Goal: Information Seeking & Learning: Learn about a topic

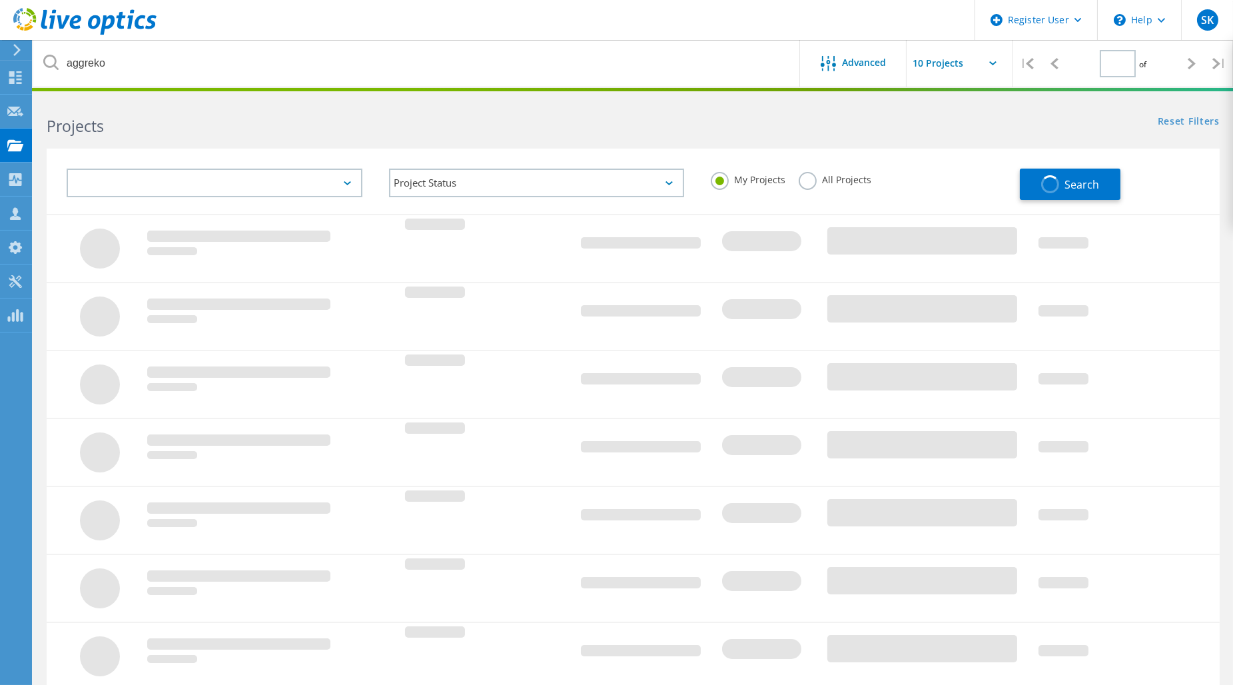
type input "1"
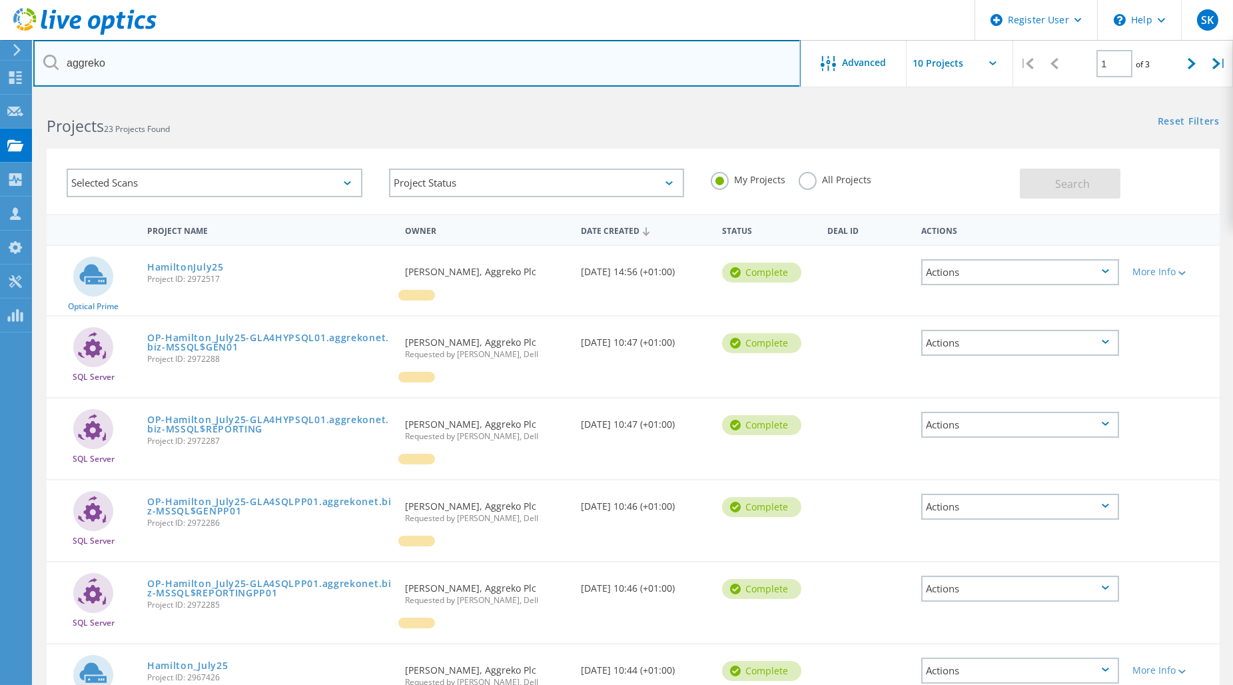
drag, startPoint x: 152, startPoint y: 67, endPoint x: -34, endPoint y: 75, distance: 186.0
click at [0, 75] on html "Register User \n Help Explore Helpful Articles Contact Support SK Dell User Stu…" at bounding box center [616, 553] width 1233 height 1106
paste input "2579946"
type input "2579946"
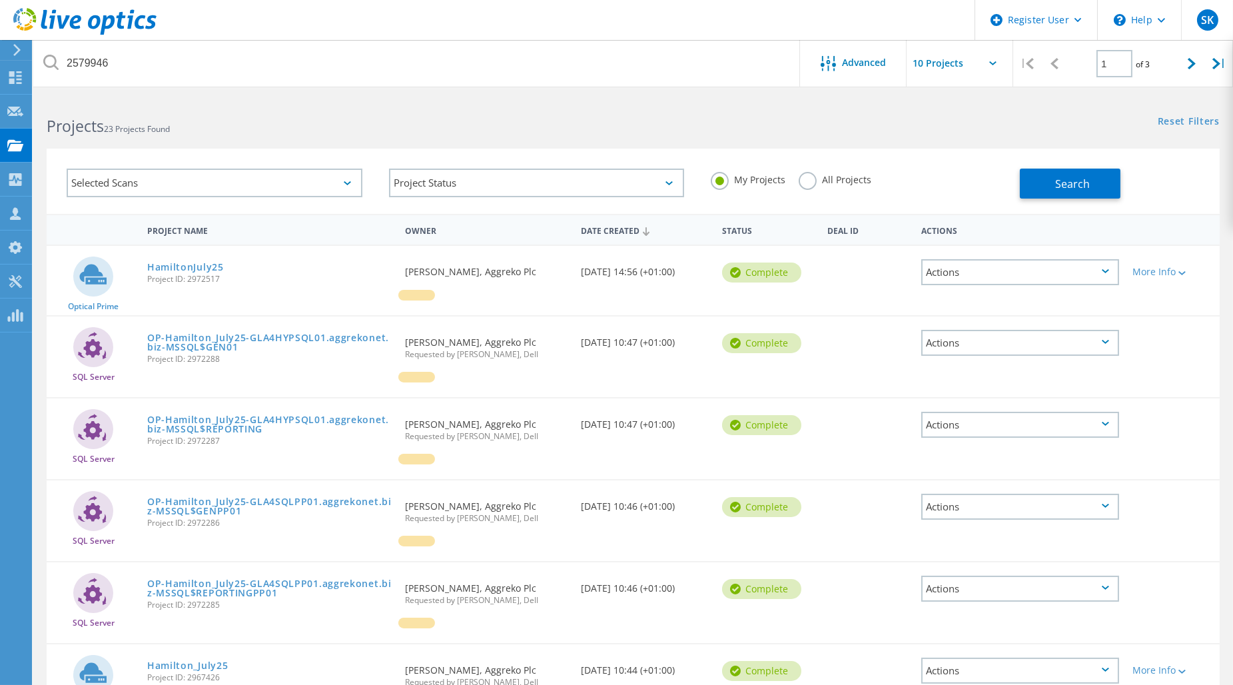
click at [827, 181] on label "All Projects" at bounding box center [835, 178] width 73 height 13
click at [0, 0] on input "All Projects" at bounding box center [0, 0] width 0 height 0
click at [1084, 187] on span "Search" at bounding box center [1072, 184] width 35 height 15
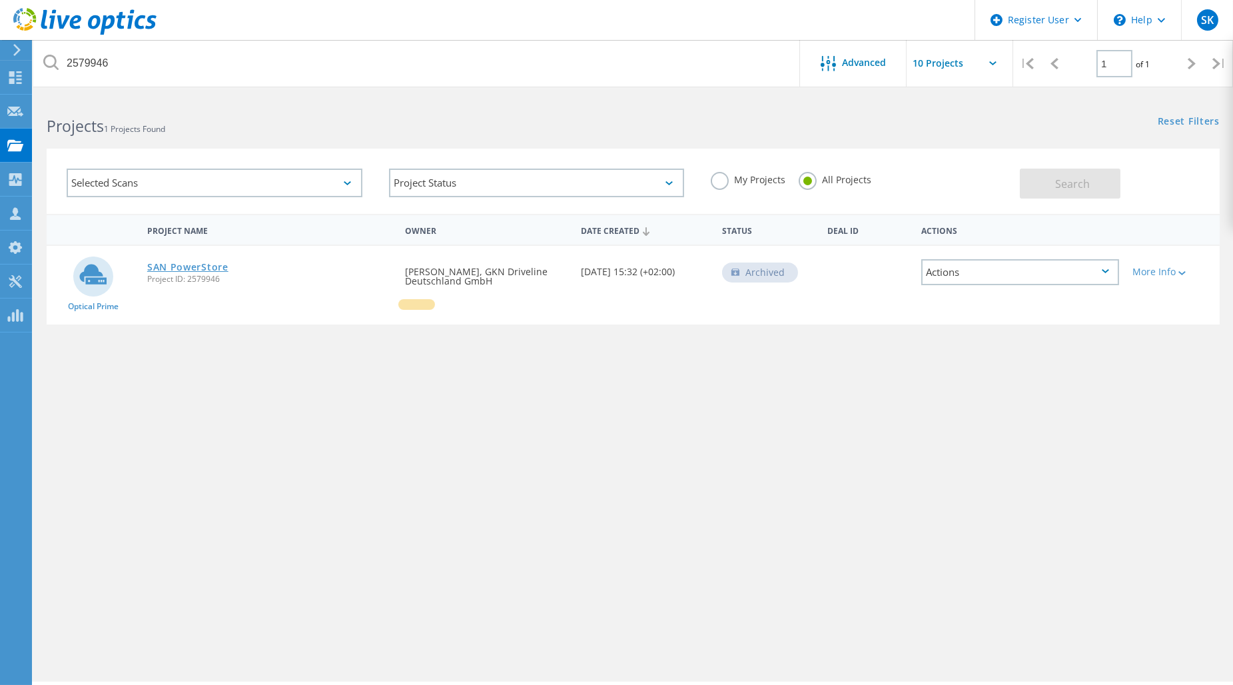
click at [196, 262] on link "SAN PowerStore" at bounding box center [187, 266] width 81 height 9
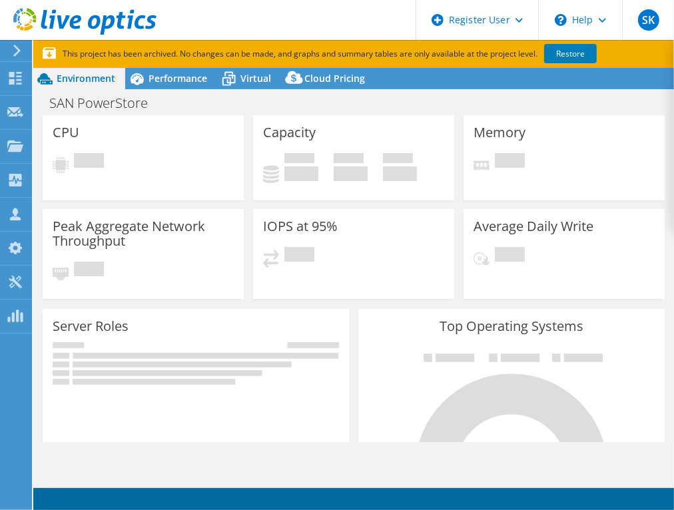
select select "USD"
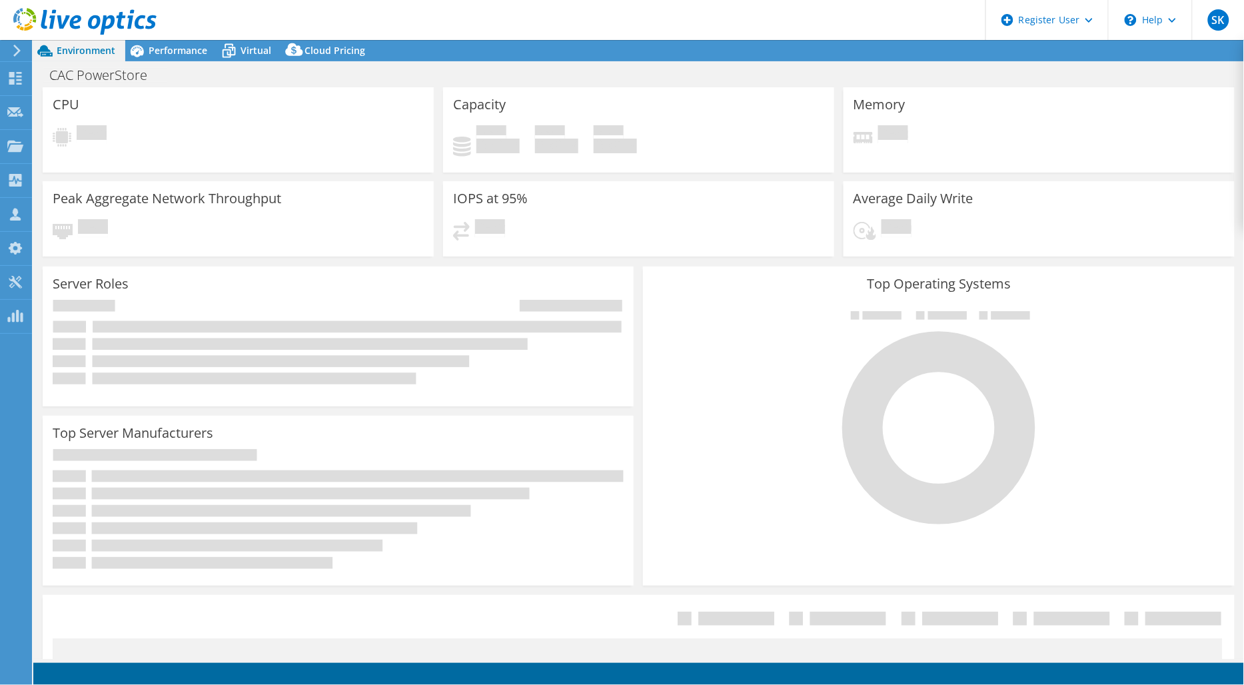
select select "EULondon"
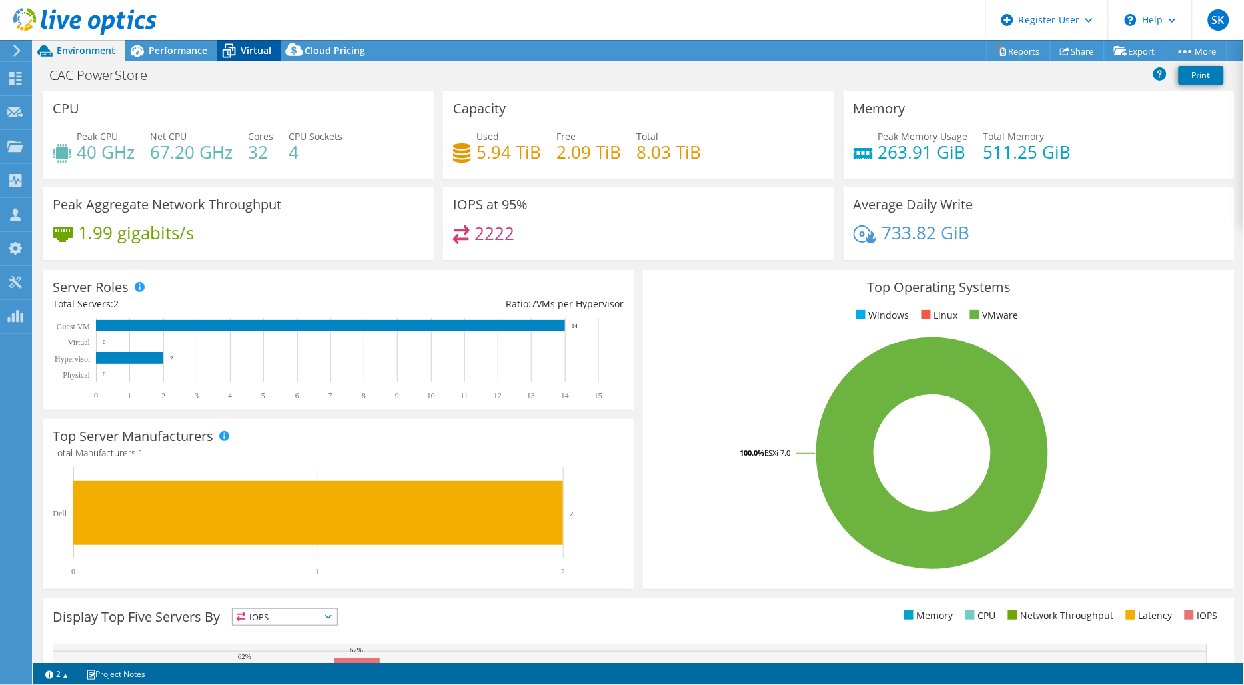
click at [275, 49] on div "Virtual" at bounding box center [249, 50] width 64 height 21
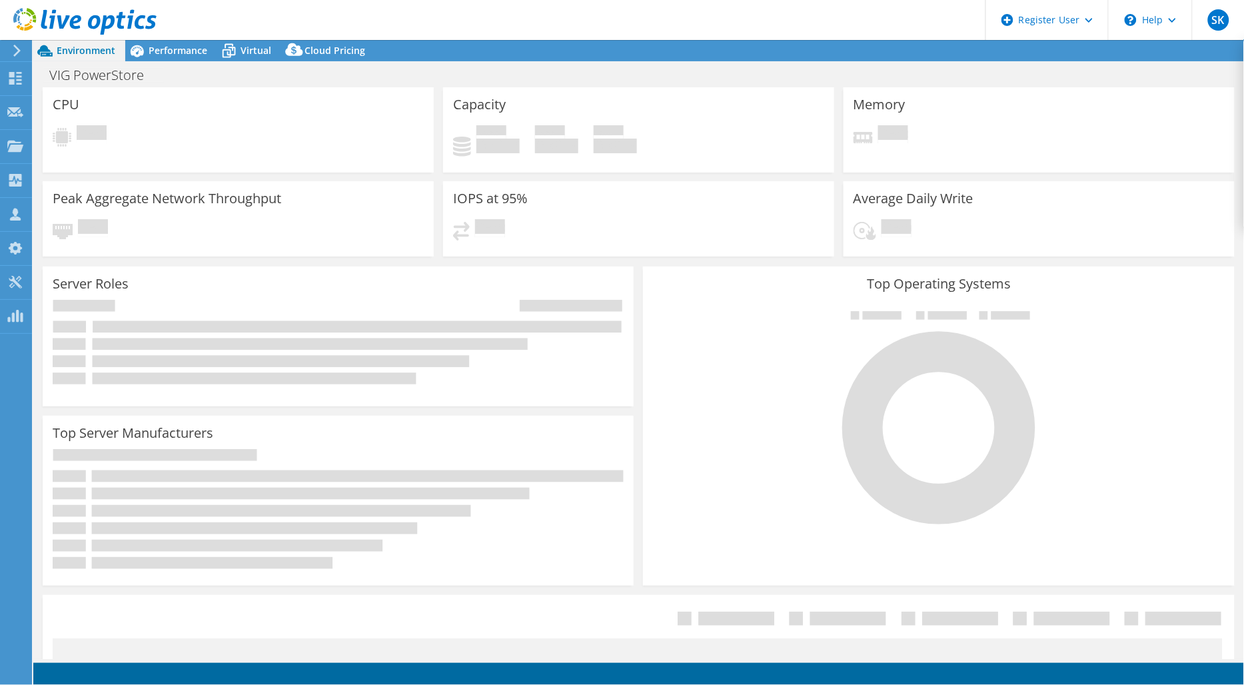
select select "EULondon"
select select "USD"
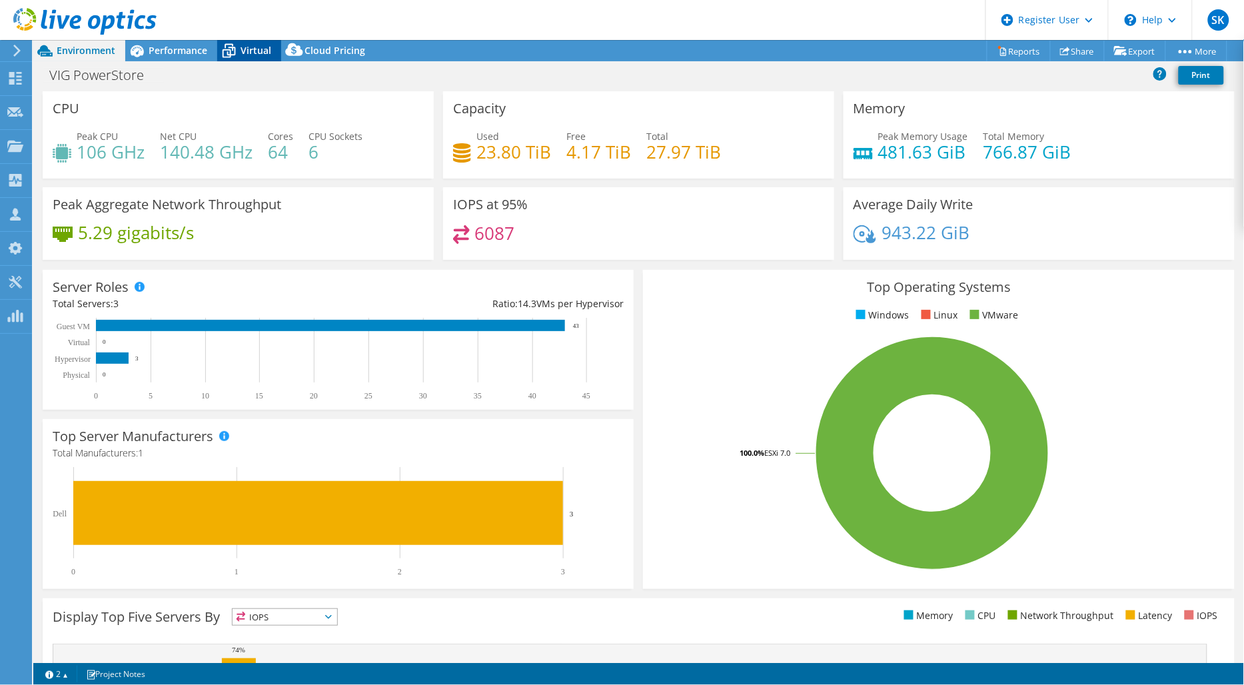
click at [245, 49] on span "Virtual" at bounding box center [255, 50] width 31 height 13
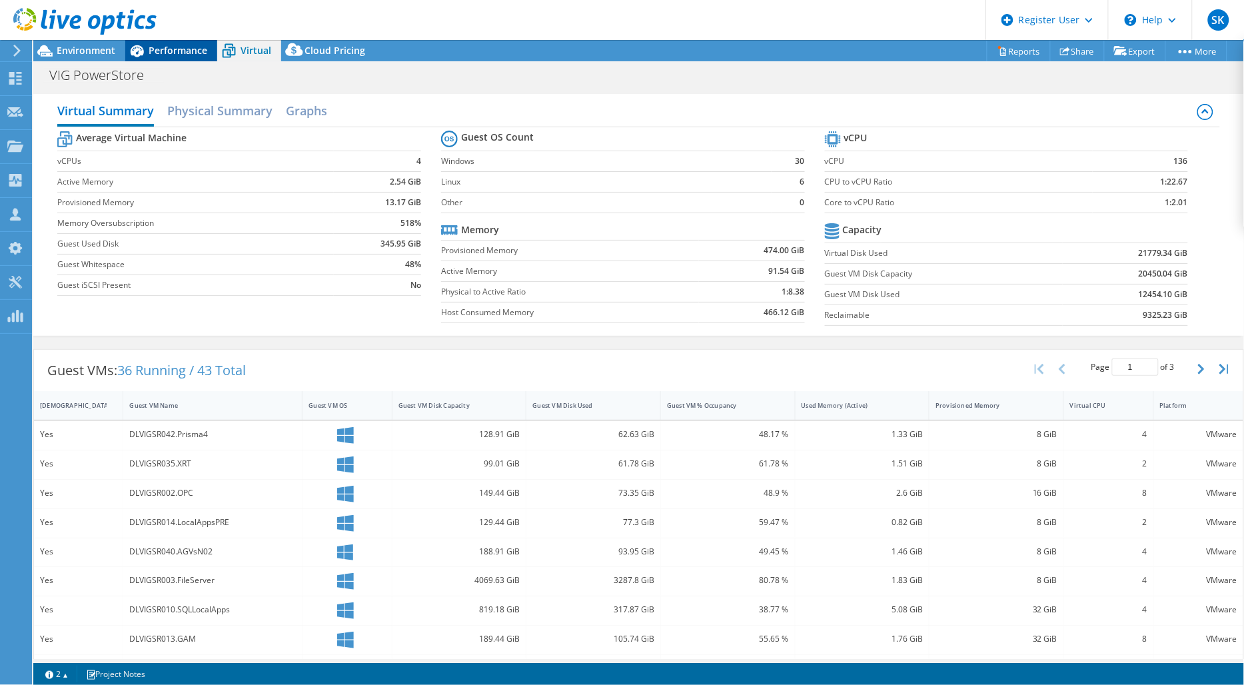
click at [196, 48] on span "Performance" at bounding box center [178, 50] width 59 height 13
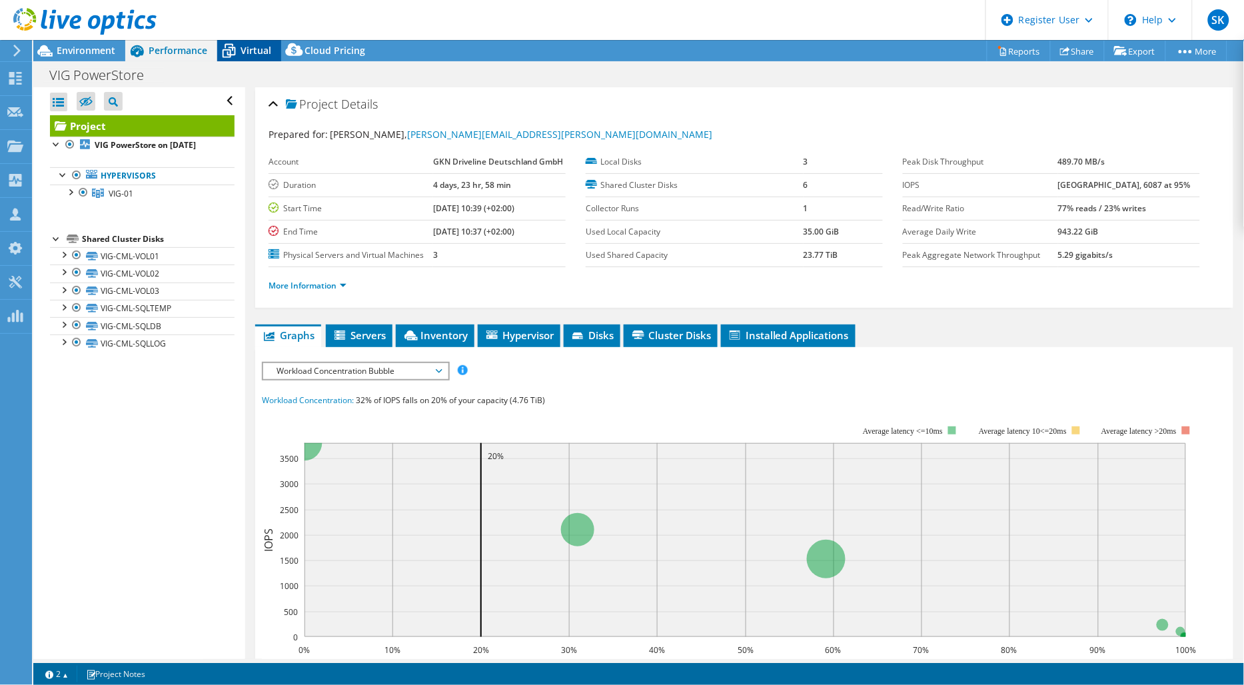
click at [250, 47] on span "Virtual" at bounding box center [255, 50] width 31 height 13
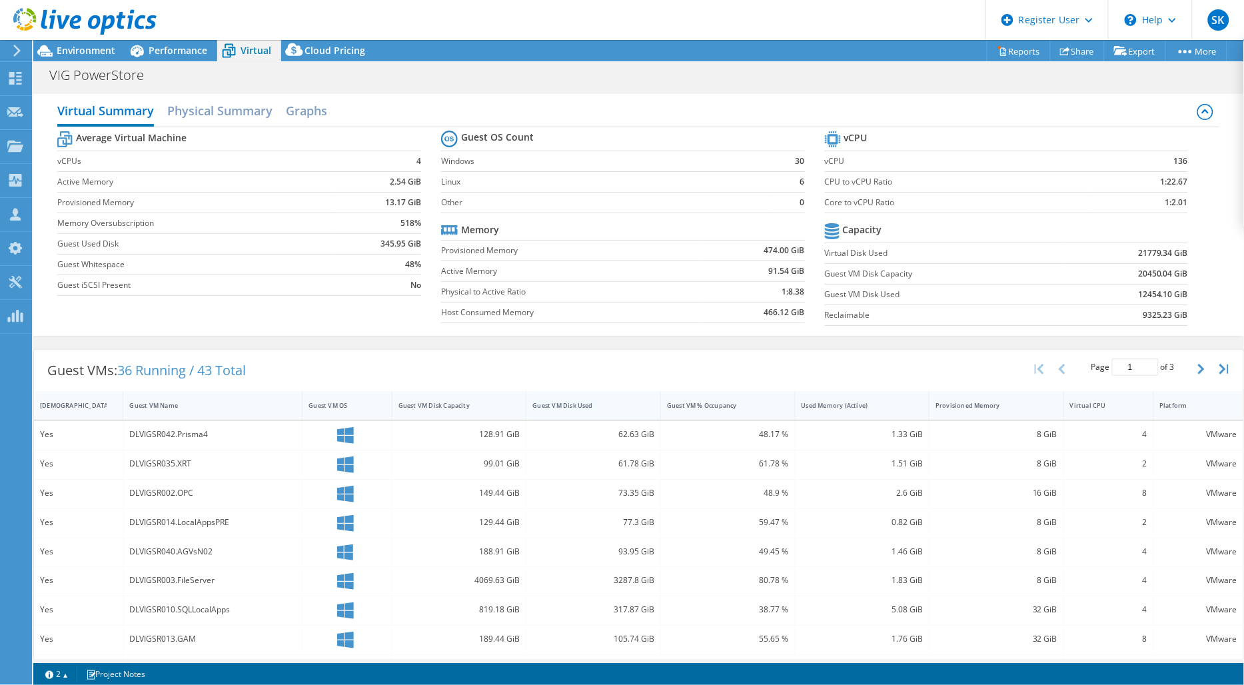
click at [601, 404] on div "Guest VM Disk Used" at bounding box center [585, 405] width 106 height 9
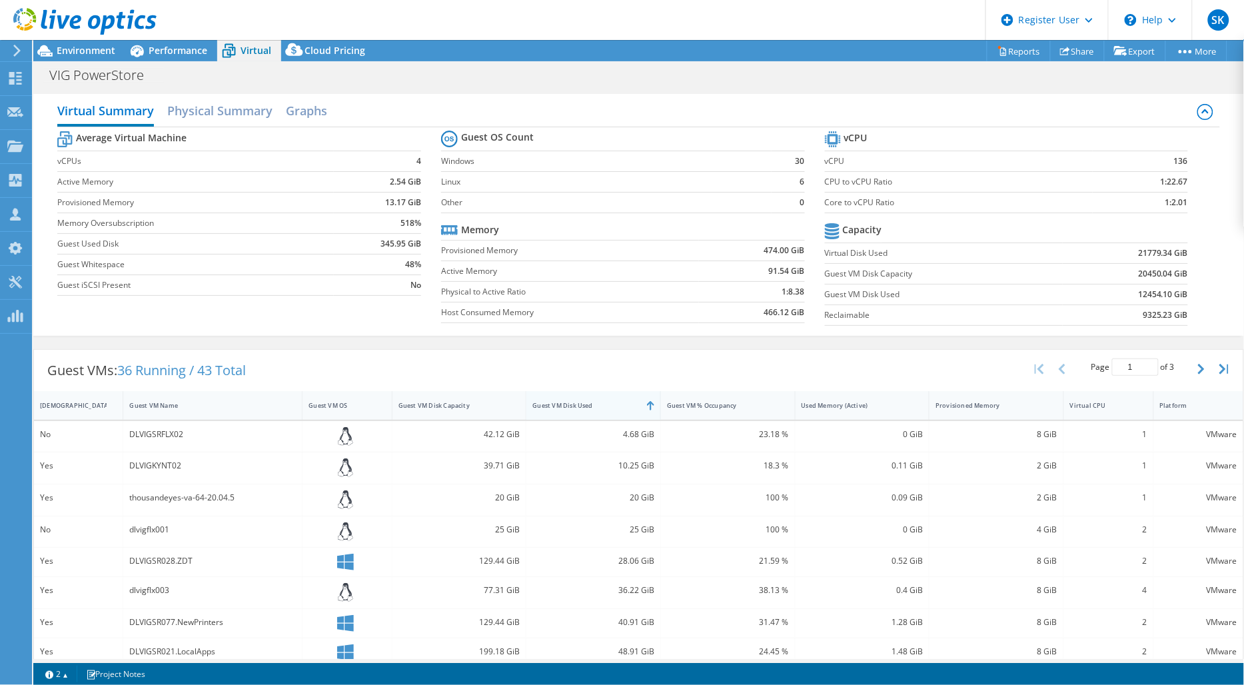
click at [601, 404] on div "Guest VM Disk Used" at bounding box center [585, 405] width 106 height 9
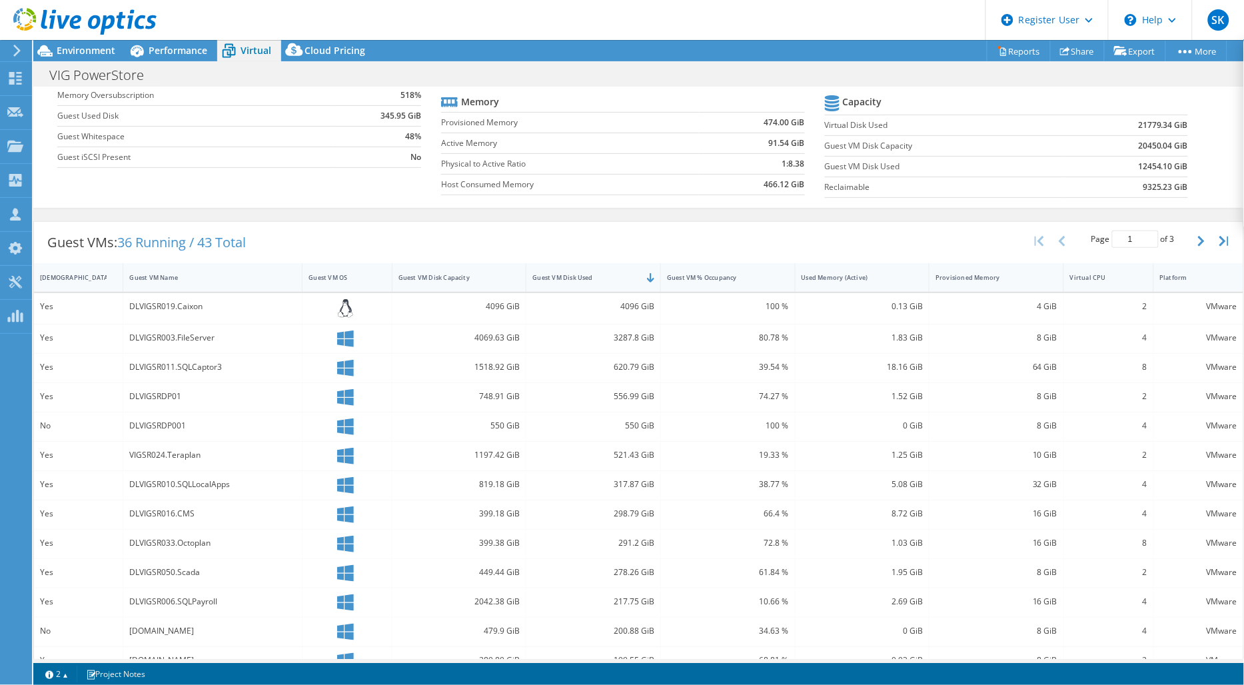
scroll to position [148, 0]
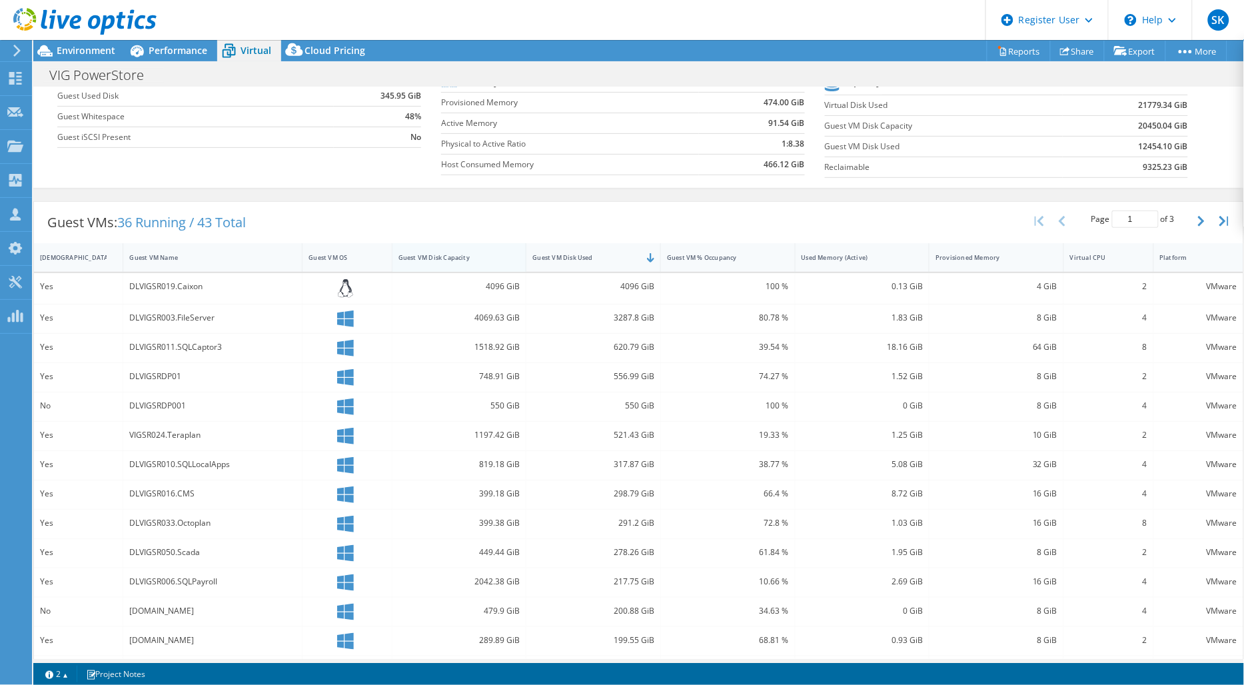
click at [496, 254] on div "Guest VM Disk Capacity" at bounding box center [451, 257] width 106 height 9
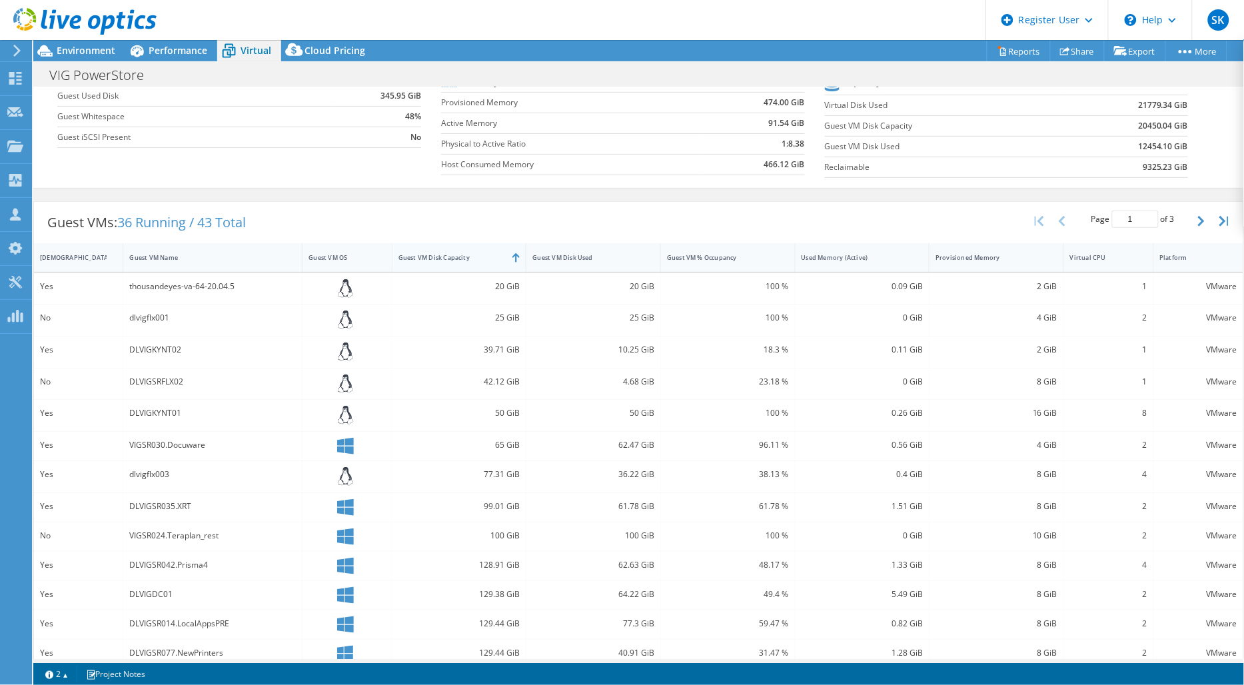
click at [471, 256] on div "Guest VM Disk Capacity" at bounding box center [451, 257] width 106 height 9
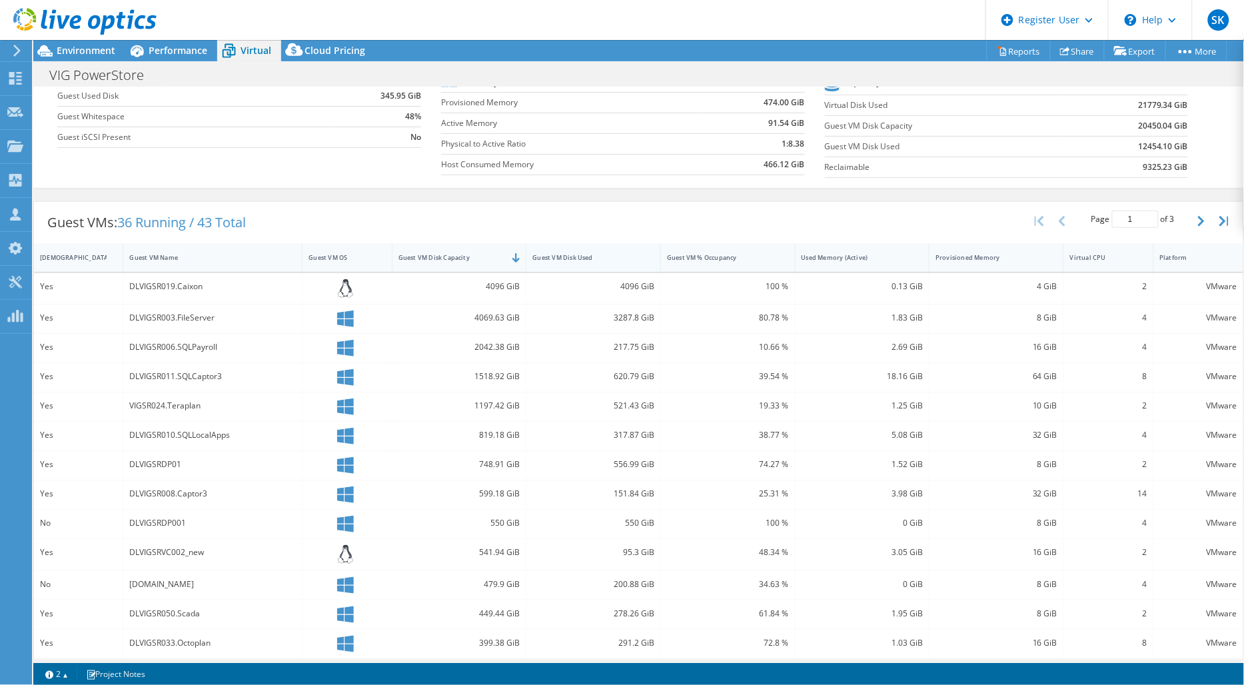
click at [608, 248] on div "Guest VM Disk Used" at bounding box center [585, 257] width 118 height 21
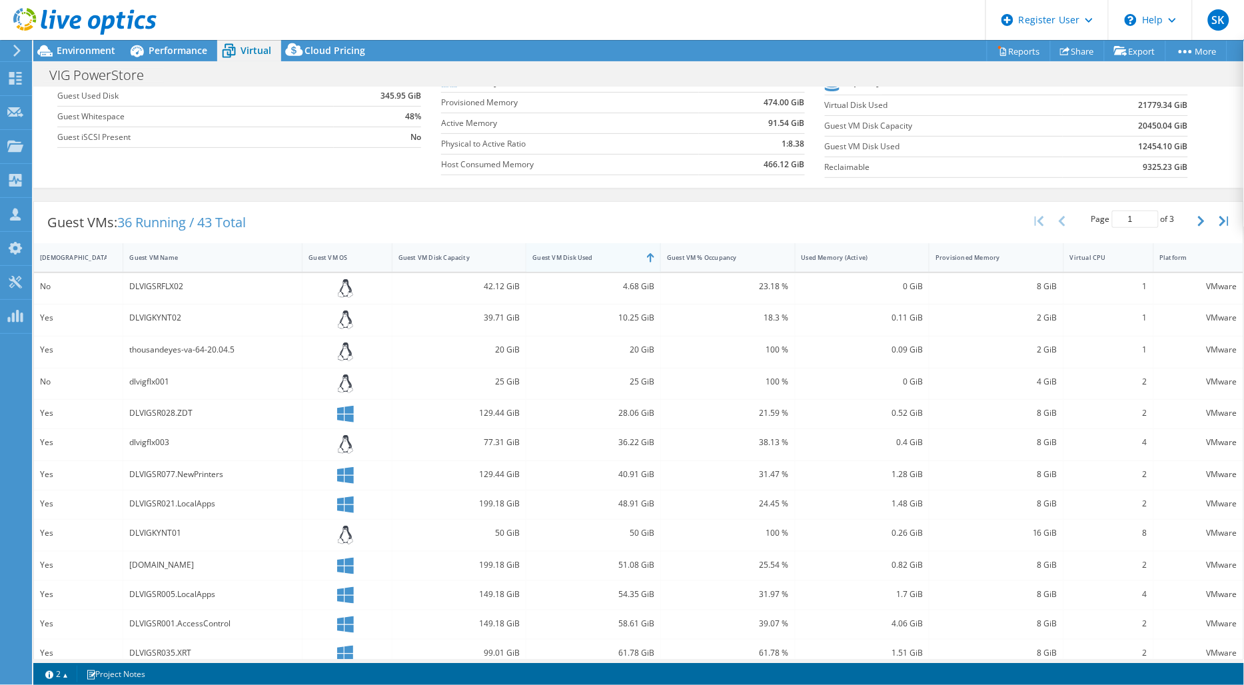
click at [607, 249] on div "Guest VM Disk Used" at bounding box center [585, 257] width 118 height 21
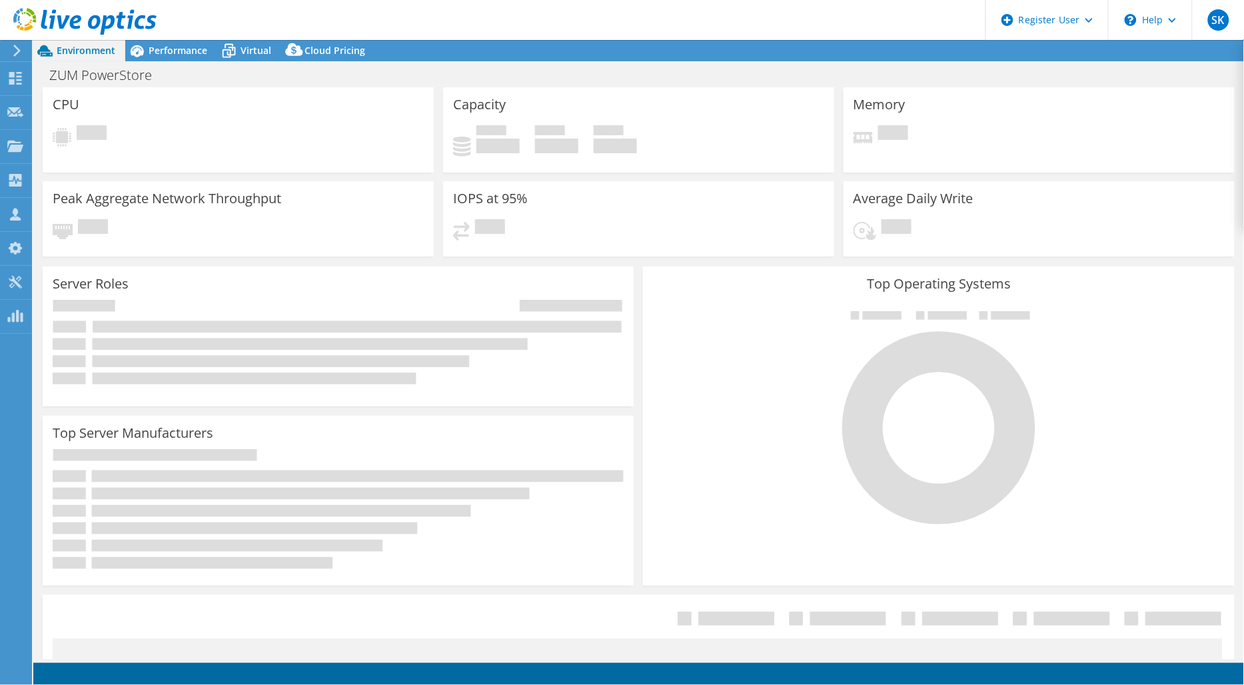
select select "EULondon"
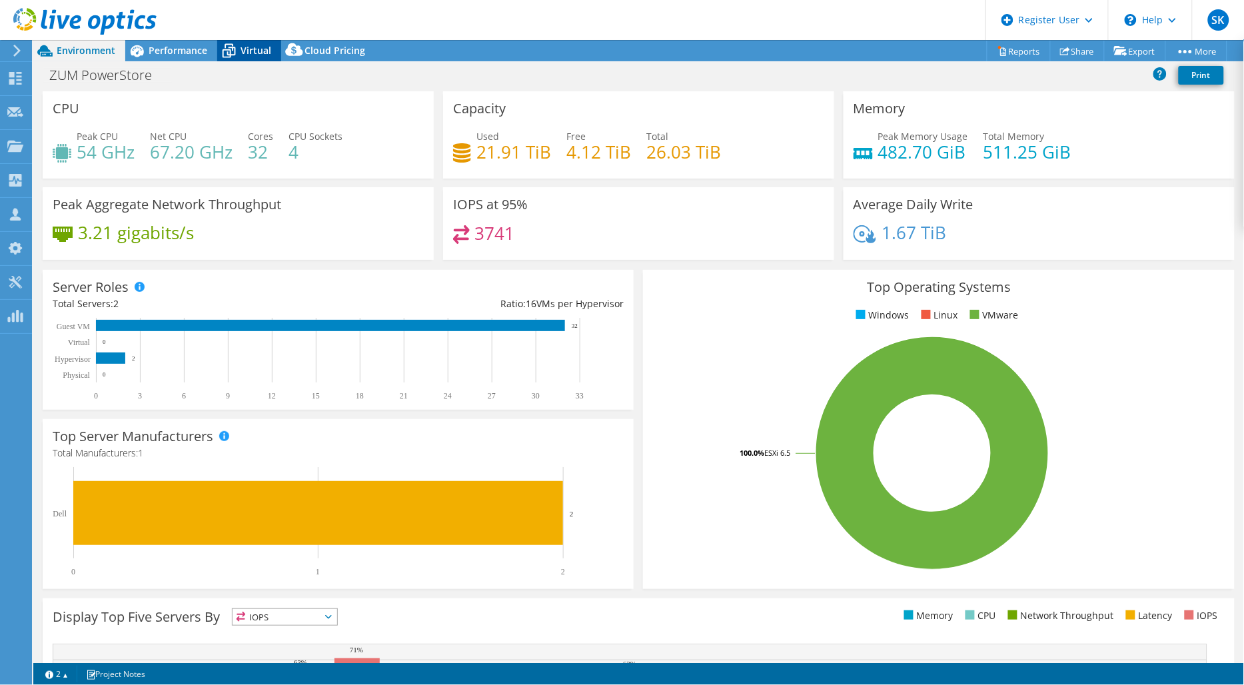
click at [233, 52] on icon at bounding box center [228, 50] width 23 height 23
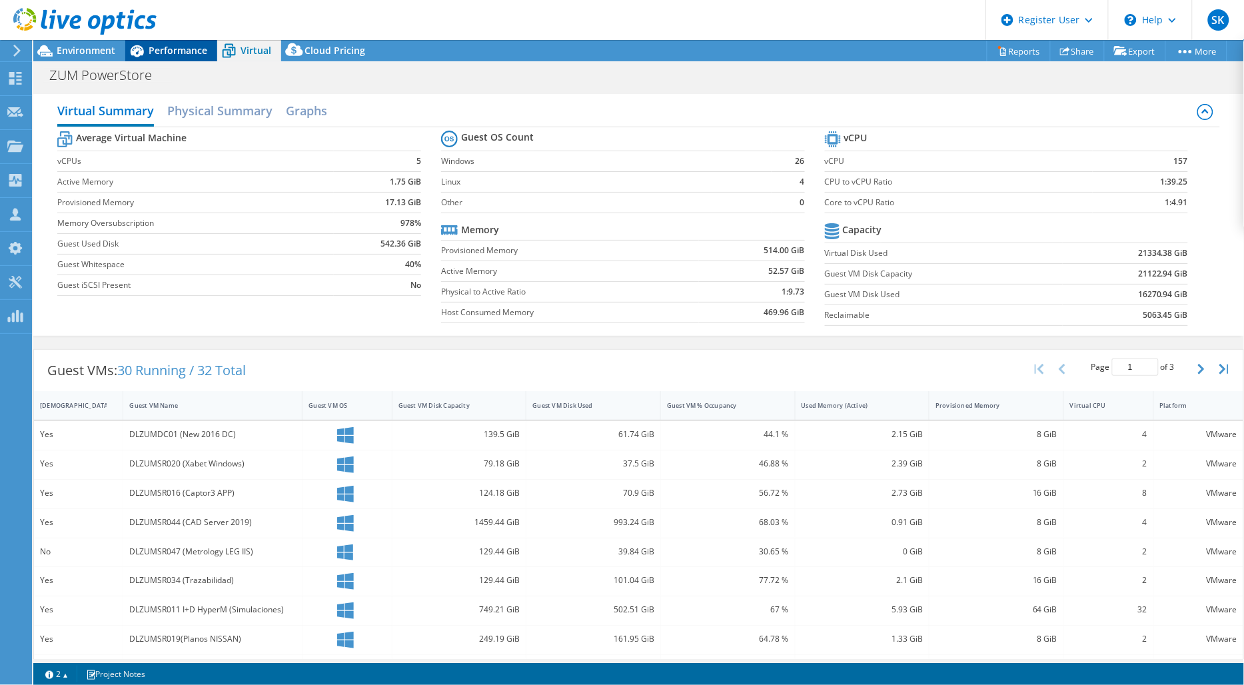
click at [180, 52] on span "Performance" at bounding box center [178, 50] width 59 height 13
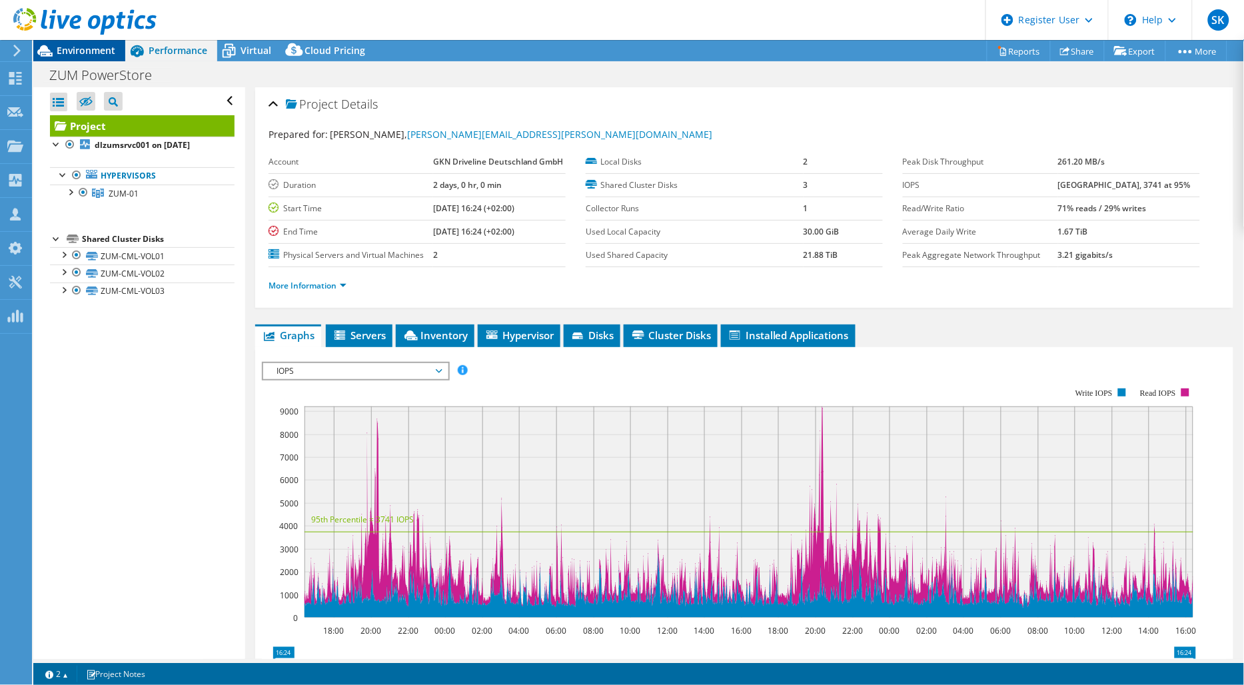
click at [104, 54] on span "Environment" at bounding box center [86, 50] width 59 height 13
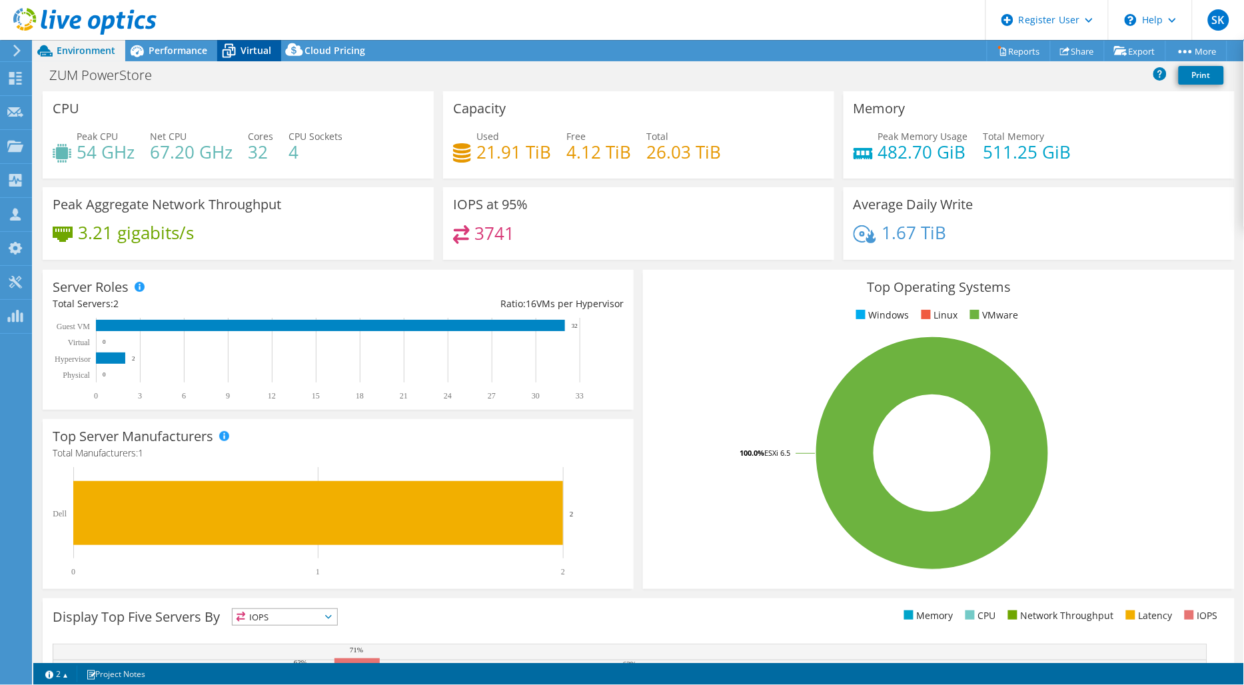
click at [258, 57] on div "Virtual" at bounding box center [249, 50] width 64 height 21
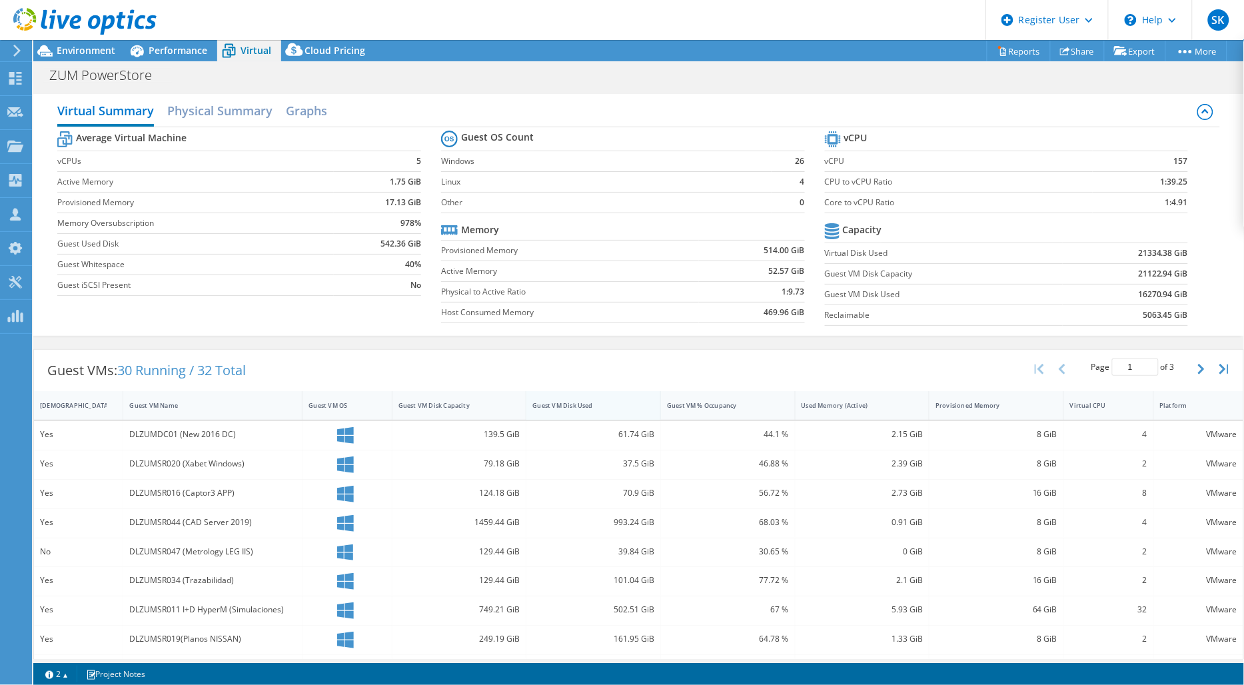
click at [578, 408] on div "Guest VM Disk Used" at bounding box center [585, 405] width 106 height 9
click at [585, 400] on div "Guest VM Disk Used" at bounding box center [585, 405] width 118 height 21
click at [178, 52] on span "Performance" at bounding box center [178, 50] width 59 height 13
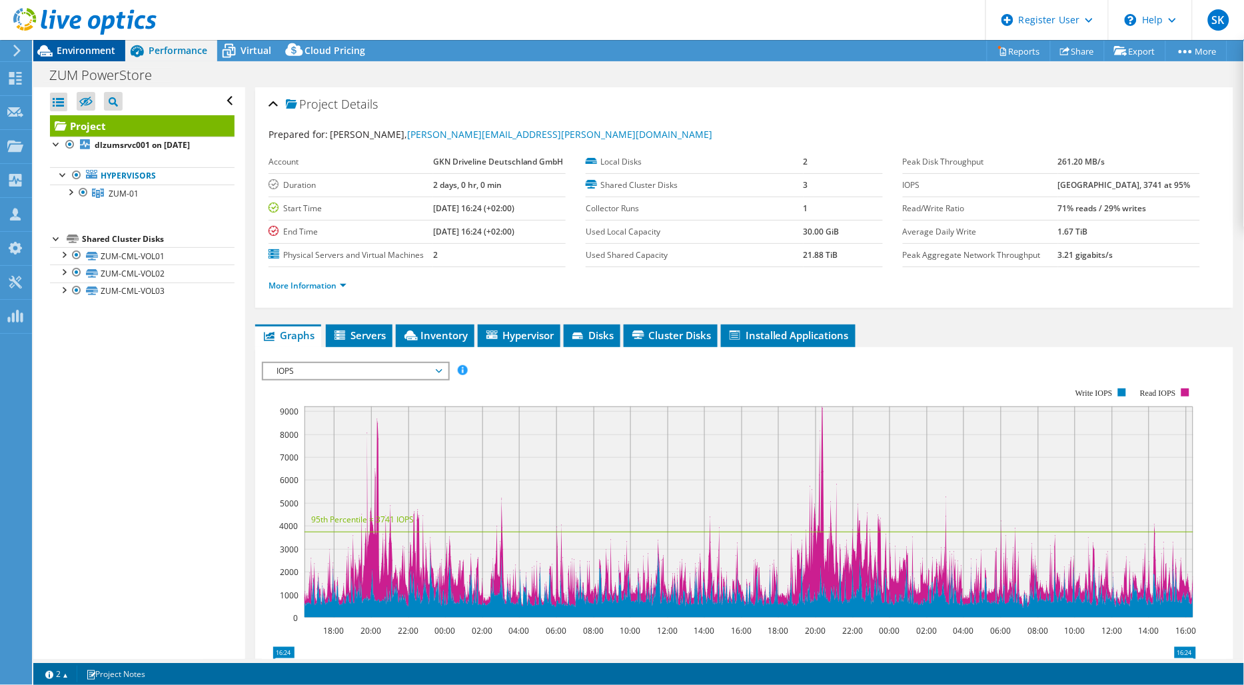
click at [105, 51] on span "Environment" at bounding box center [86, 50] width 59 height 13
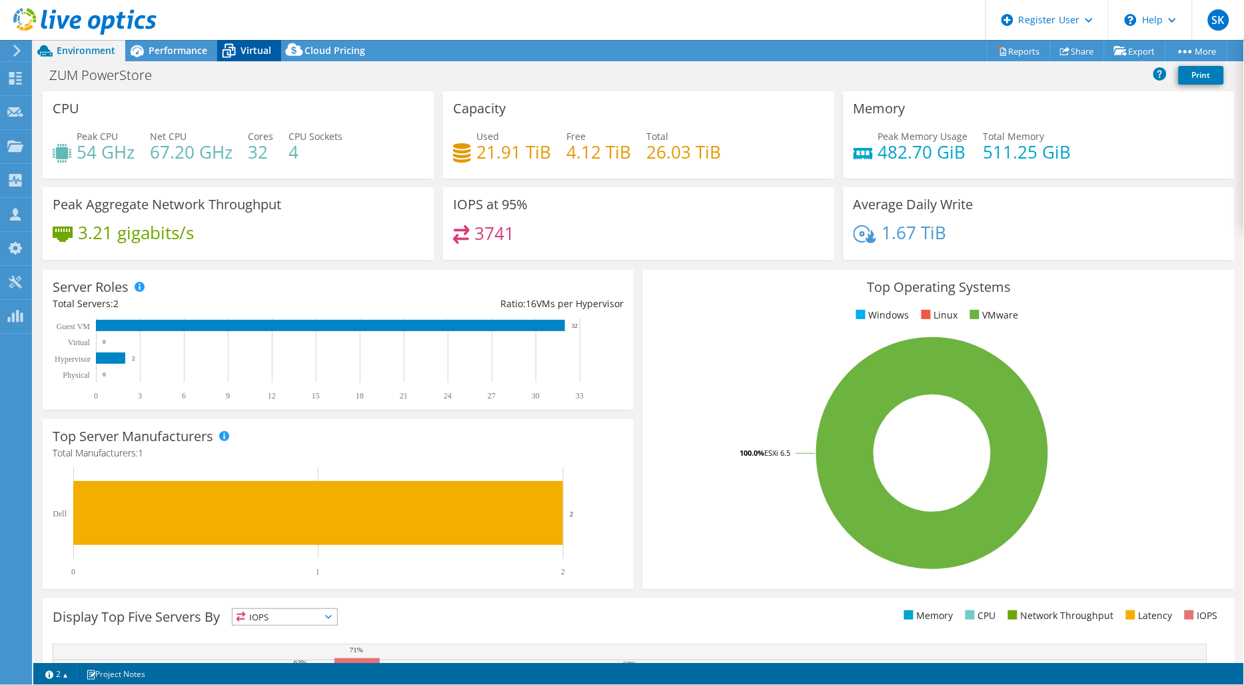
click at [248, 44] on span "Virtual" at bounding box center [255, 50] width 31 height 13
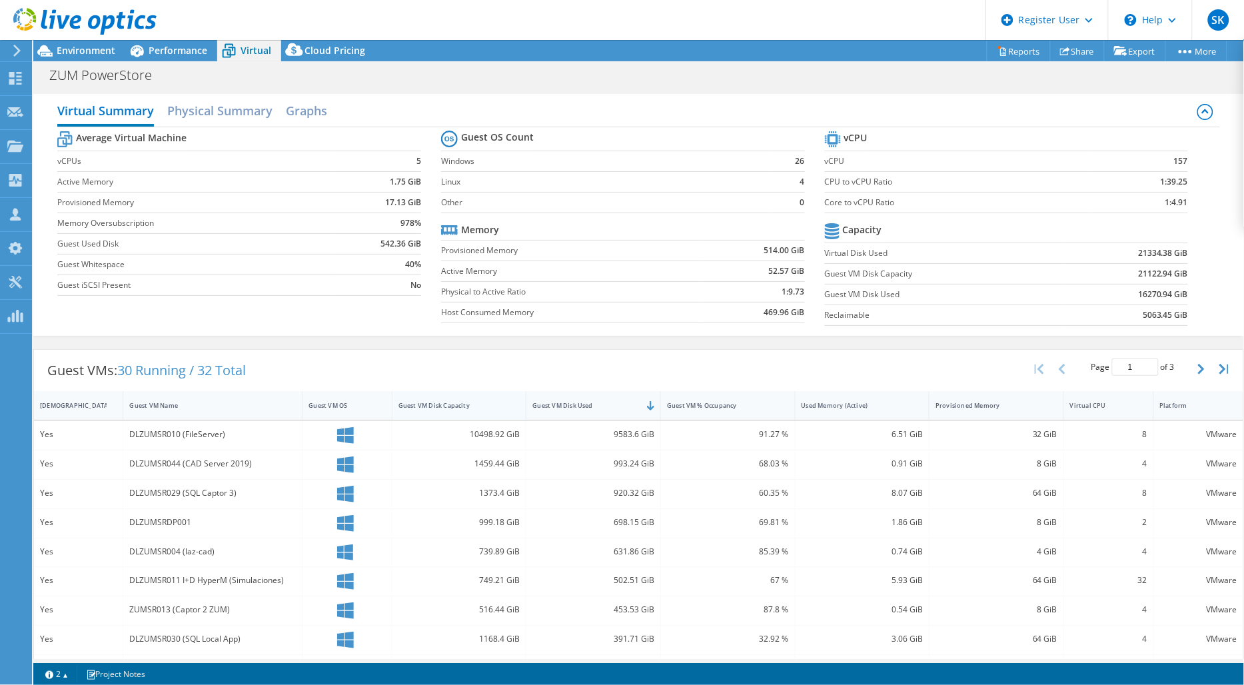
click at [480, 400] on div "Guest VM Disk Capacity" at bounding box center [451, 405] width 118 height 21
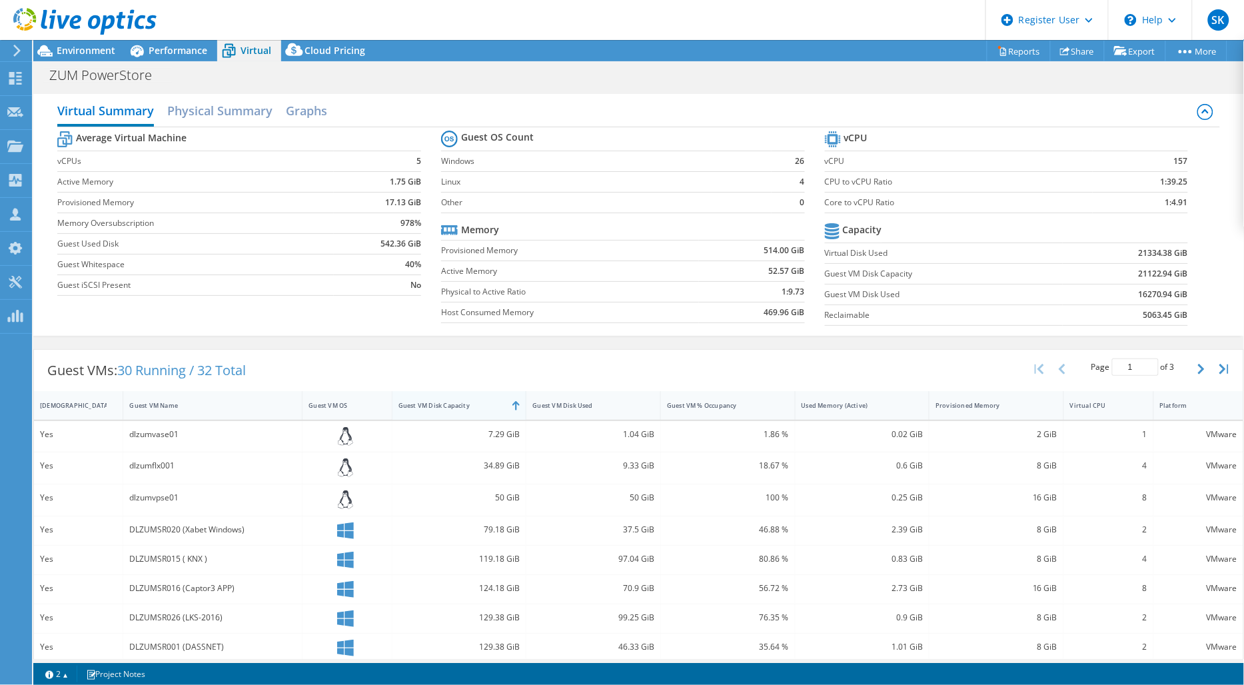
click at [466, 404] on div "Guest VM Disk Capacity" at bounding box center [451, 405] width 106 height 9
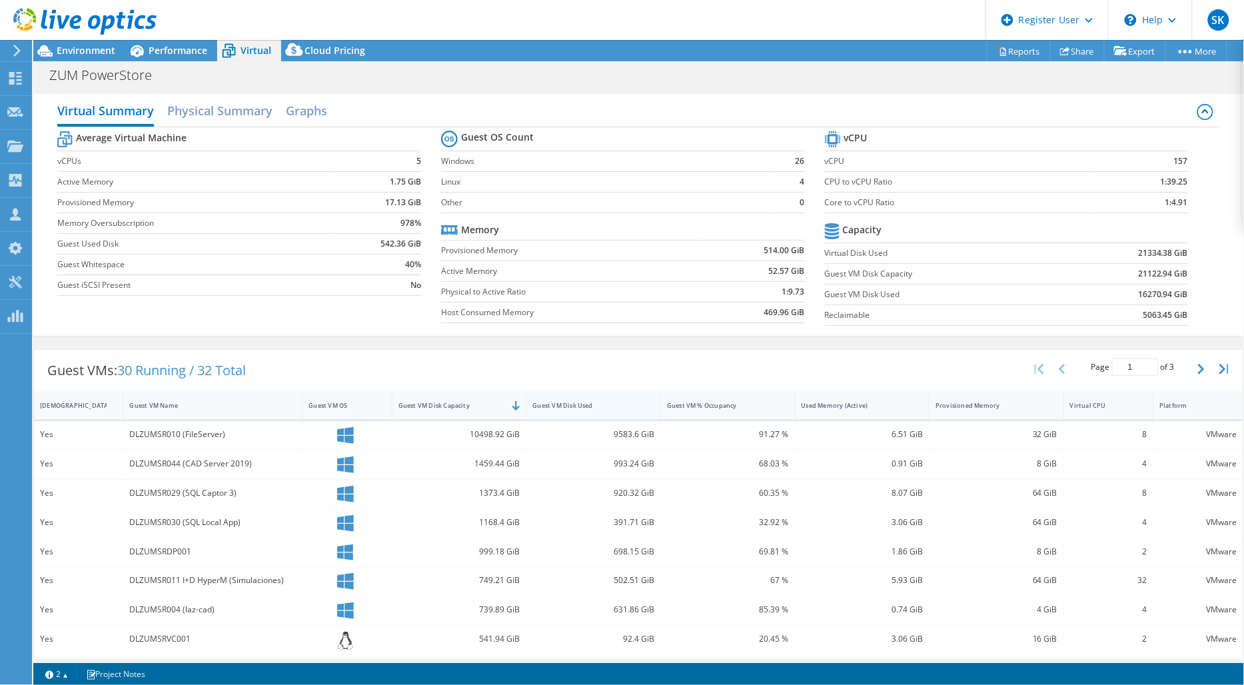
click at [621, 405] on div "Guest VM Disk Used" at bounding box center [585, 405] width 106 height 9
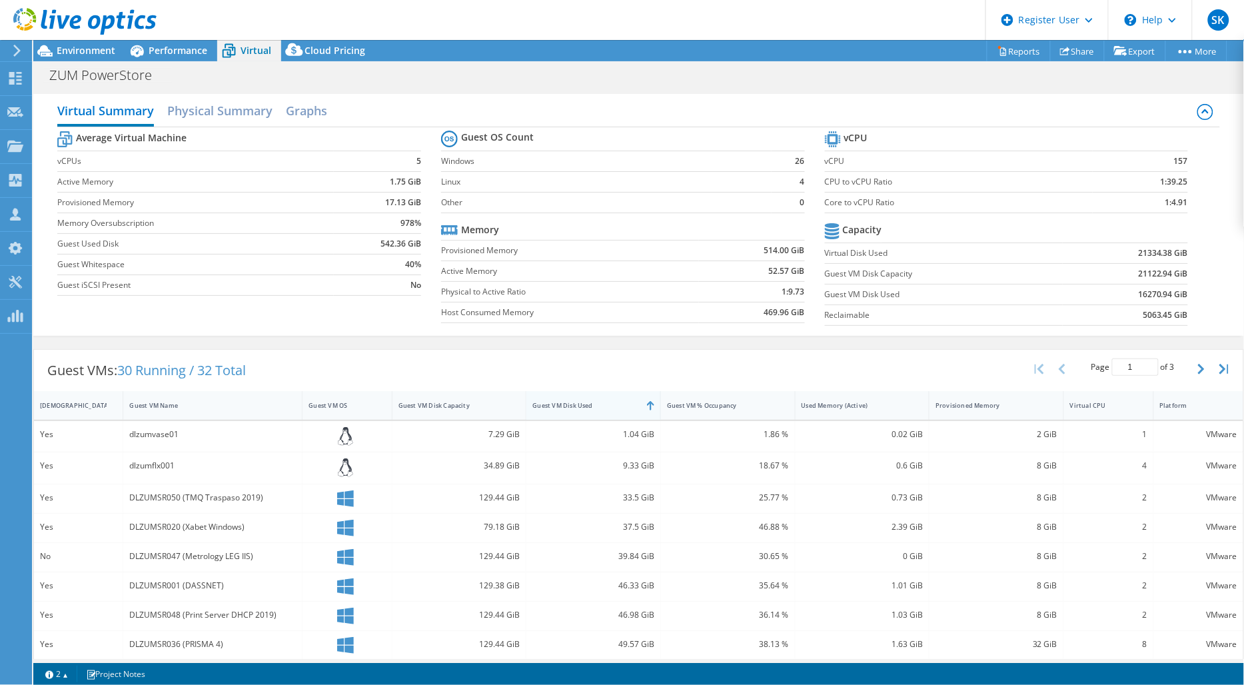
click at [614, 405] on div "Guest VM Disk Used" at bounding box center [585, 405] width 106 height 9
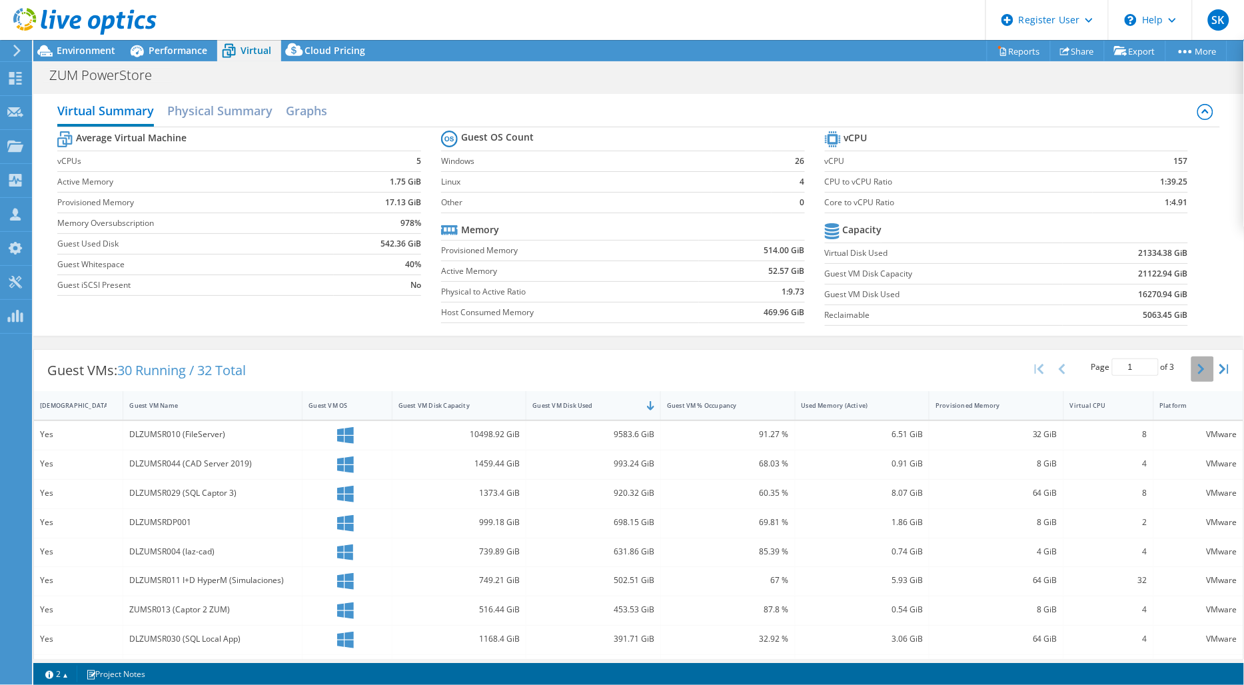
click at [1198, 370] on icon "button" at bounding box center [1201, 369] width 7 height 11
type input "2"
click at [177, 45] on span "Performance" at bounding box center [178, 50] width 59 height 13
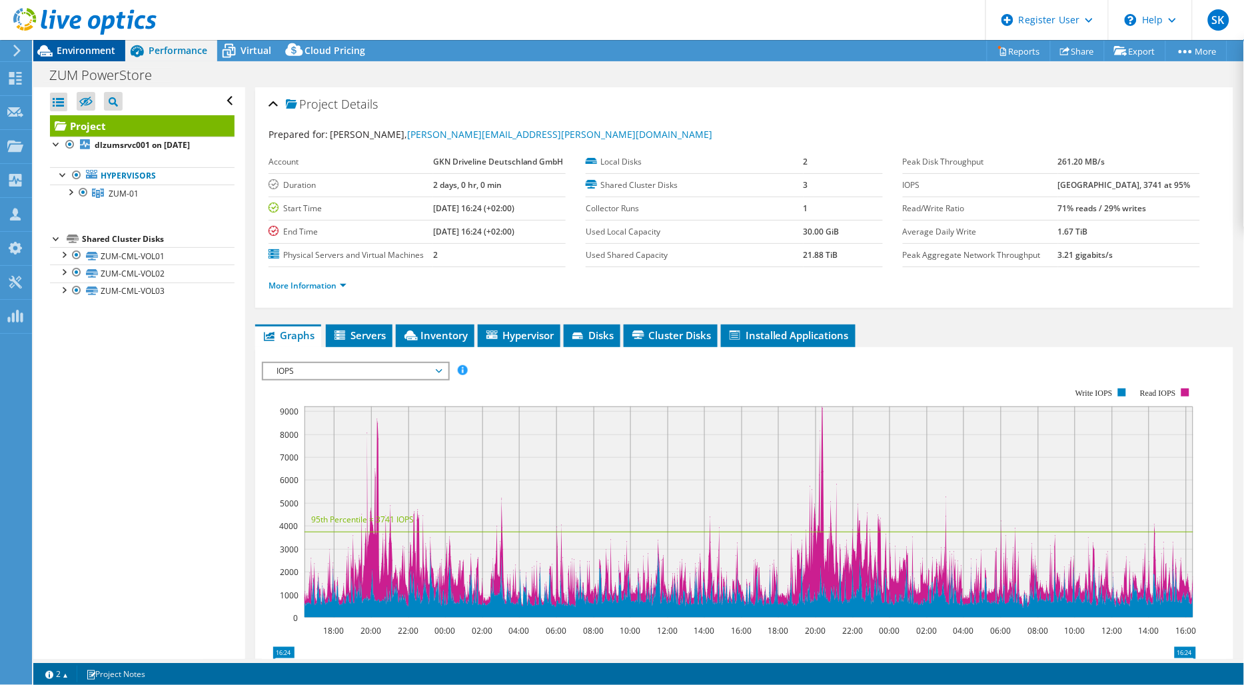
click at [111, 54] on span "Environment" at bounding box center [86, 50] width 59 height 13
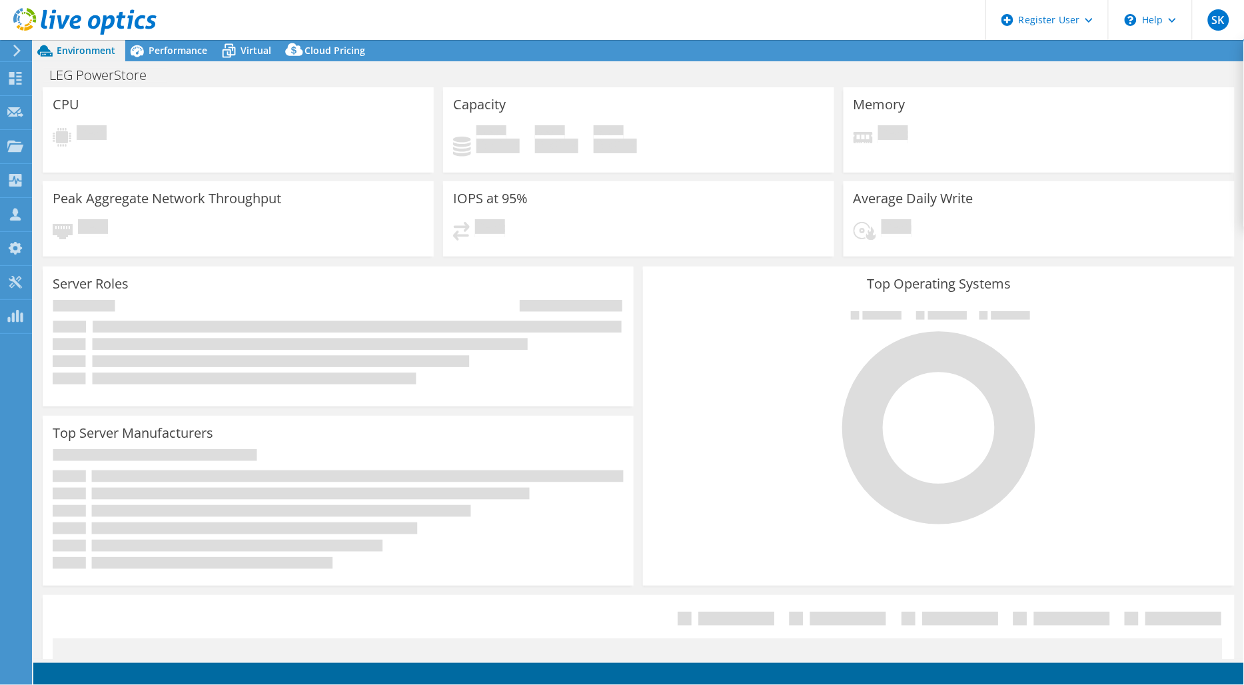
select select "EULondon"
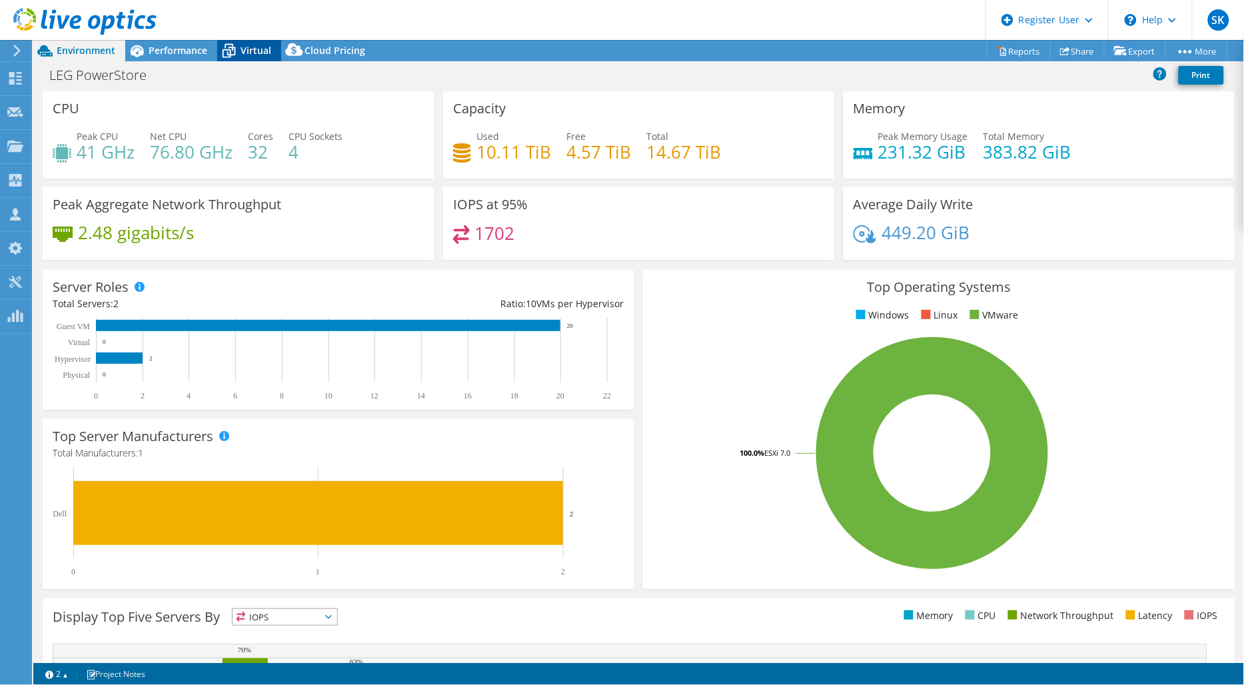
click at [261, 47] on span "Virtual" at bounding box center [255, 50] width 31 height 13
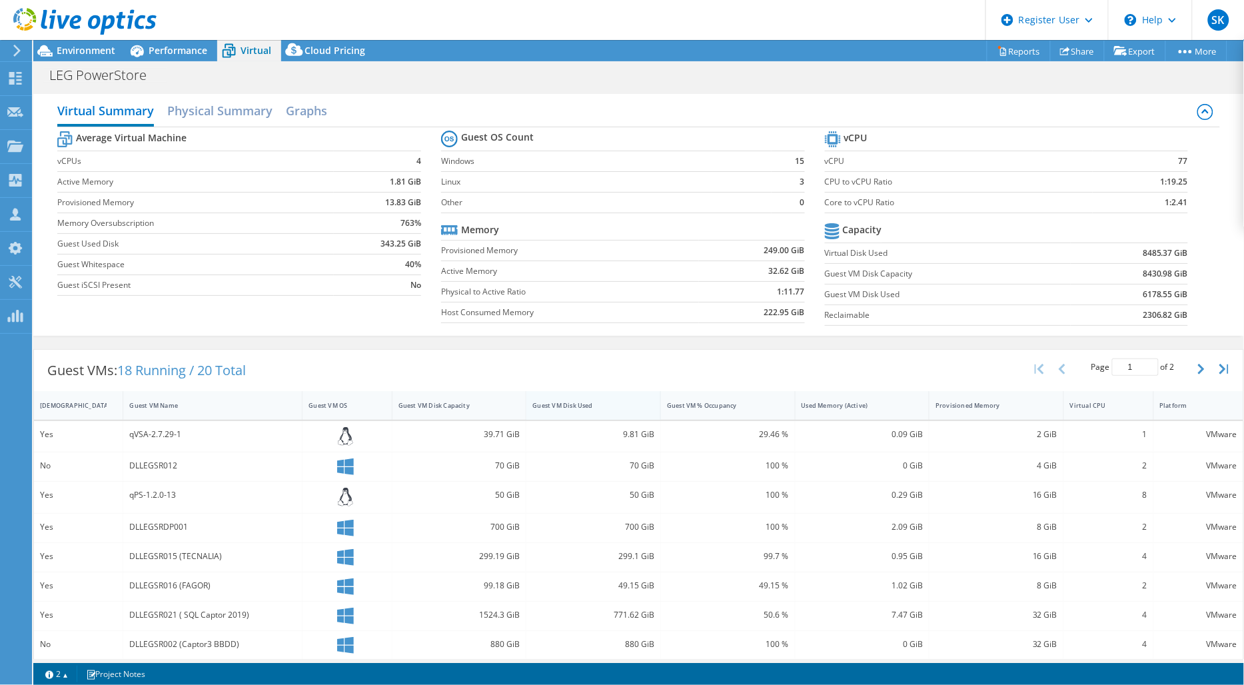
click at [571, 400] on div "Guest VM Disk Used" at bounding box center [585, 405] width 118 height 21
click at [571, 404] on div "Guest VM Disk Used" at bounding box center [585, 405] width 106 height 9
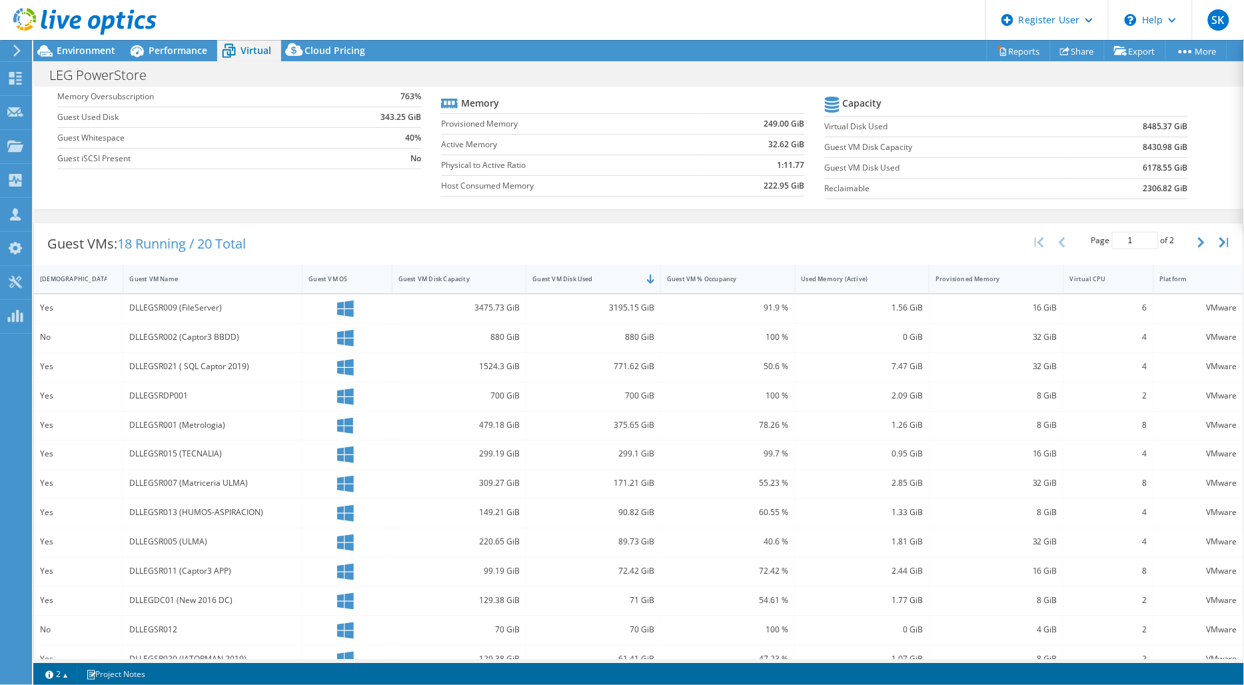
scroll to position [148, 0]
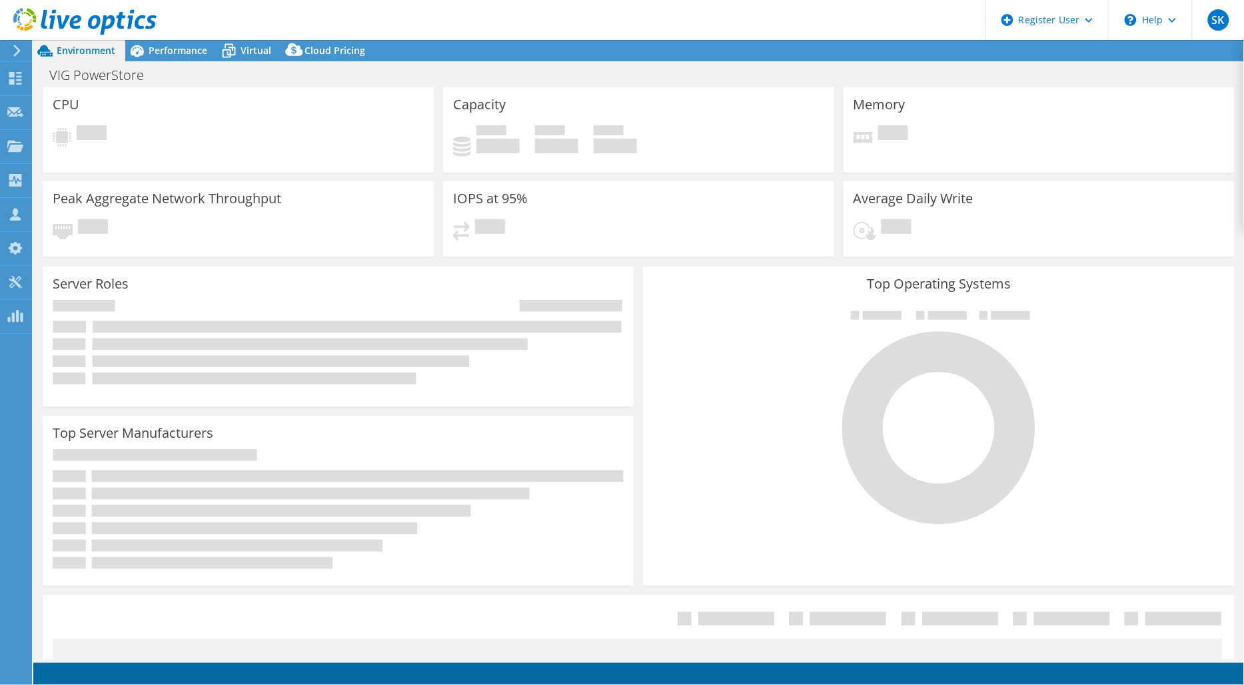
select select "USD"
select select "EULondon"
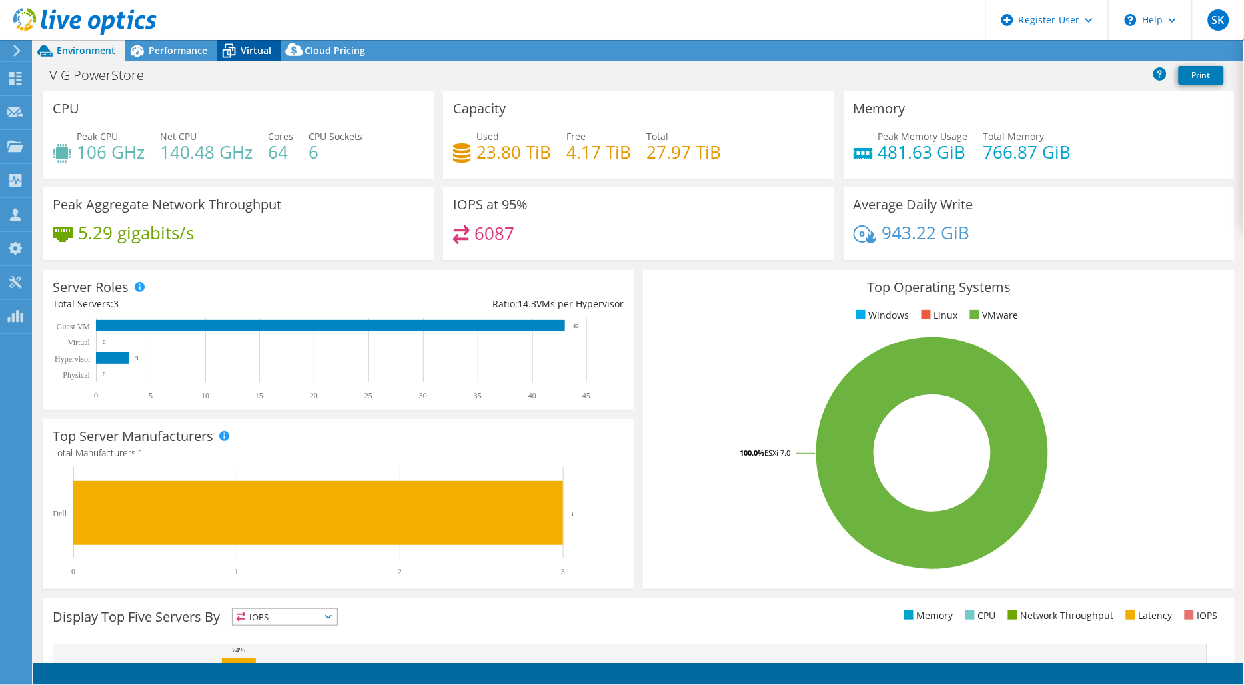
click at [240, 47] on icon at bounding box center [228, 50] width 23 height 23
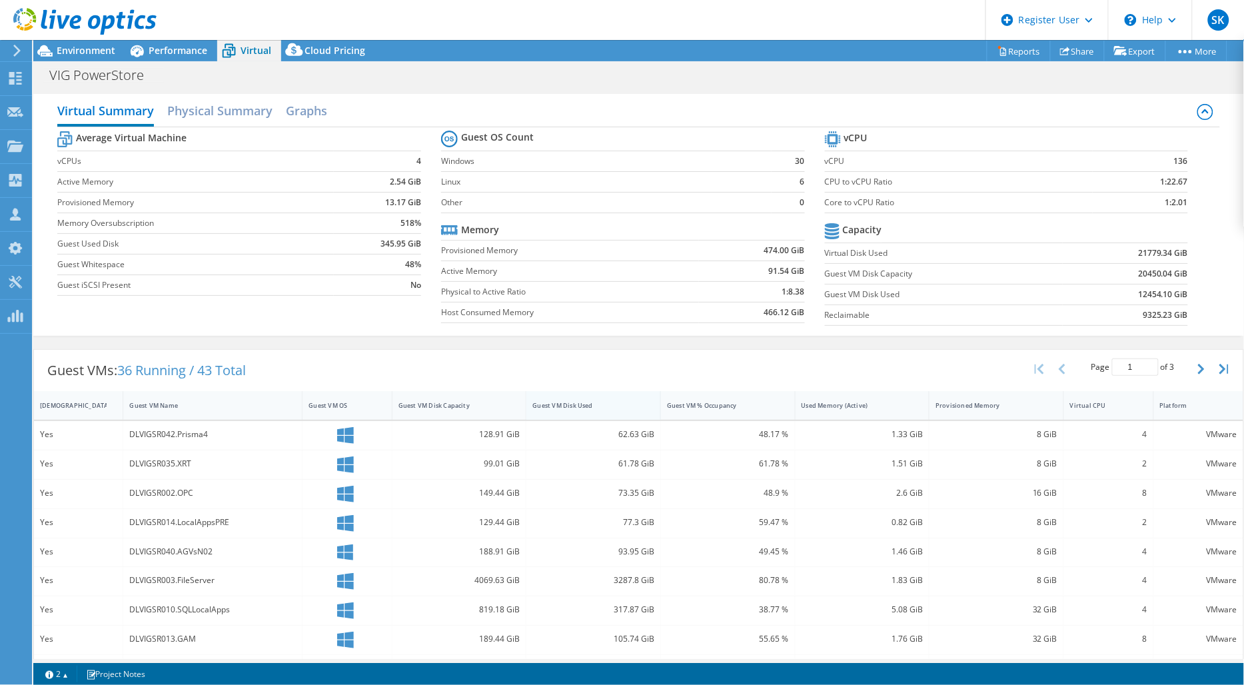
click at [569, 398] on div "Guest VM Disk Used" at bounding box center [585, 405] width 118 height 21
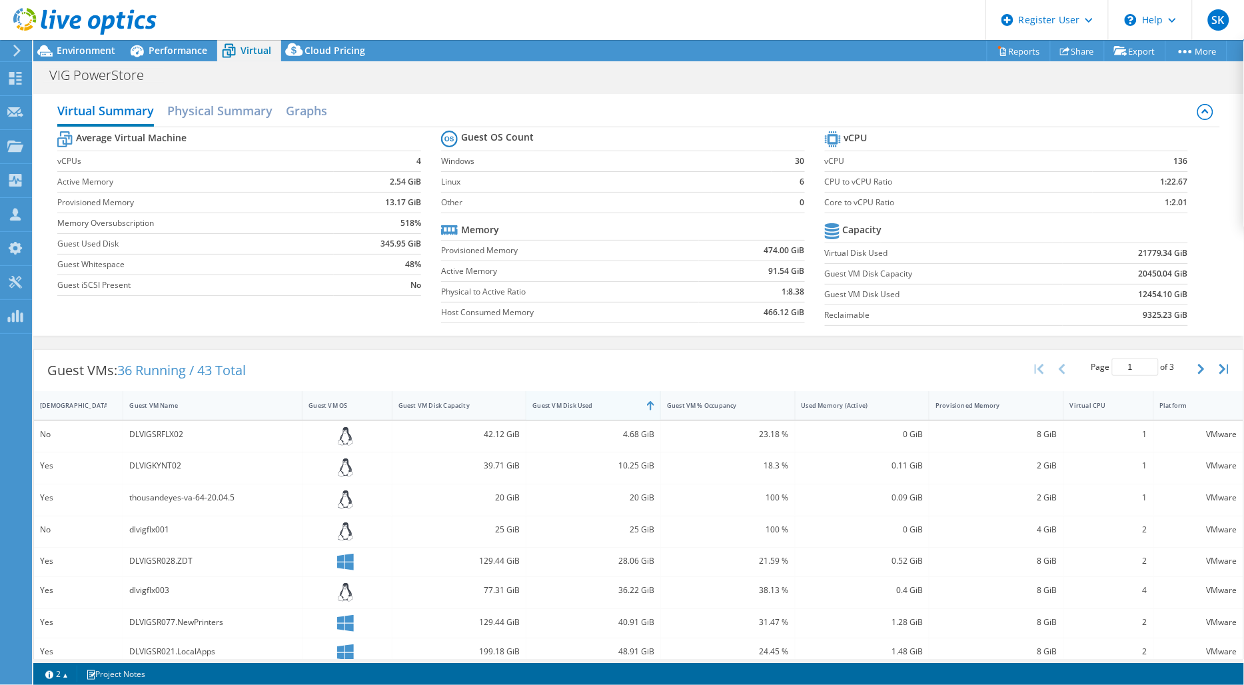
click at [569, 400] on div "Guest VM Disk Used" at bounding box center [585, 405] width 118 height 21
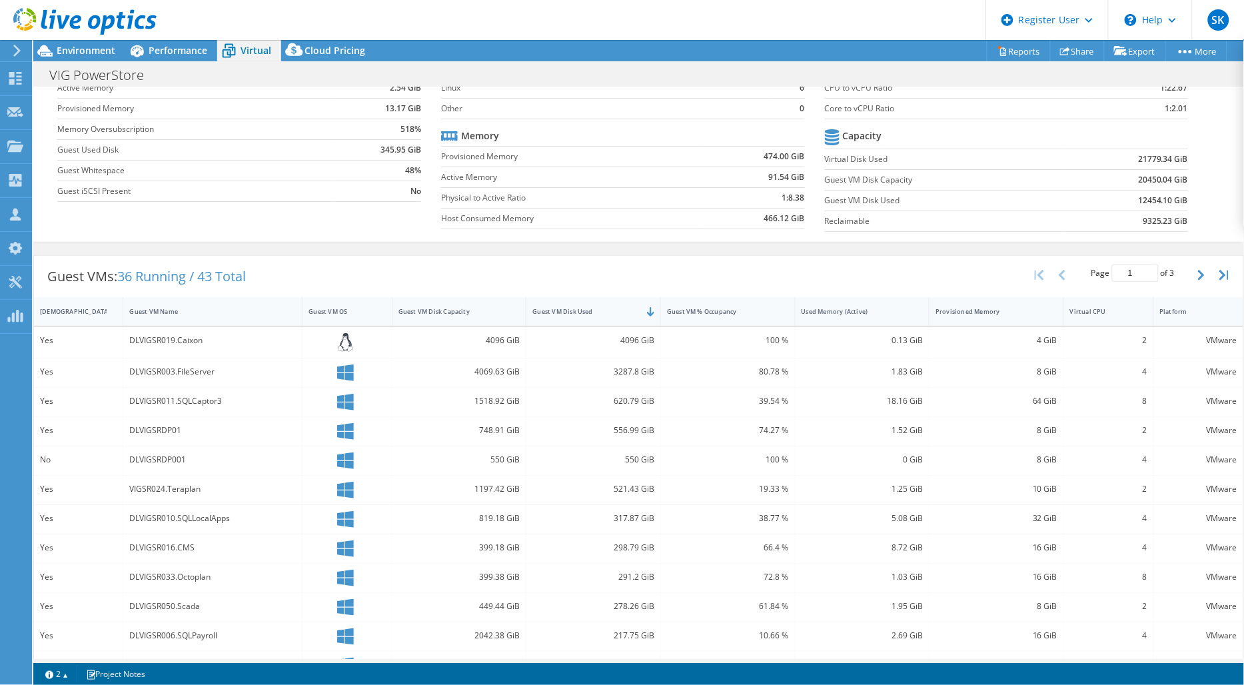
scroll to position [148, 0]
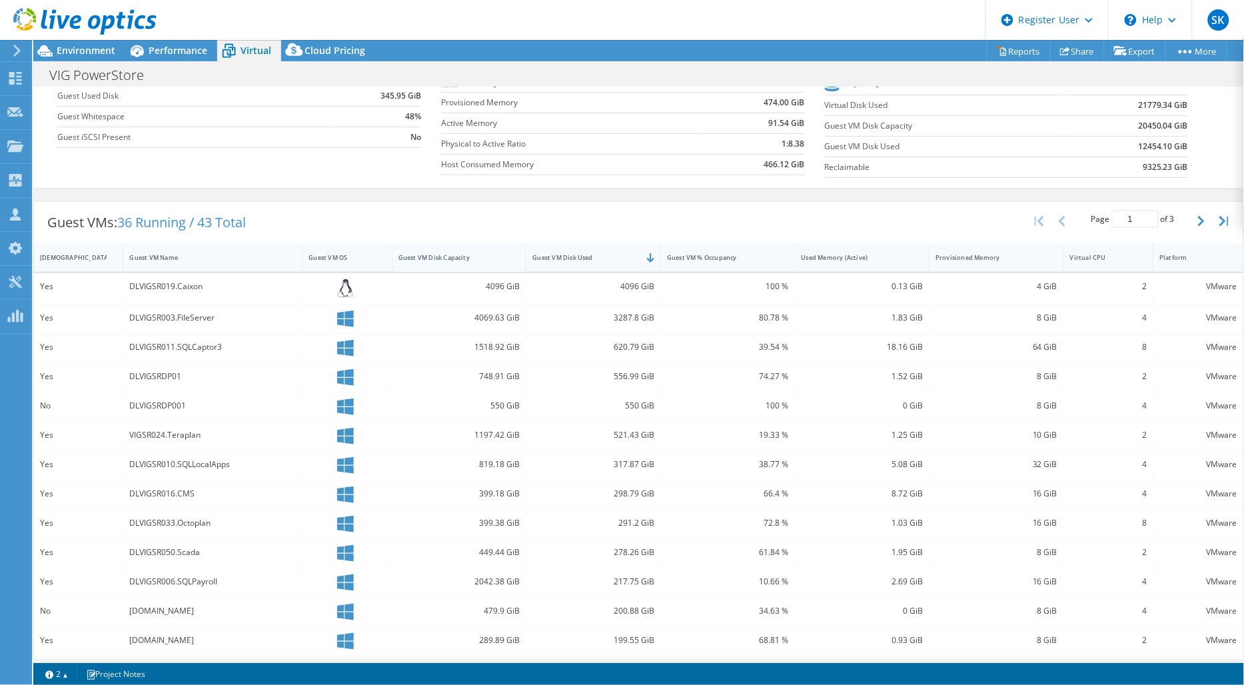
click at [488, 254] on div "Guest VM Disk Capacity" at bounding box center [451, 257] width 106 height 9
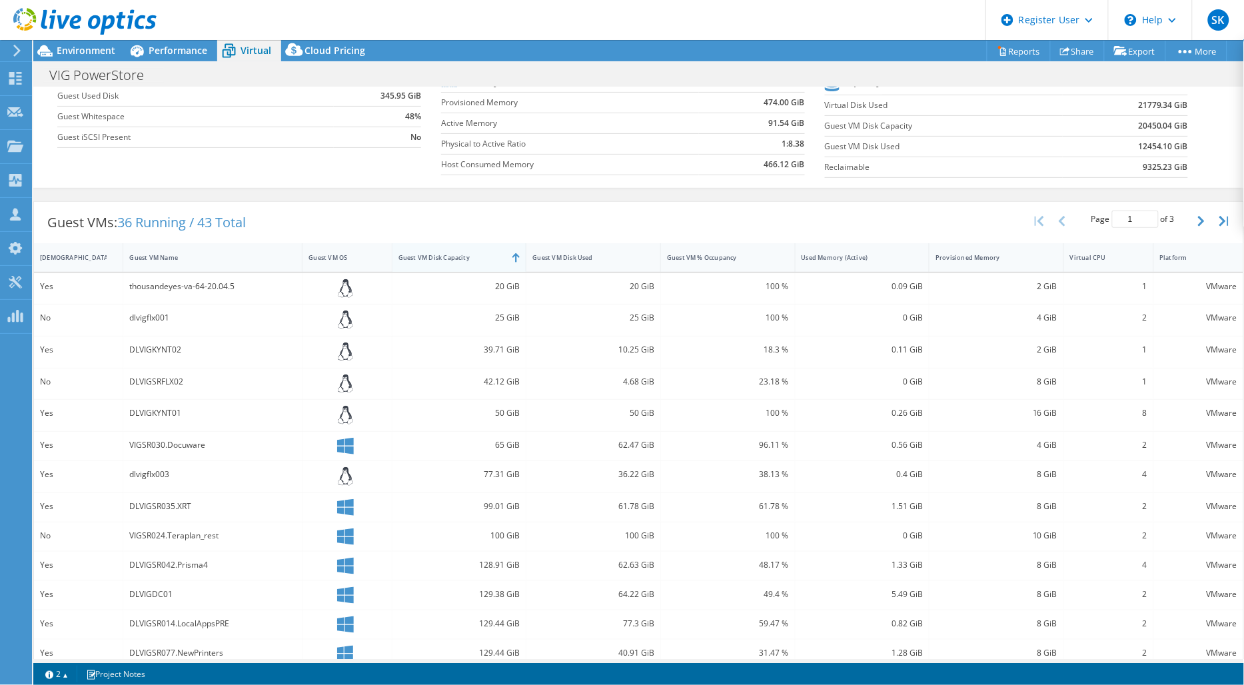
click at [478, 255] on div "Guest VM Disk Capacity" at bounding box center [451, 257] width 106 height 9
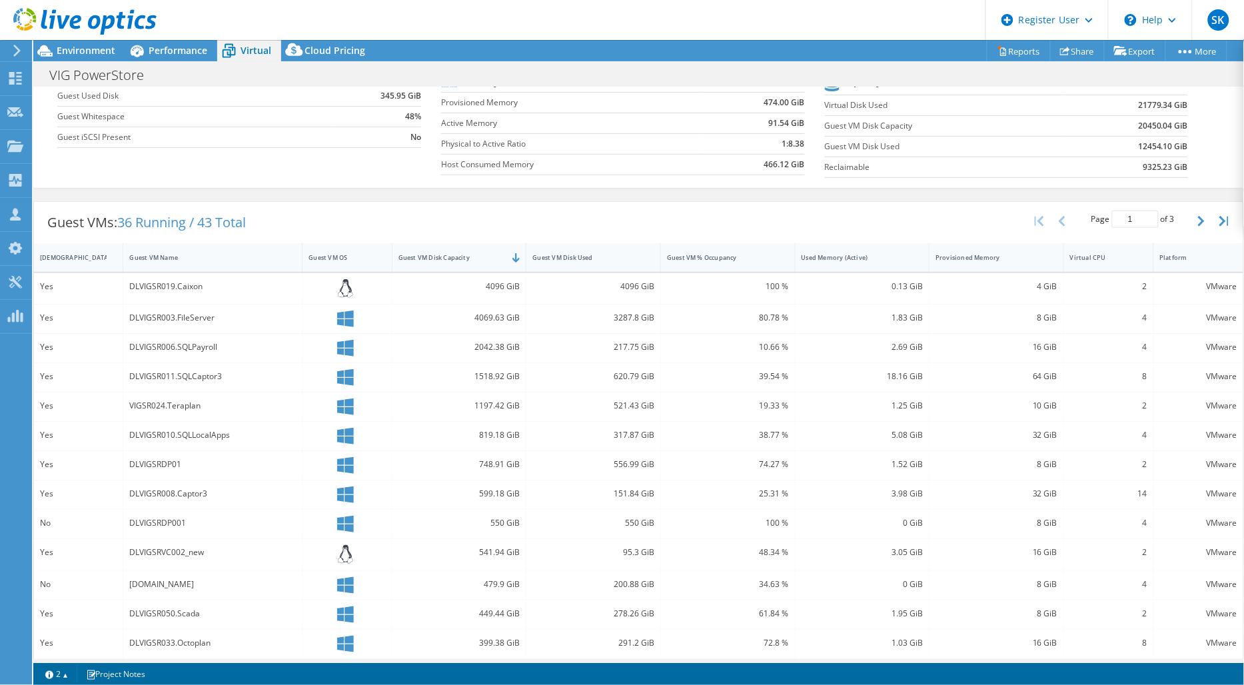
scroll to position [0, 0]
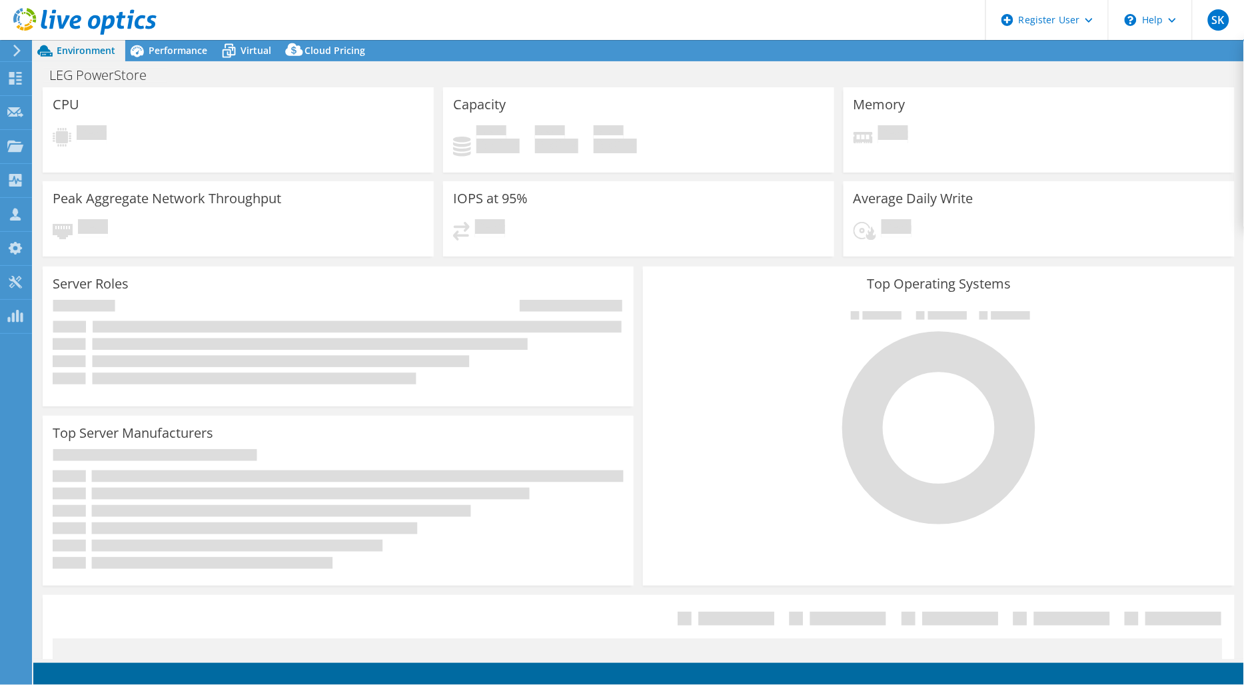
select select "EULondon"
select select "USD"
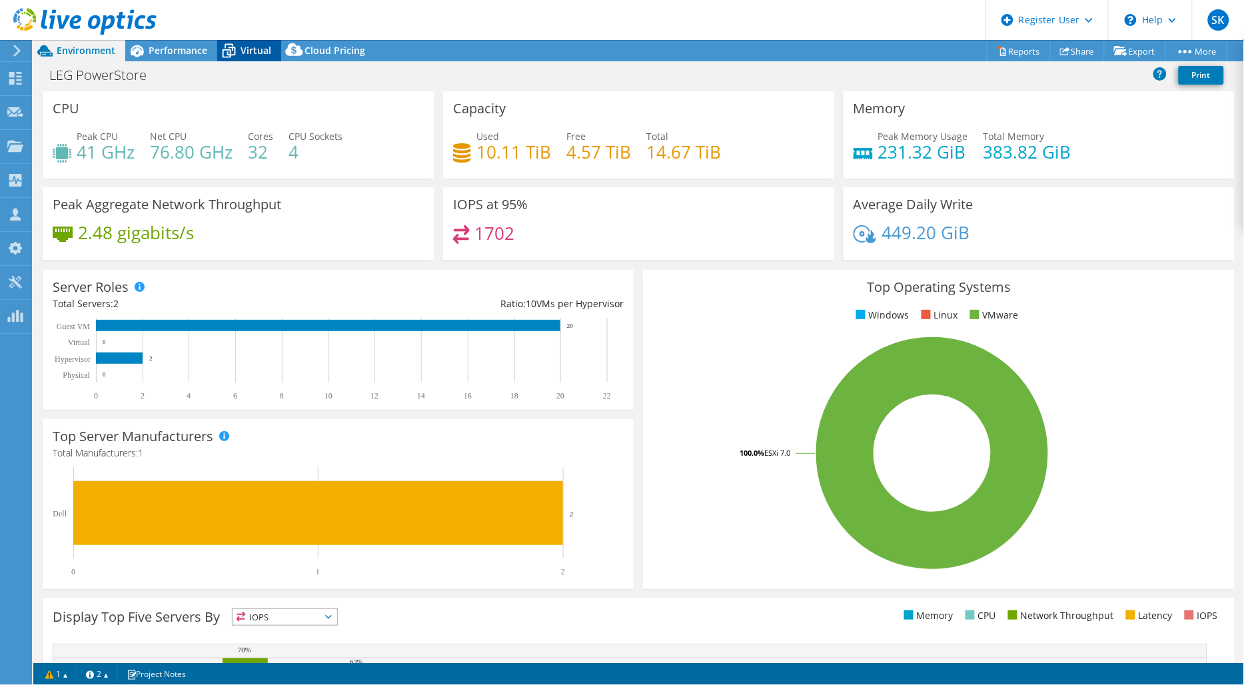
click at [258, 50] on span "Virtual" at bounding box center [255, 50] width 31 height 13
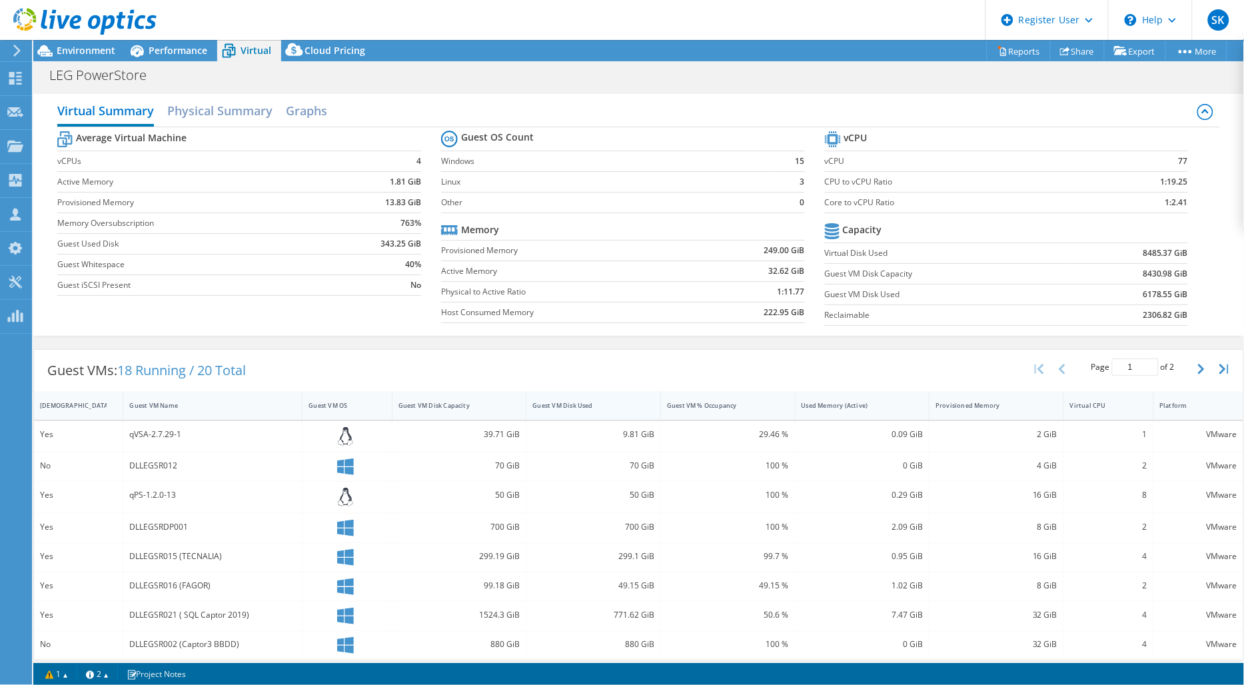
click at [557, 410] on div "Guest VM Disk Used" at bounding box center [585, 405] width 118 height 21
click at [563, 404] on div "Guest VM Disk Used" at bounding box center [585, 405] width 106 height 9
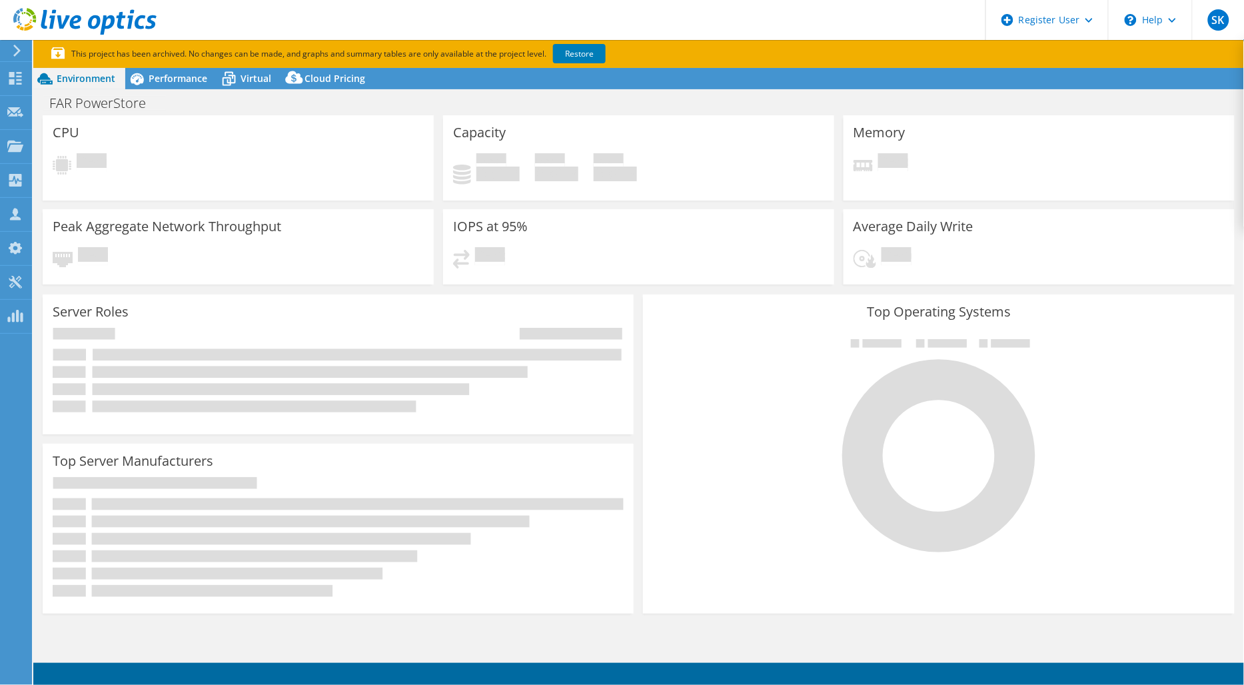
select select "[GEOGRAPHIC_DATA]"
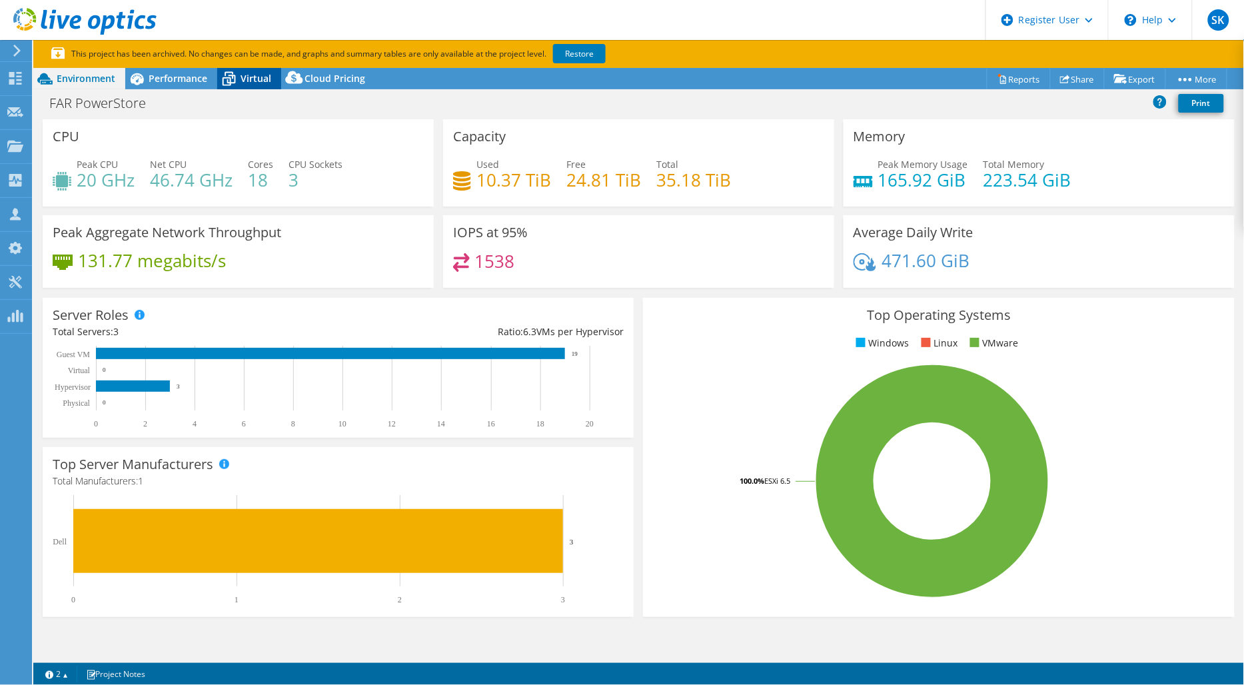
click at [258, 83] on span "Virtual" at bounding box center [255, 78] width 31 height 13
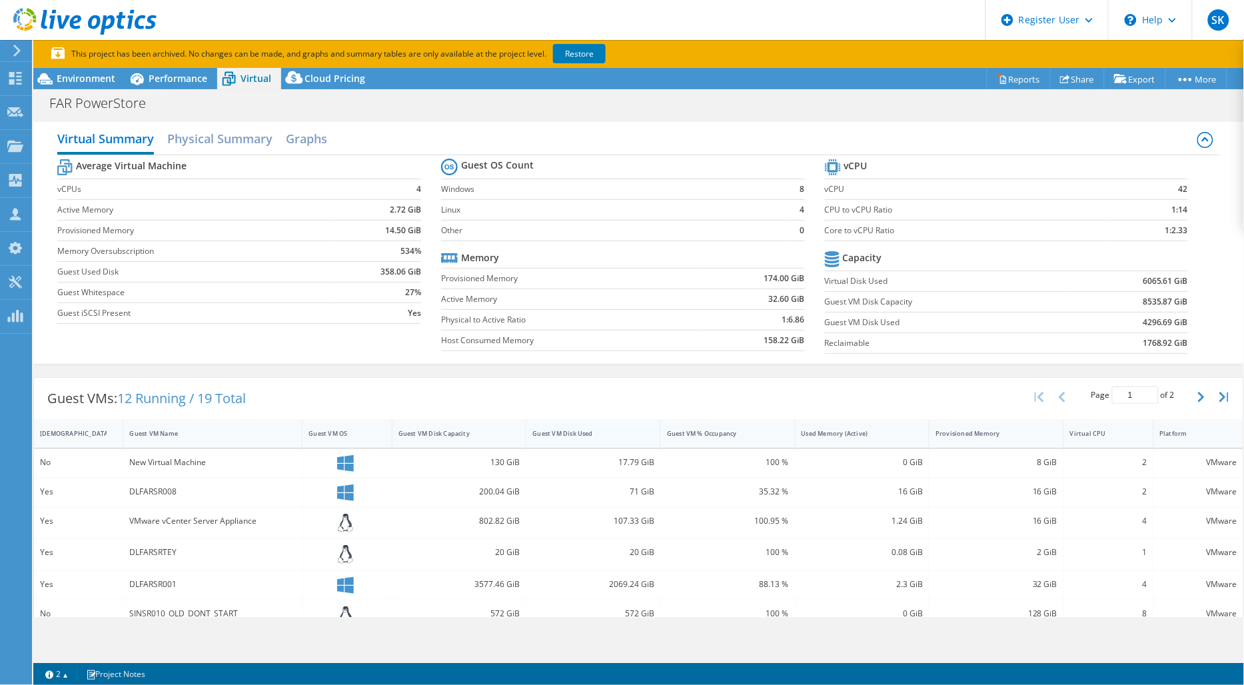
click at [583, 436] on div "Guest VM Disk Used" at bounding box center [585, 433] width 106 height 9
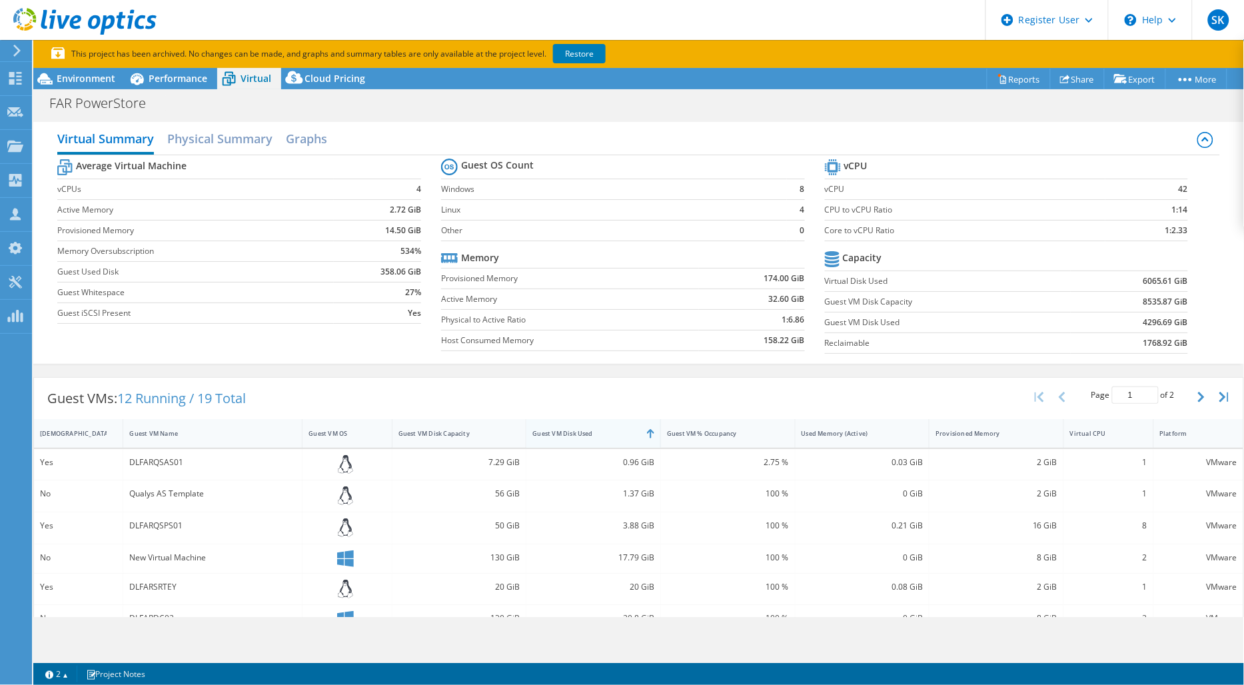
click at [587, 435] on div "Guest VM Disk Used" at bounding box center [585, 433] width 106 height 9
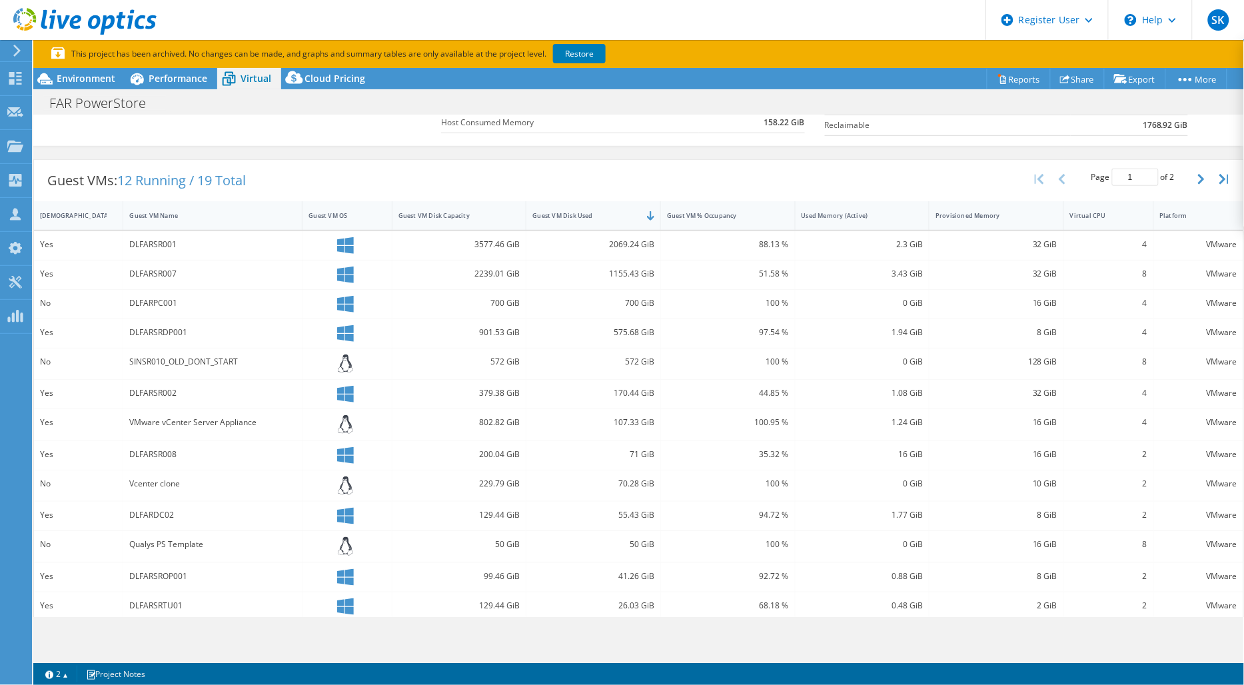
scroll to position [141, 0]
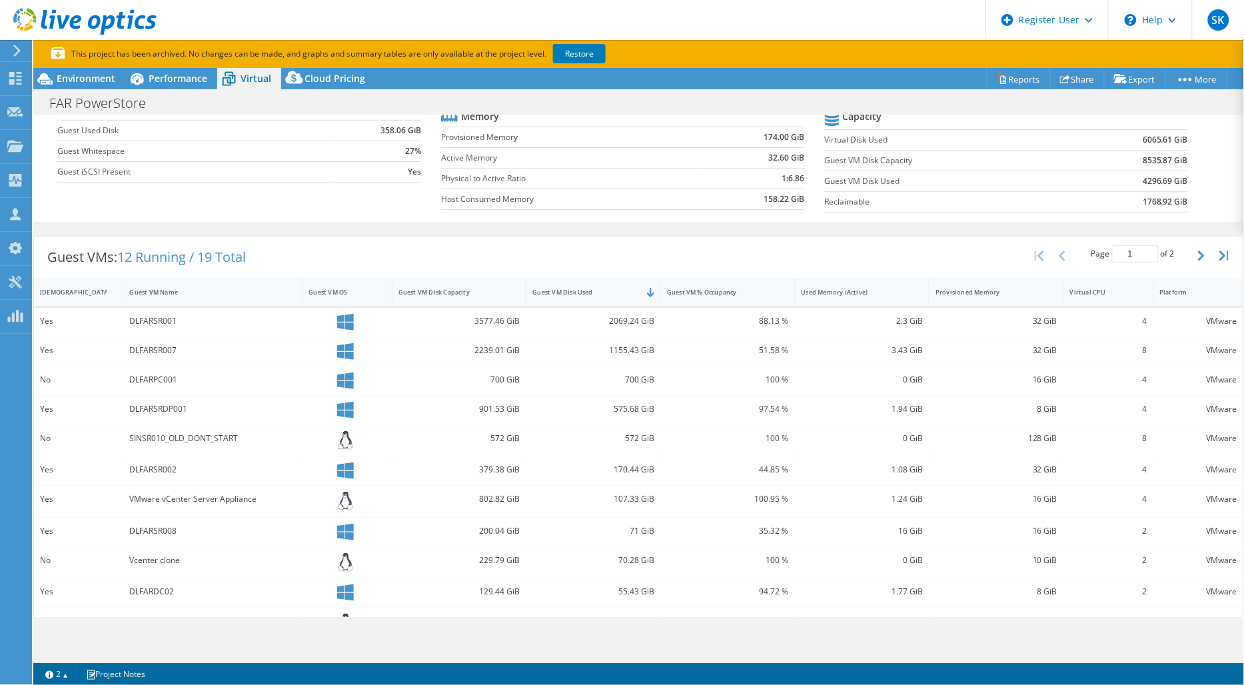
click at [916, 230] on div "Guest VMs: 12 Running / 19 Total Page 1 of 2 5 rows 10 rows 20 rows 25 rows 50 …" at bounding box center [638, 497] width 1210 height 537
click at [841, 228] on div "Virtual Summary Physical Summary Graphs Average Virtual Machine vCPUs 4 Active …" at bounding box center [638, 101] width 1210 height 255
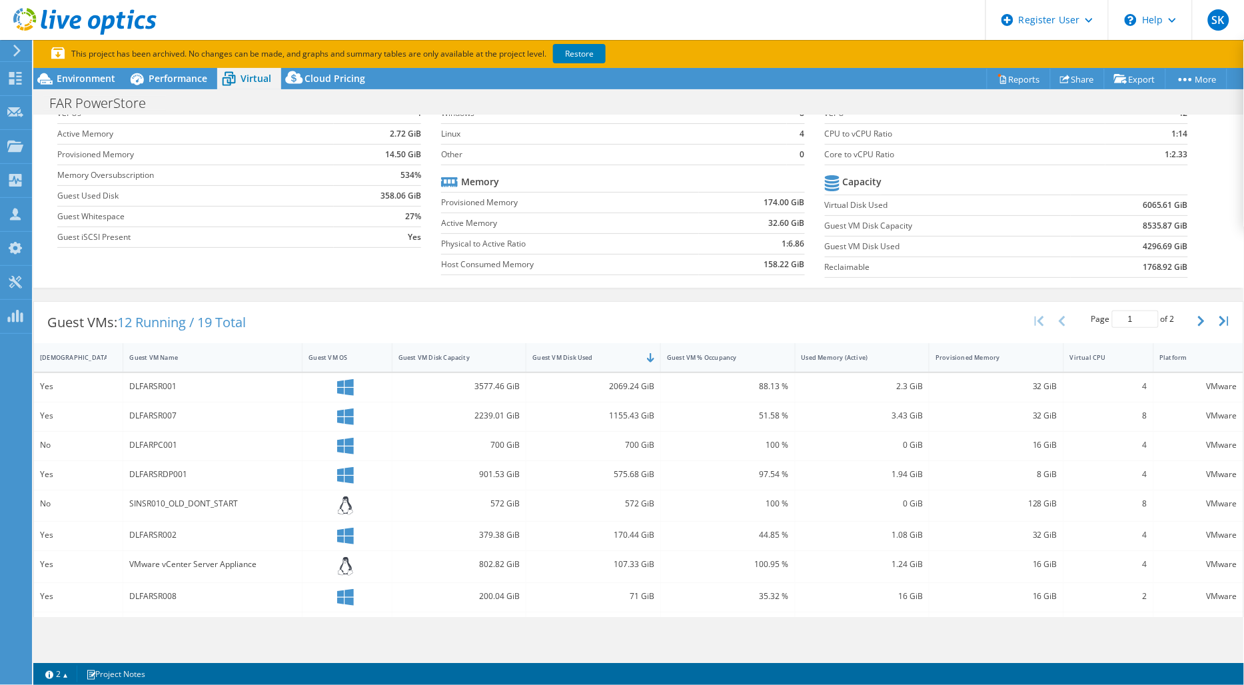
scroll to position [0, 0]
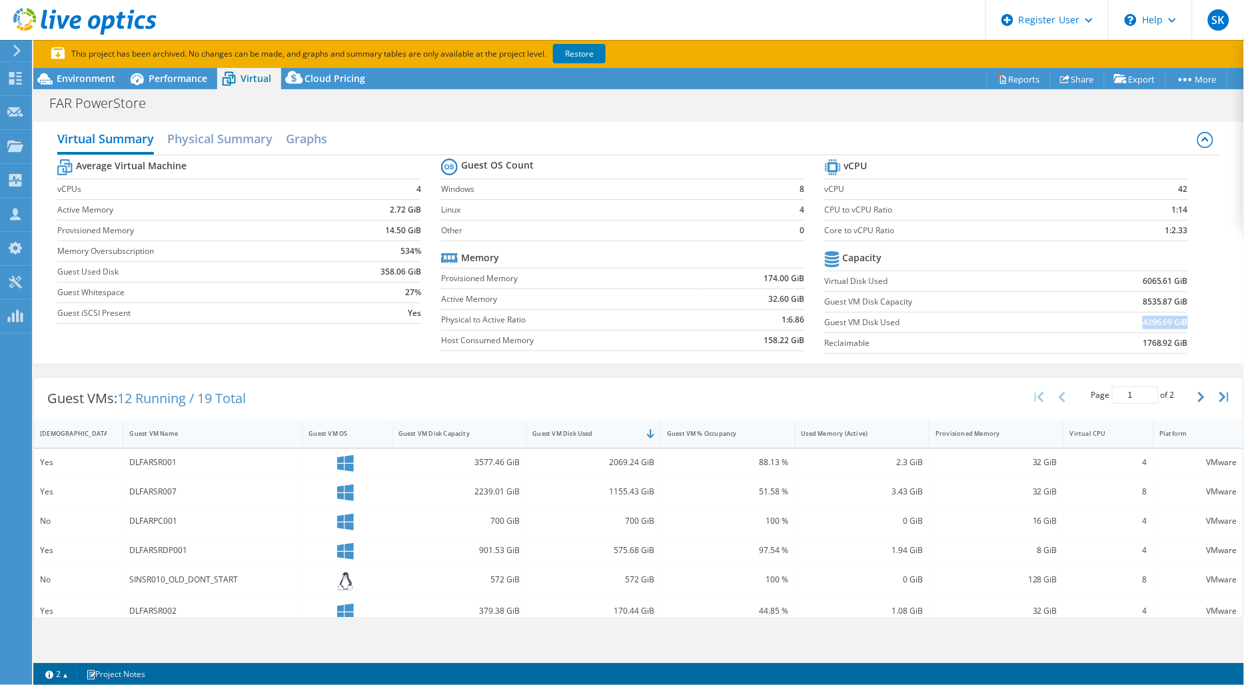
drag, startPoint x: 1130, startPoint y: 323, endPoint x: 1175, endPoint y: 322, distance: 44.6
click at [1175, 322] on td "4296.69 GiB" at bounding box center [1129, 322] width 118 height 21
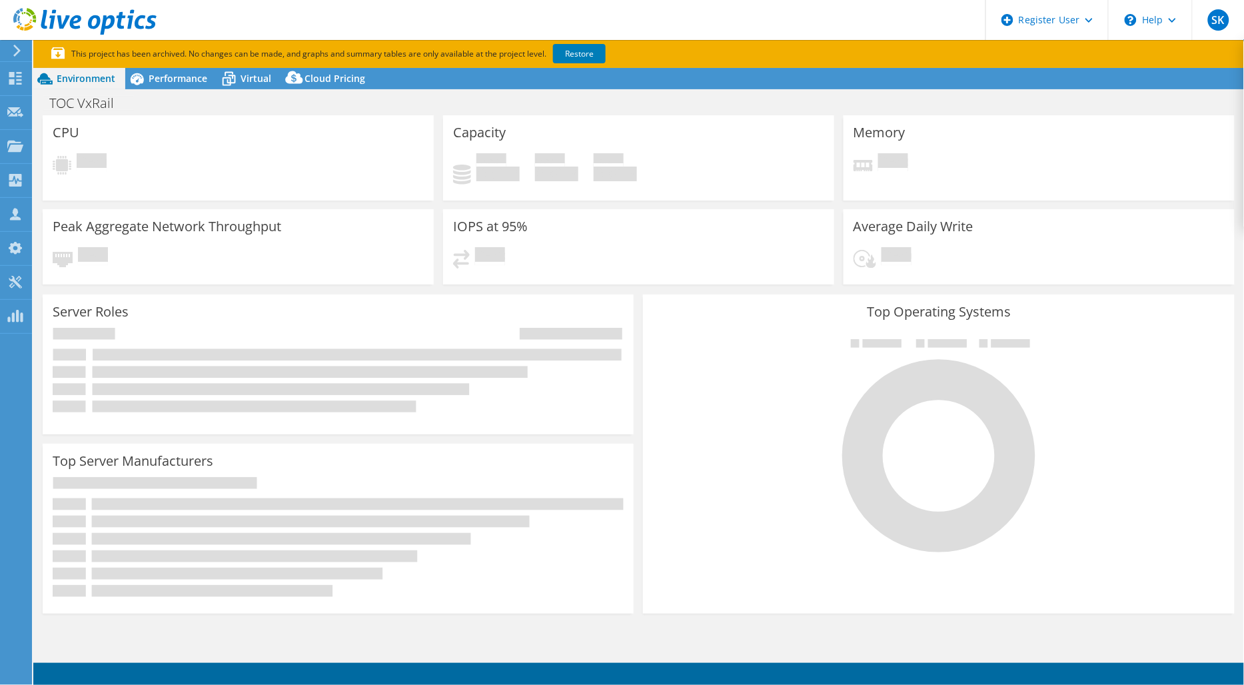
select select "EUFrankfurt"
select select "EUR"
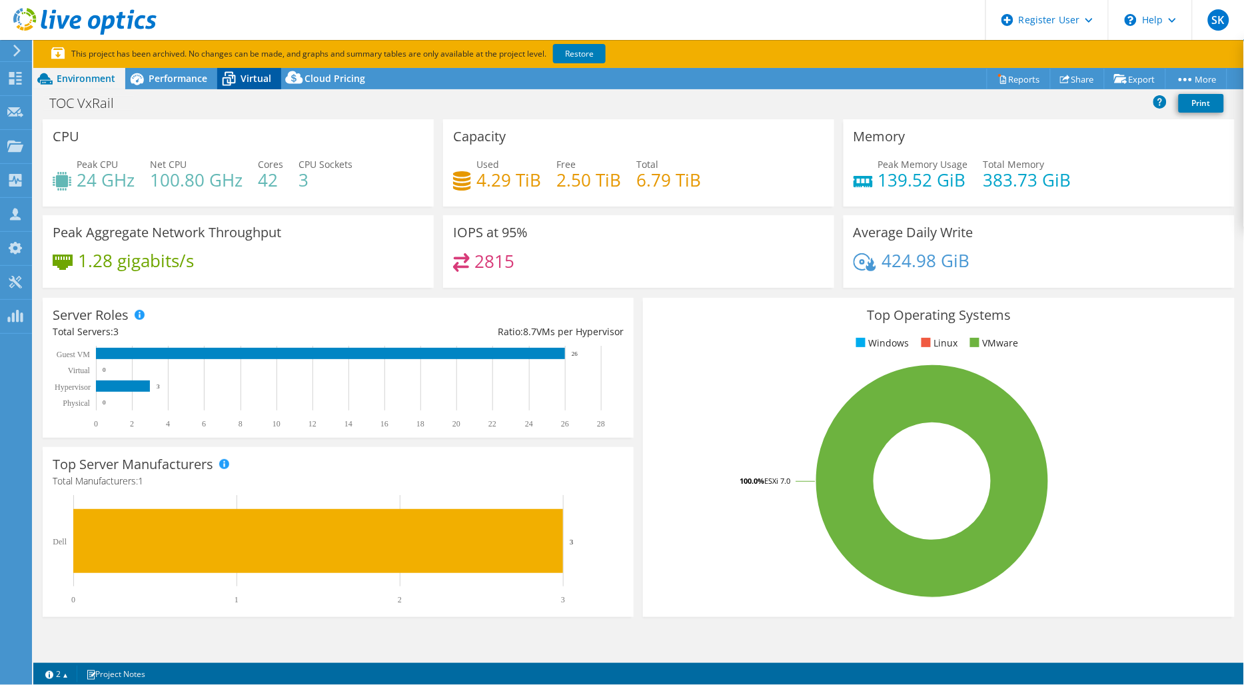
click at [237, 77] on icon at bounding box center [228, 78] width 23 height 23
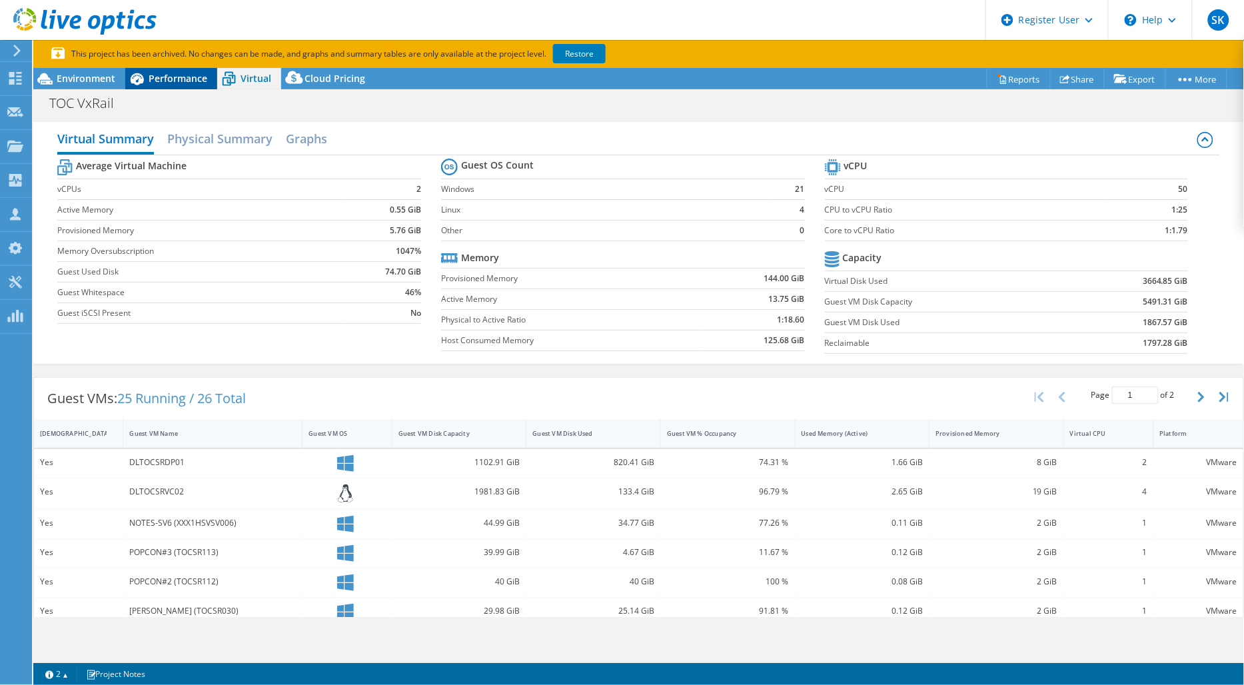
click at [179, 80] on span "Performance" at bounding box center [178, 78] width 59 height 13
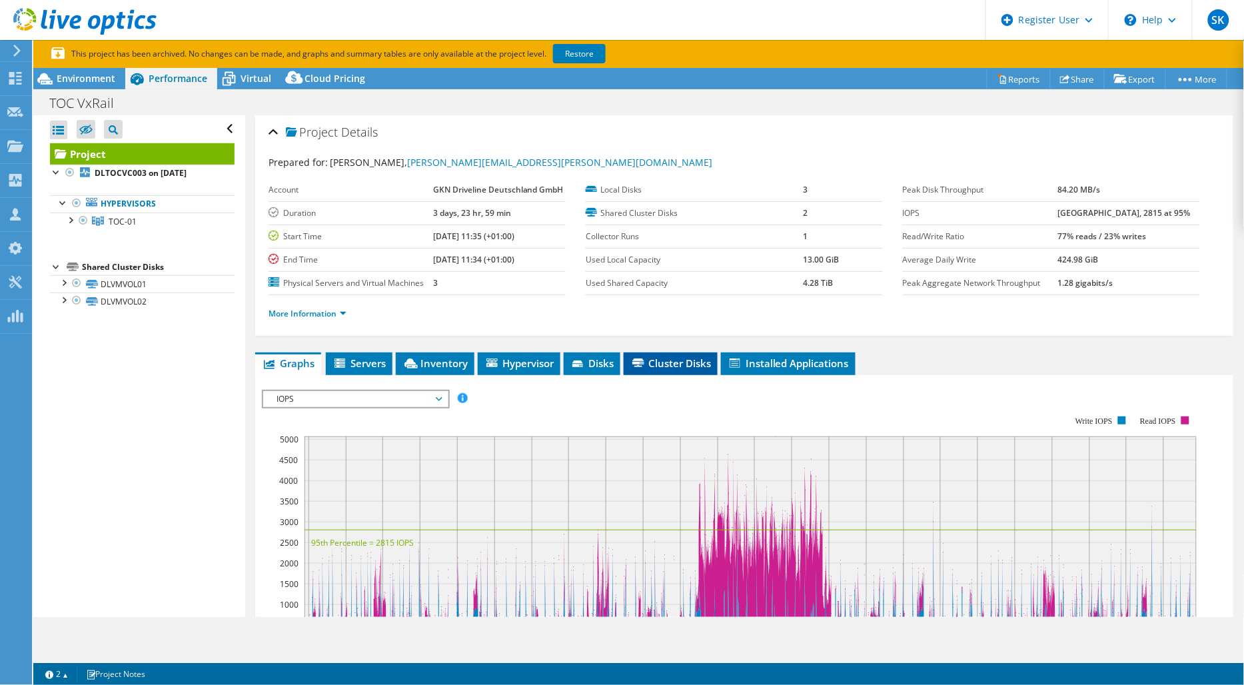
click at [637, 363] on icon at bounding box center [638, 362] width 12 height 9
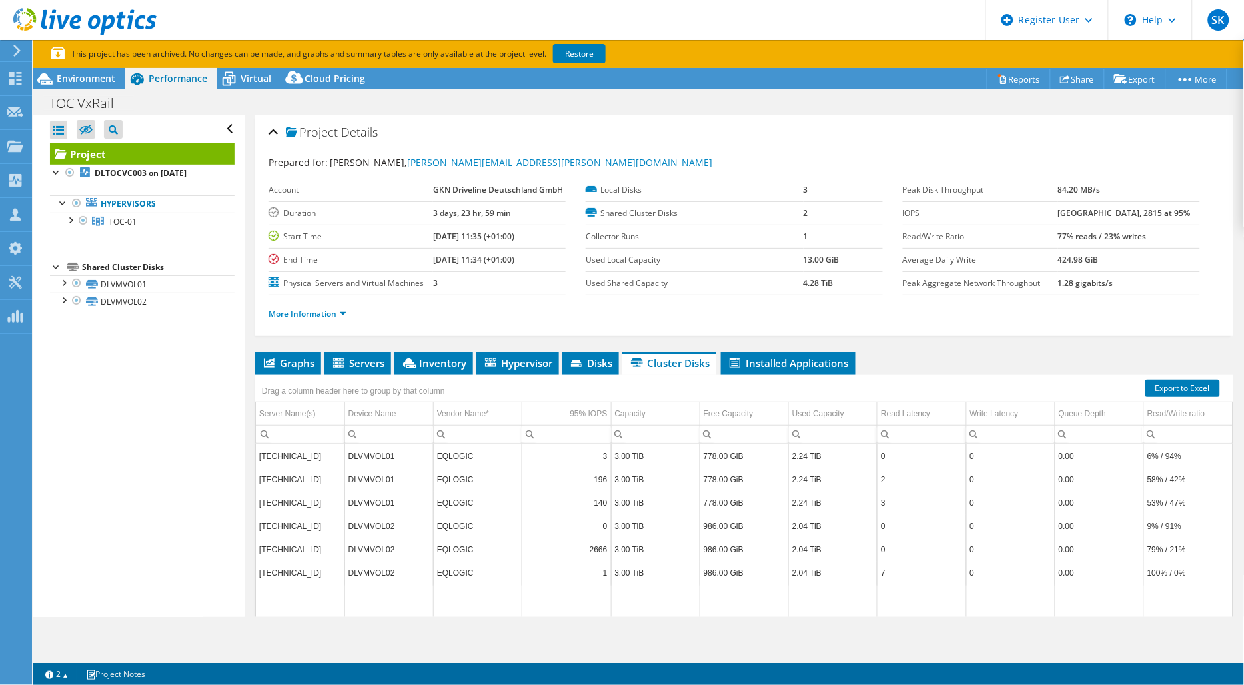
click at [622, 360] on ul "Graphs Servers Inventory Hypervisor Disks Cluster Disks Installed Applications" at bounding box center [744, 363] width 978 height 23
click at [609, 362] on span "Disks" at bounding box center [590, 362] width 43 height 13
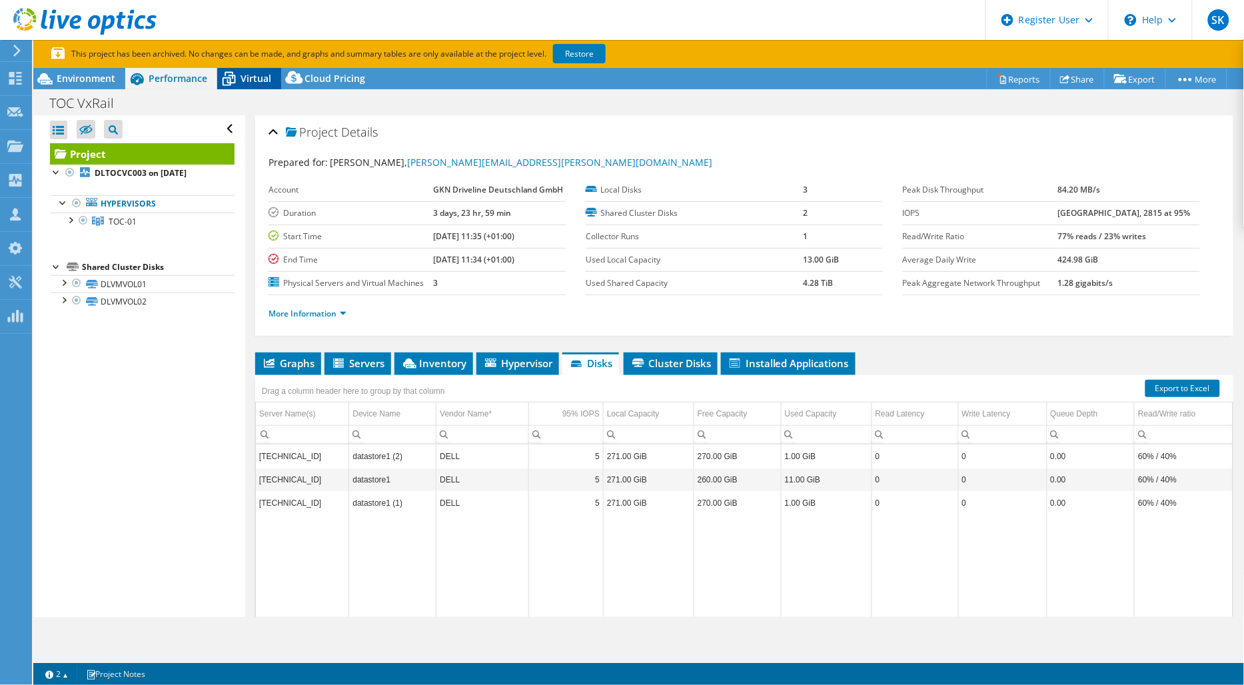
click at [238, 78] on icon at bounding box center [228, 78] width 23 height 23
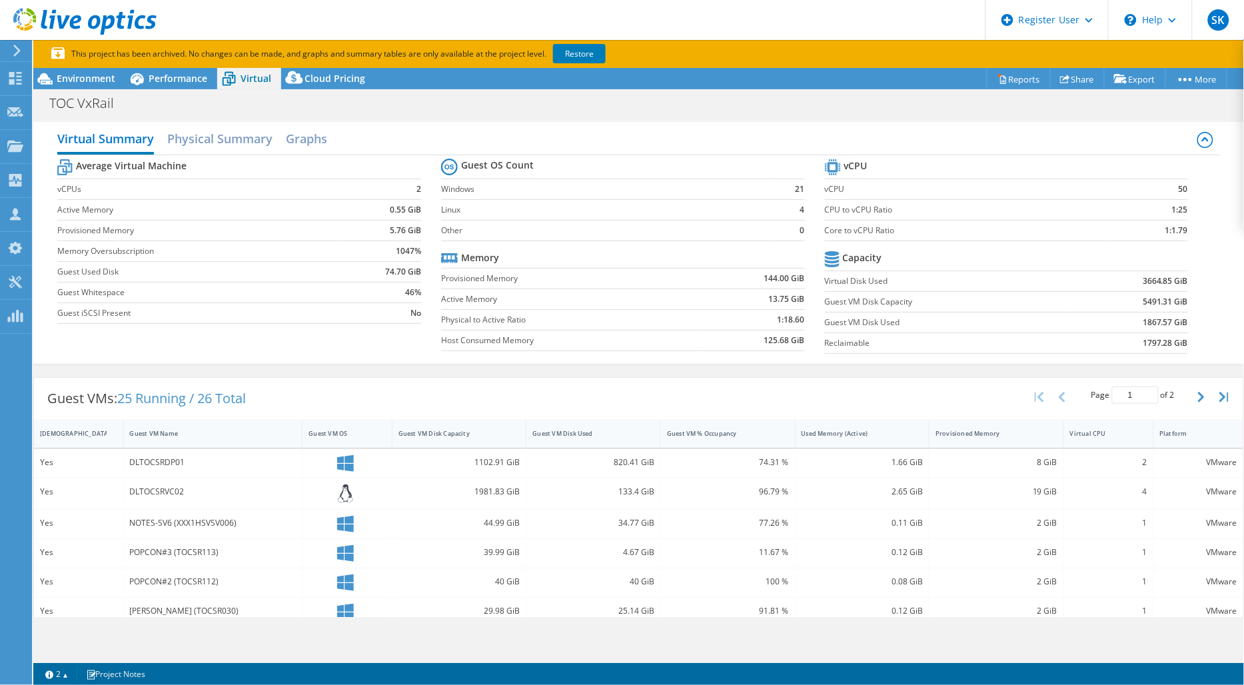
scroll to position [117, 0]
drag, startPoint x: 567, startPoint y: 427, endPoint x: 590, endPoint y: 435, distance: 24.0
click at [568, 428] on div "Guest VM Disk Used" at bounding box center [585, 433] width 118 height 21
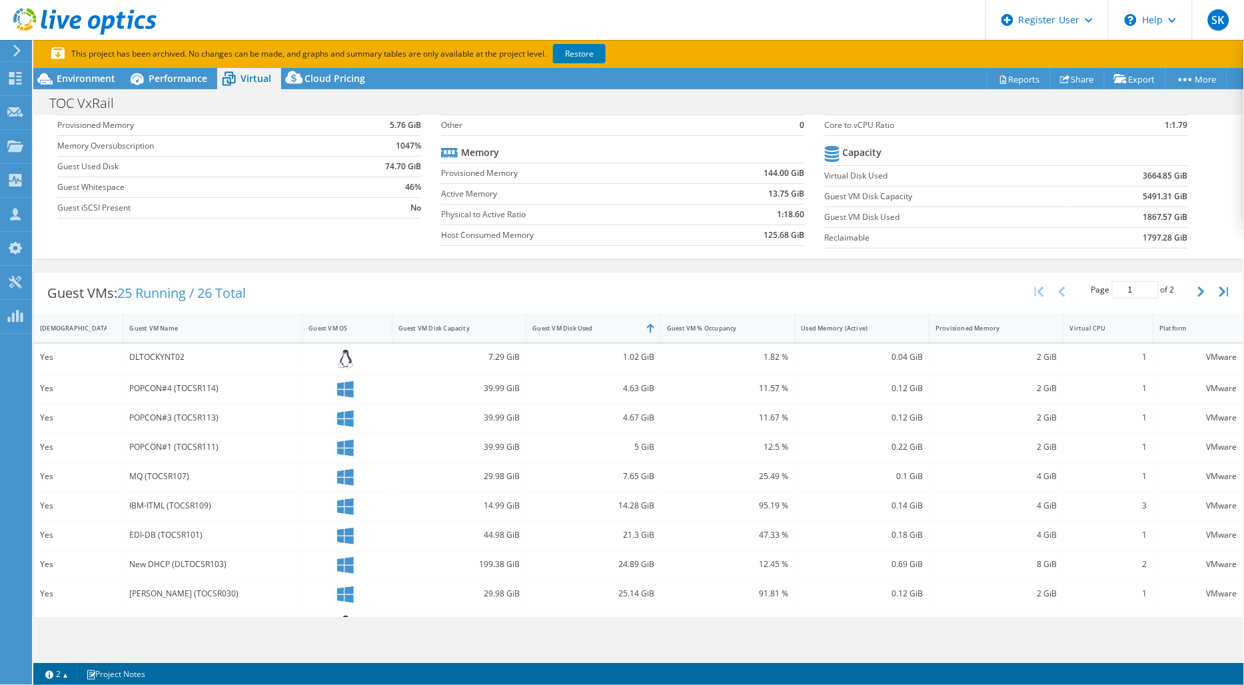
scroll to position [107, 0]
click at [597, 330] on div "Guest VM Disk Used" at bounding box center [585, 326] width 118 height 21
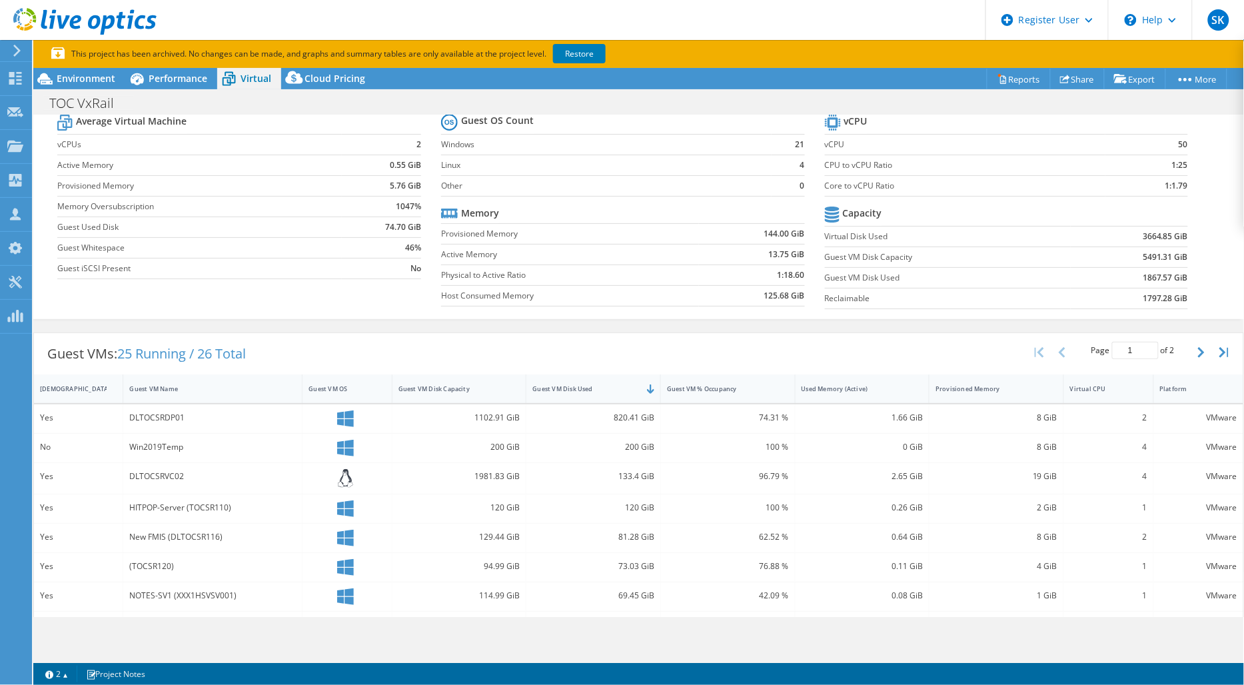
scroll to position [0, 0]
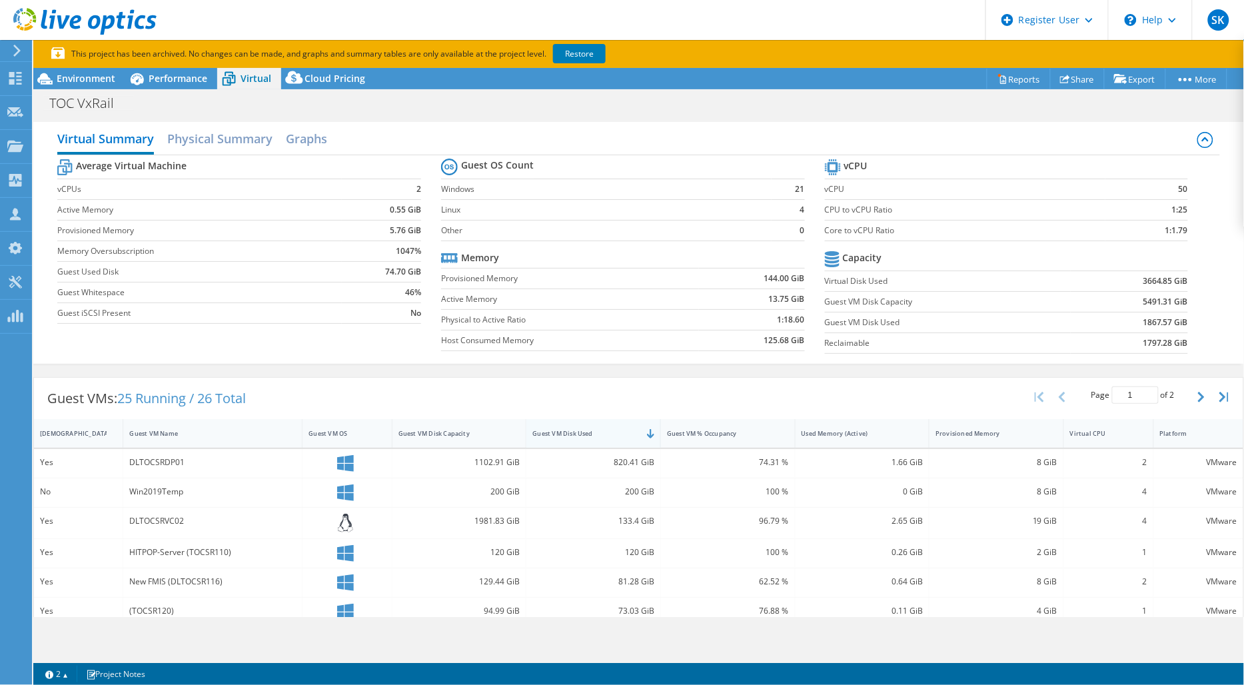
click at [621, 434] on div "Guest VM Disk Used" at bounding box center [585, 433] width 106 height 9
click at [605, 433] on div "Guest VM Disk Used" at bounding box center [585, 433] width 106 height 9
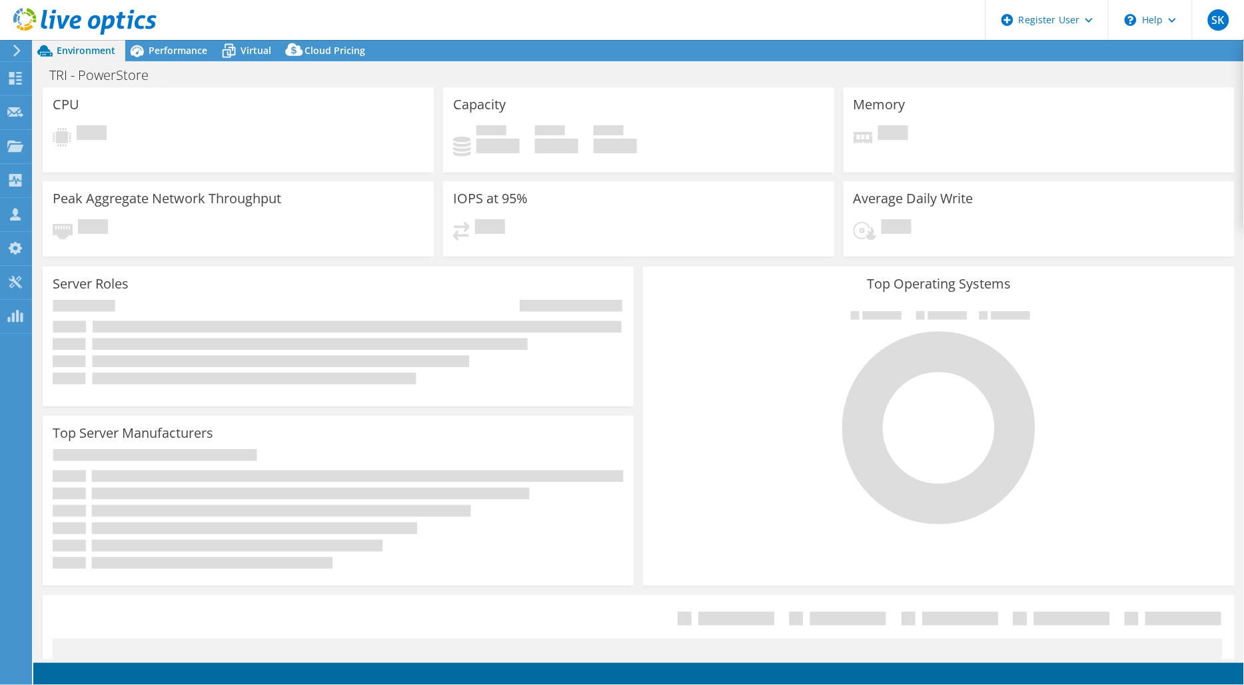
select select "USD"
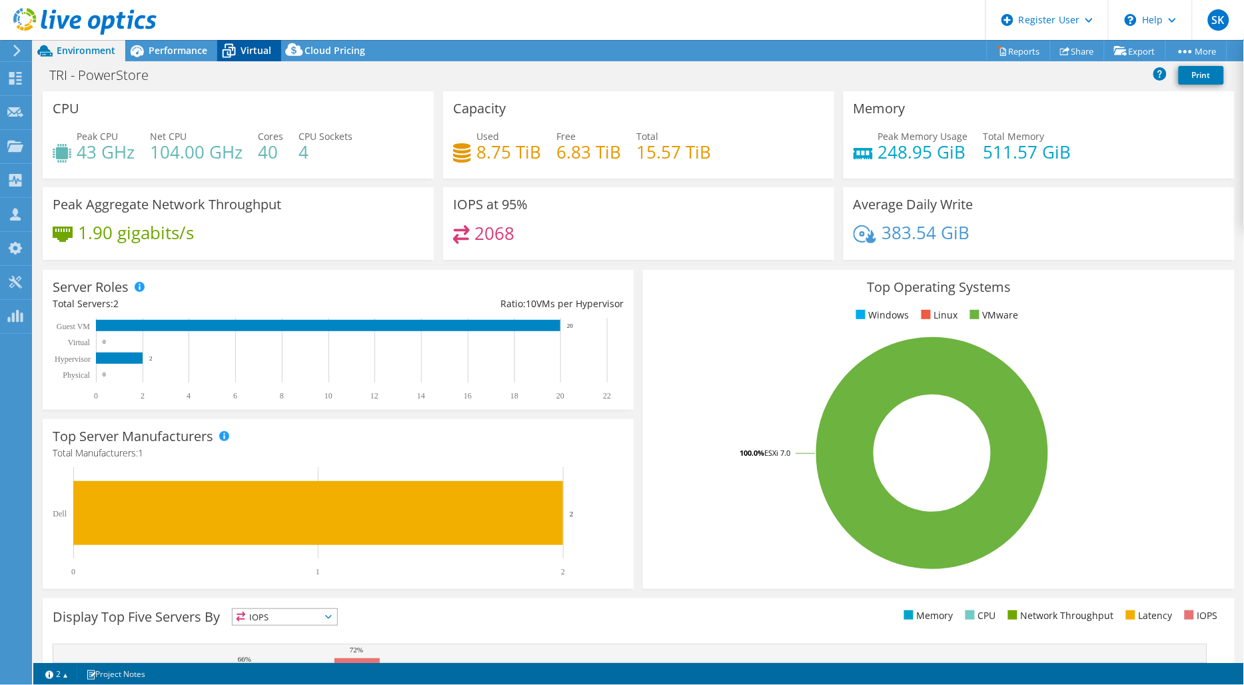
click at [248, 49] on span "Virtual" at bounding box center [255, 50] width 31 height 13
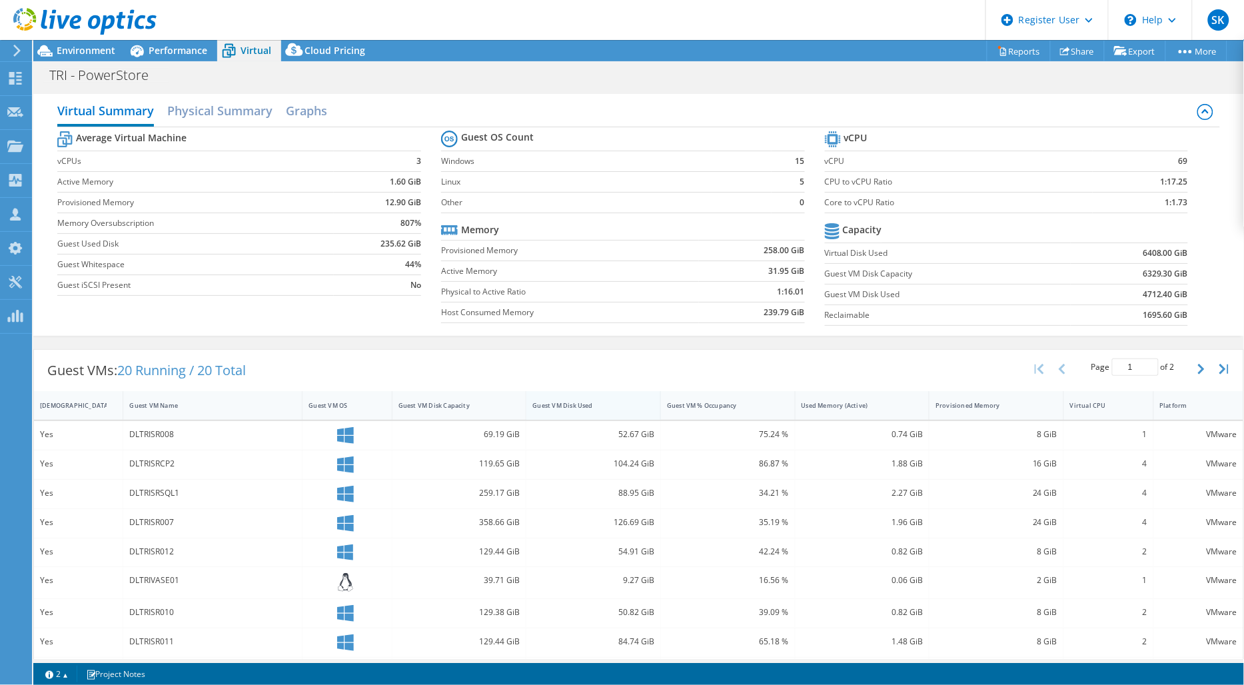
drag, startPoint x: 595, startPoint y: 408, endPoint x: 588, endPoint y: 410, distance: 7.2
click at [595, 408] on div "Guest VM Disk Used" at bounding box center [585, 405] width 106 height 9
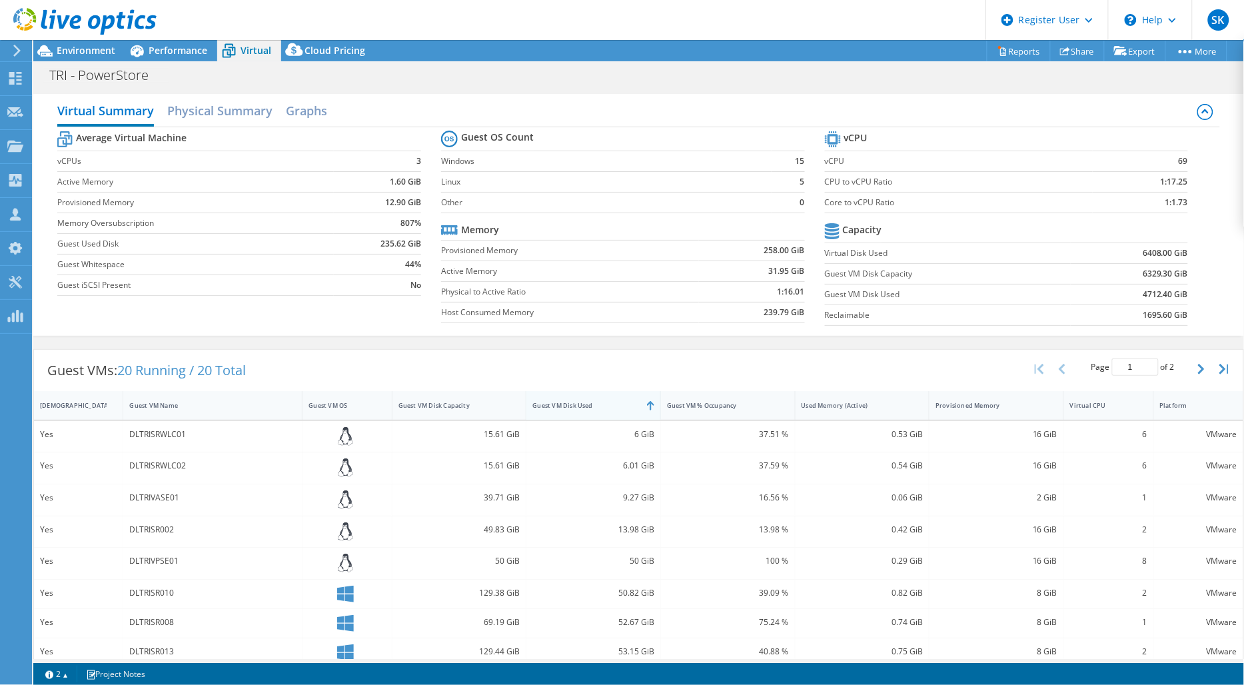
click at [580, 409] on div "Guest VM Disk Used" at bounding box center [585, 405] width 106 height 9
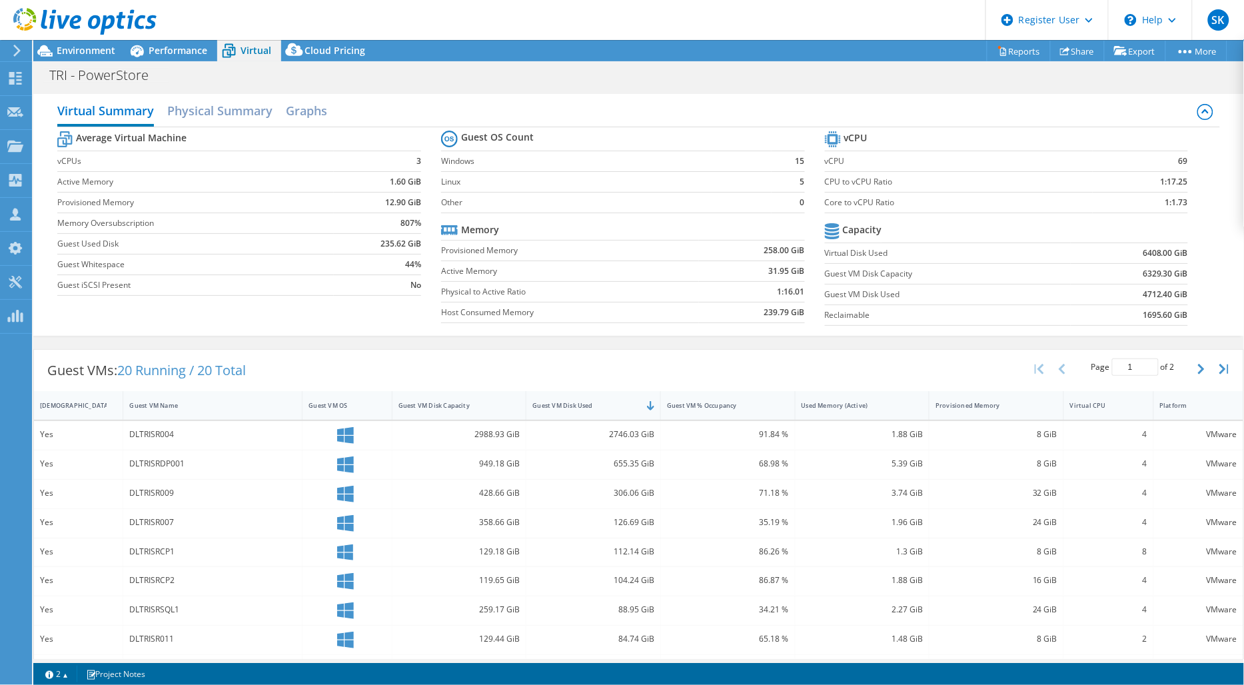
scroll to position [74, 0]
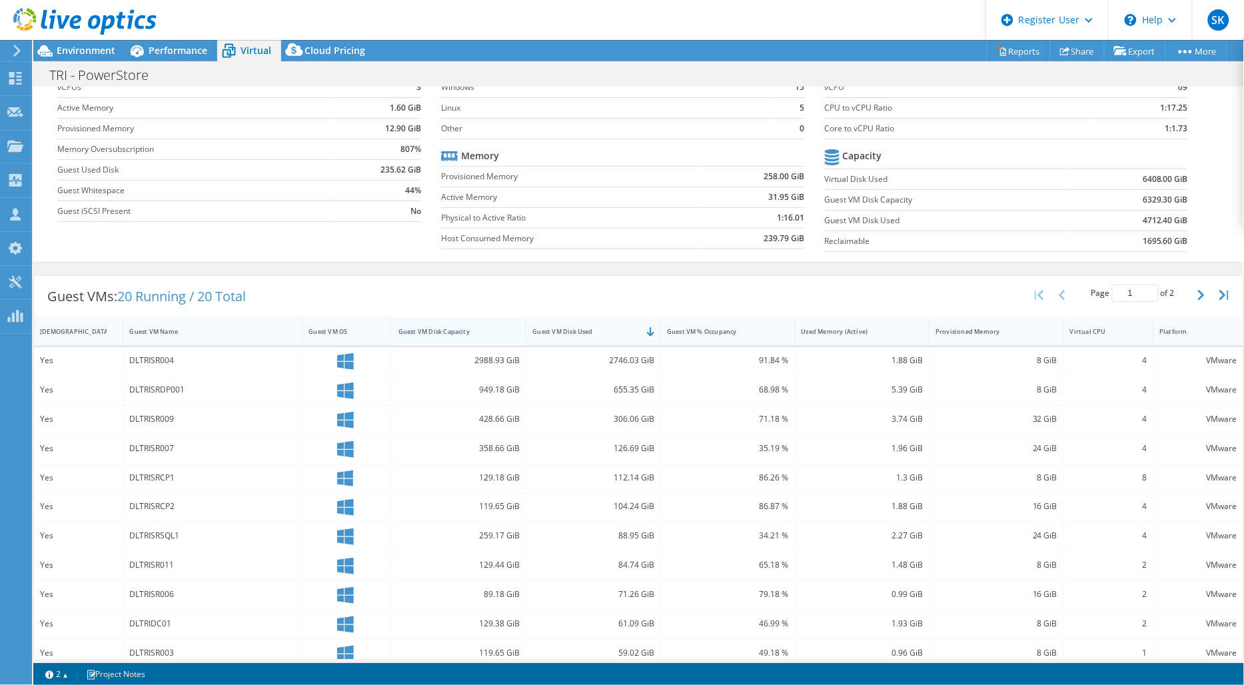
click at [438, 326] on div "Guest VM Disk Capacity" at bounding box center [451, 331] width 118 height 21
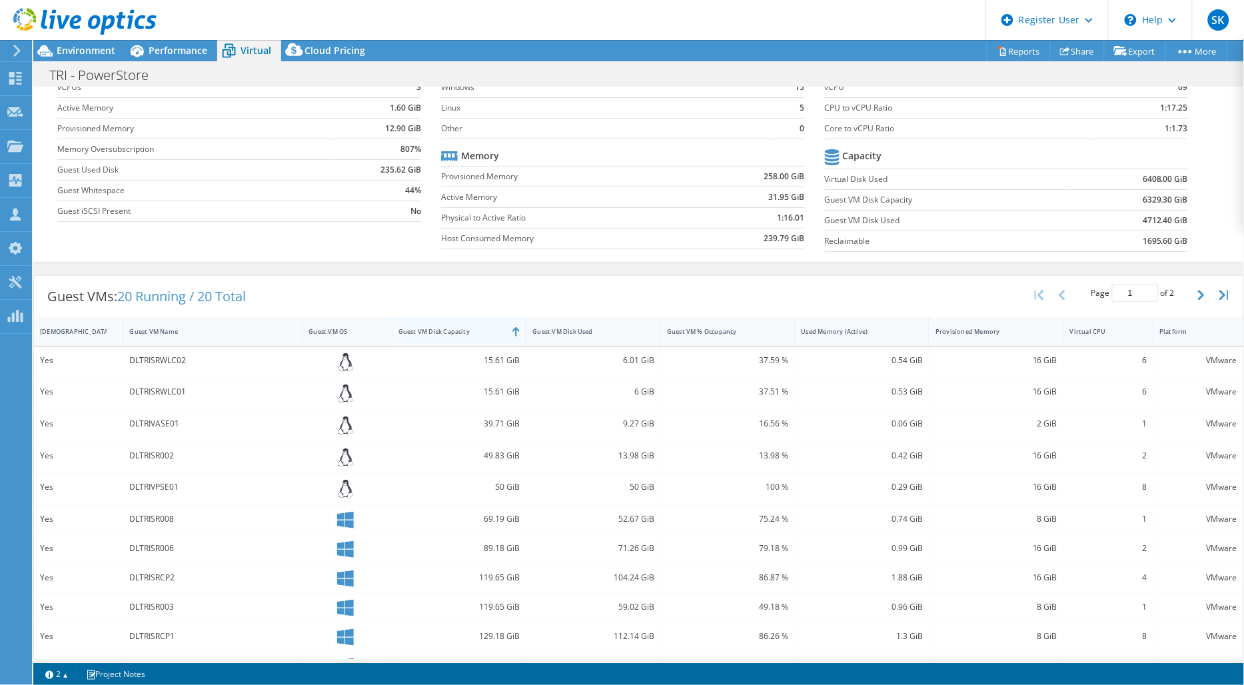
click at [438, 326] on div "Guest VM Disk Capacity" at bounding box center [451, 331] width 118 height 21
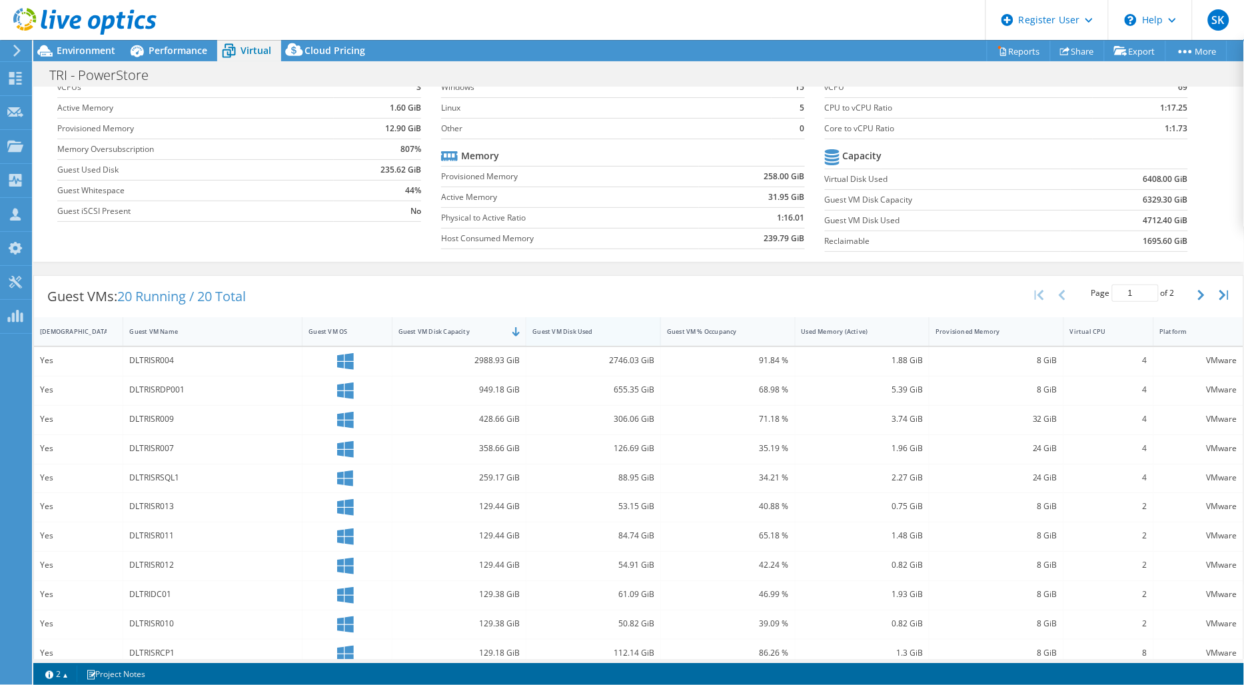
click at [587, 330] on div "Guest VM Disk Used" at bounding box center [585, 331] width 106 height 9
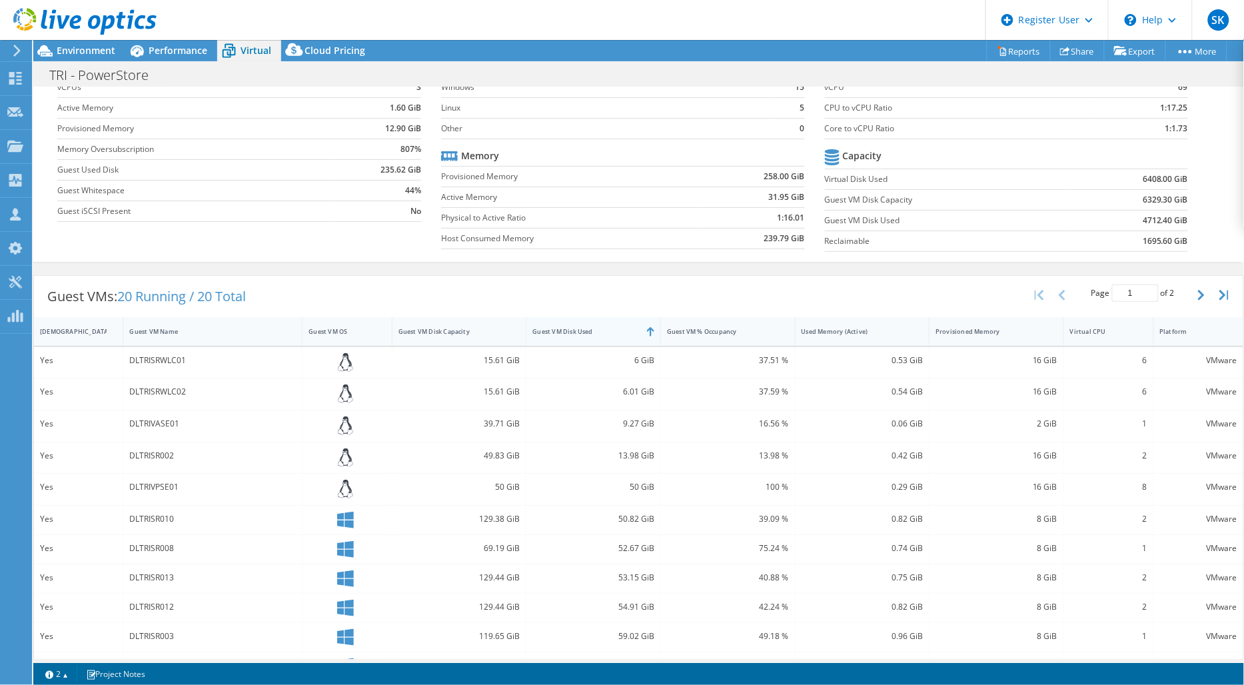
click at [587, 330] on div "Guest VM Disk Used" at bounding box center [585, 331] width 106 height 9
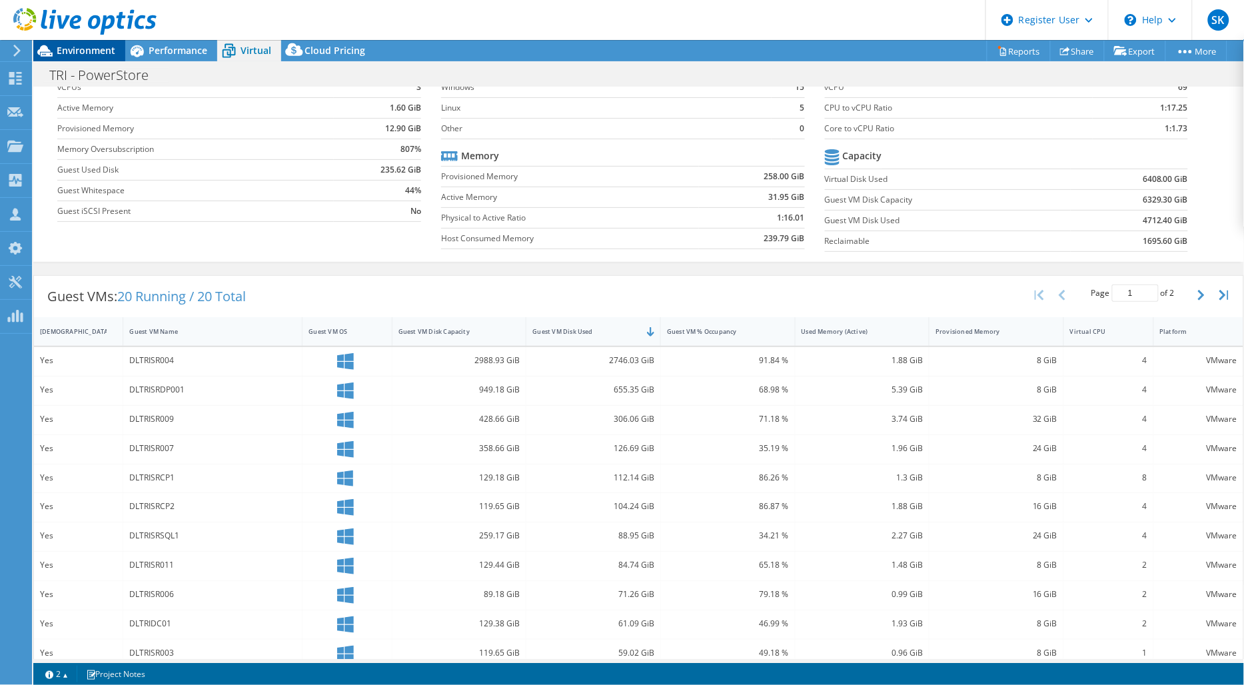
click at [94, 51] on span "Environment" at bounding box center [86, 50] width 59 height 13
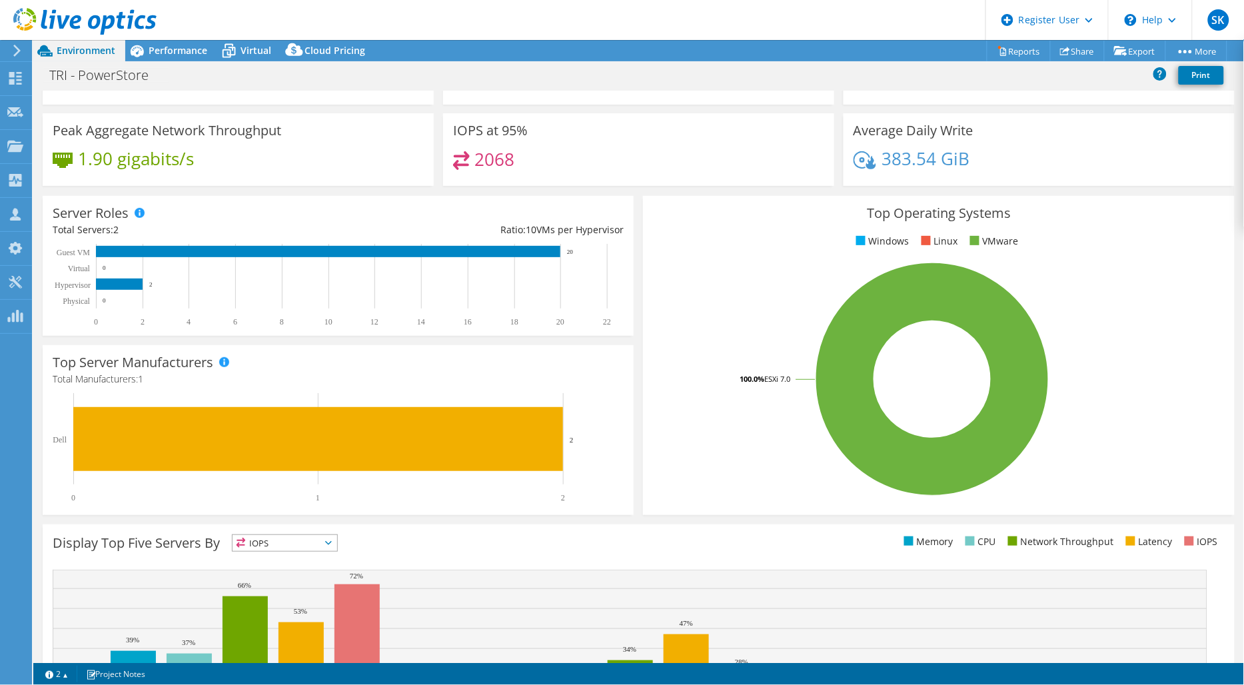
scroll to position [0, 0]
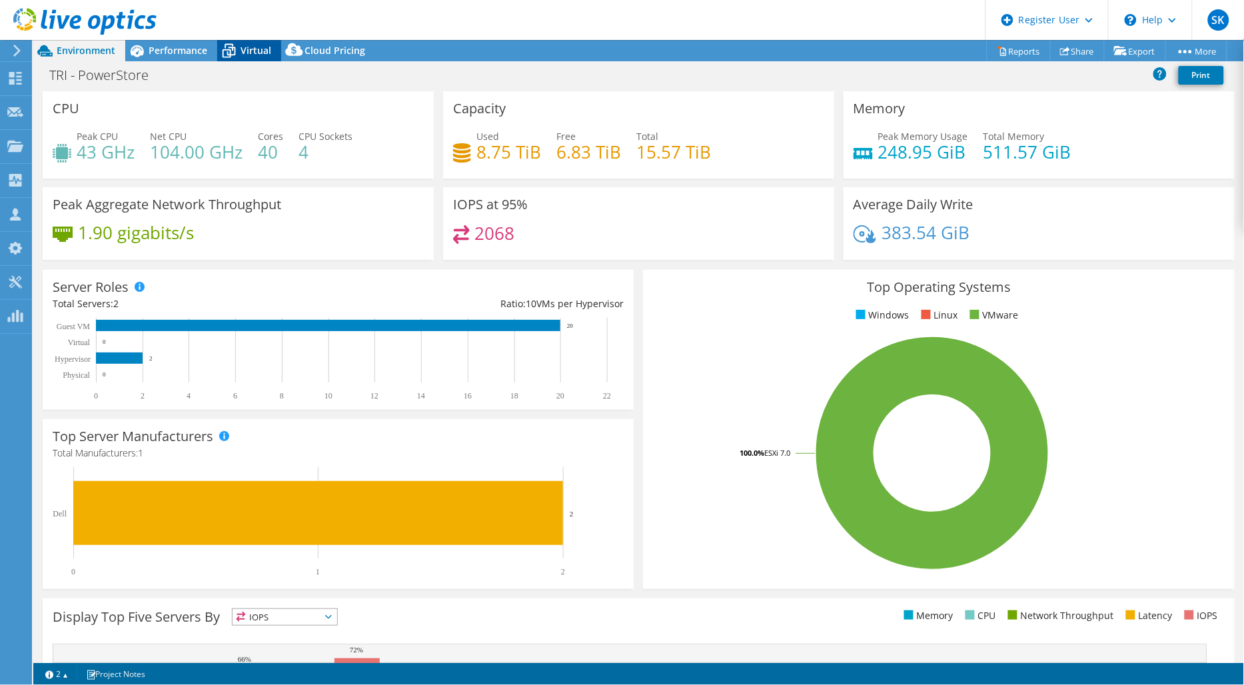
click at [254, 55] on span "Virtual" at bounding box center [255, 50] width 31 height 13
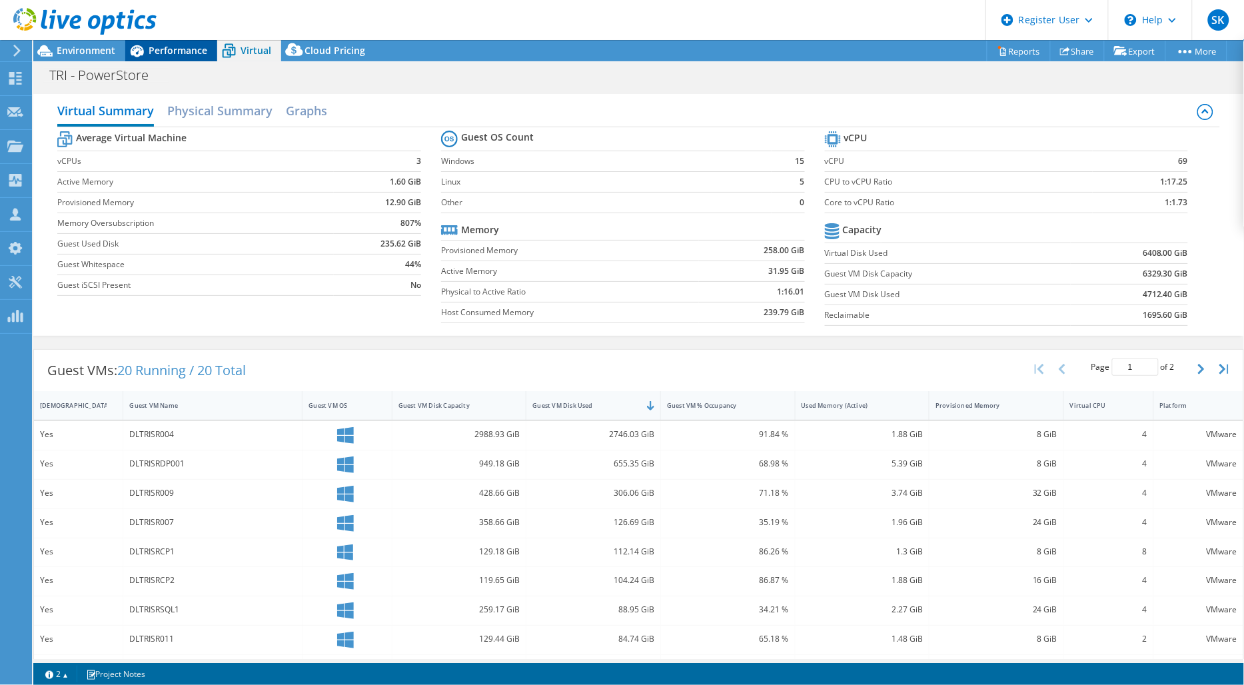
click at [162, 50] on span "Performance" at bounding box center [178, 50] width 59 height 13
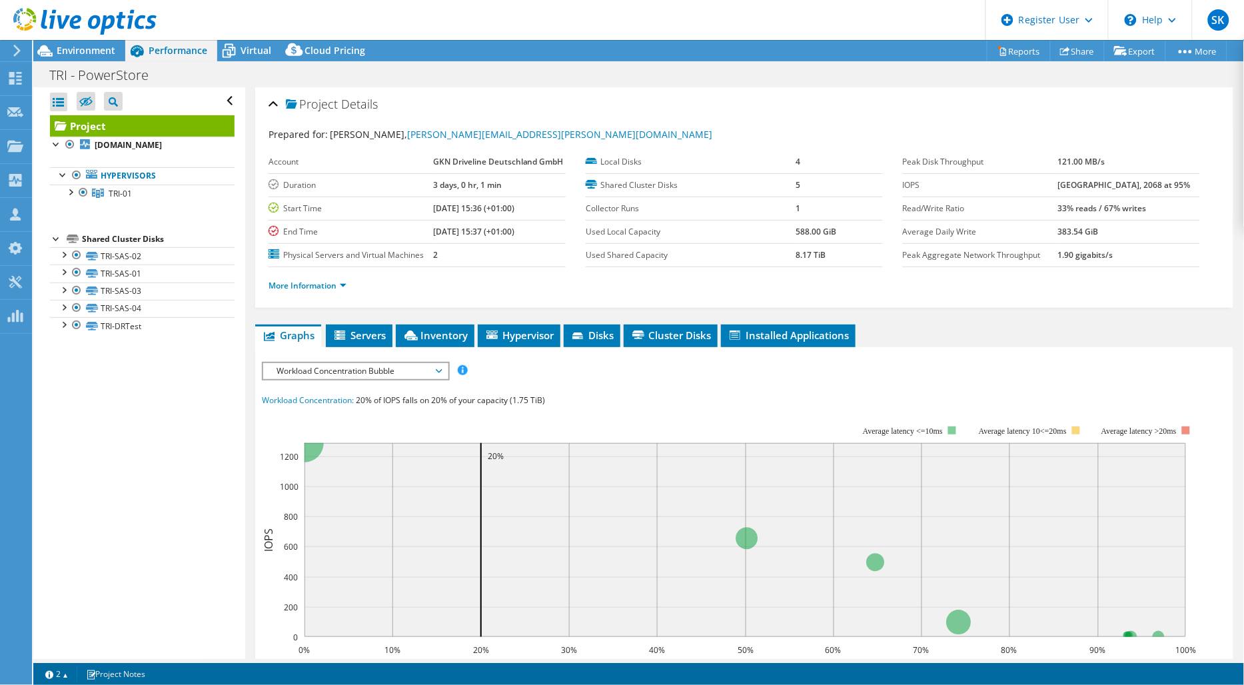
click at [384, 366] on span "Workload Concentration Bubble" at bounding box center [355, 371] width 171 height 16
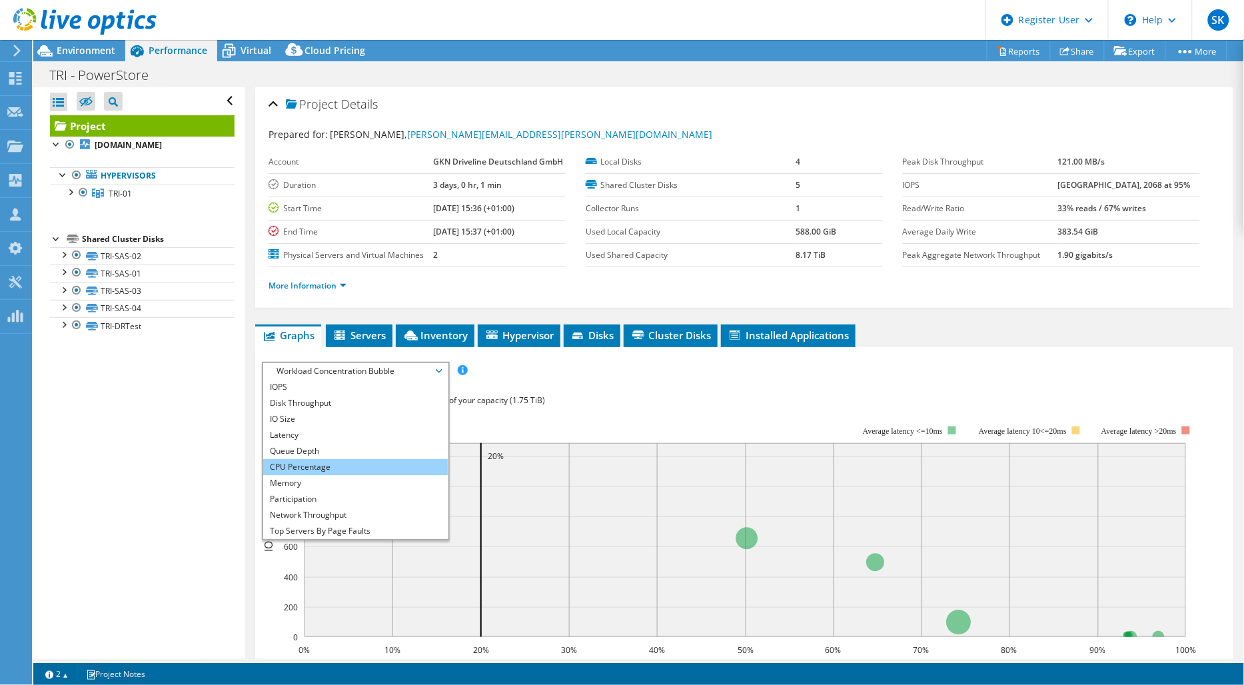
click at [324, 461] on li "CPU Percentage" at bounding box center [355, 467] width 184 height 16
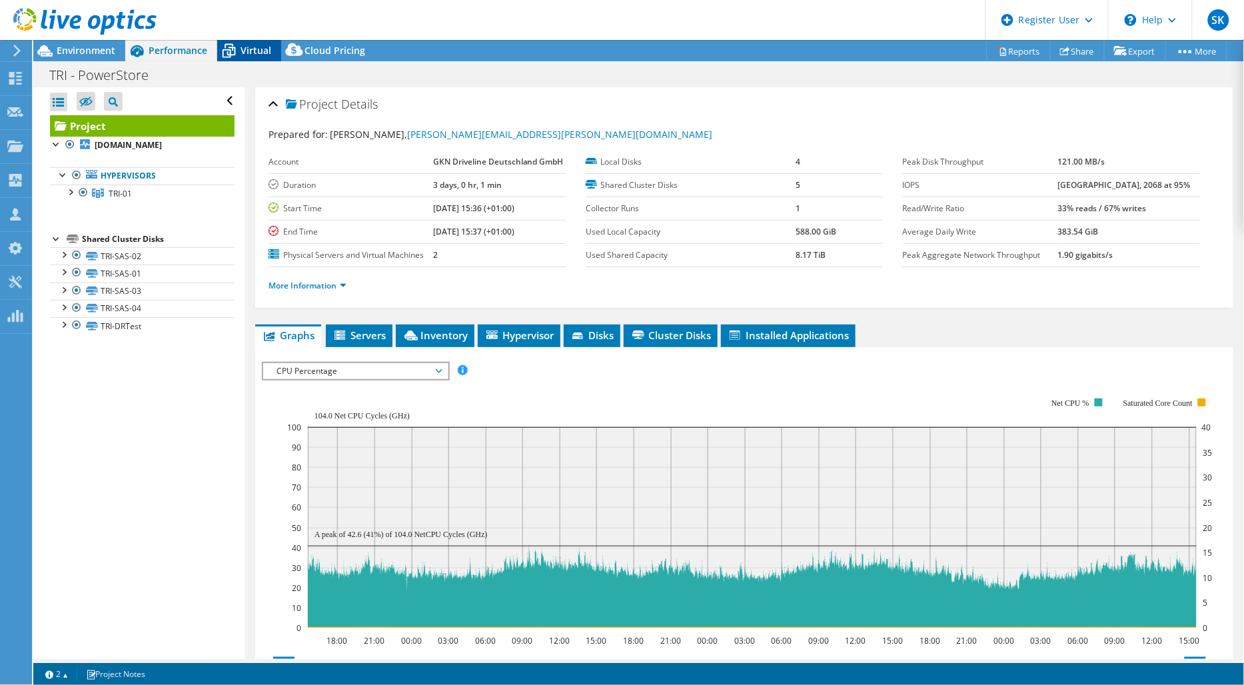
click at [266, 60] on div "Virtual" at bounding box center [249, 50] width 64 height 21
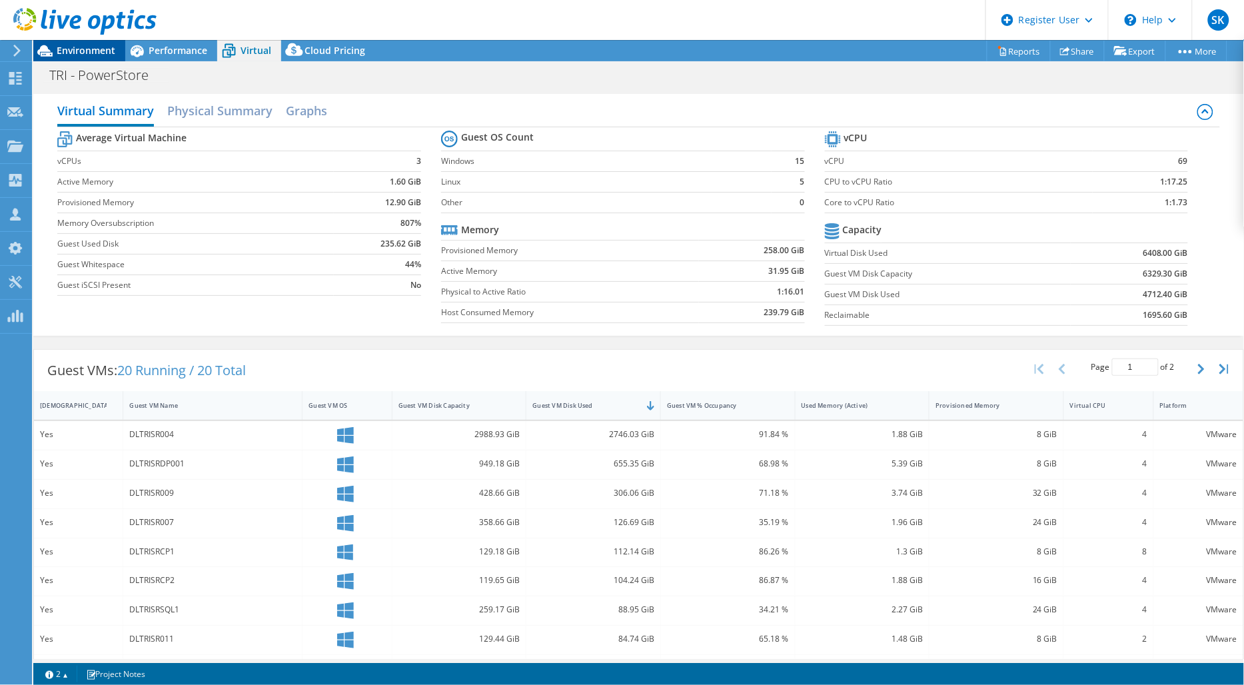
click at [83, 49] on span "Environment" at bounding box center [86, 50] width 59 height 13
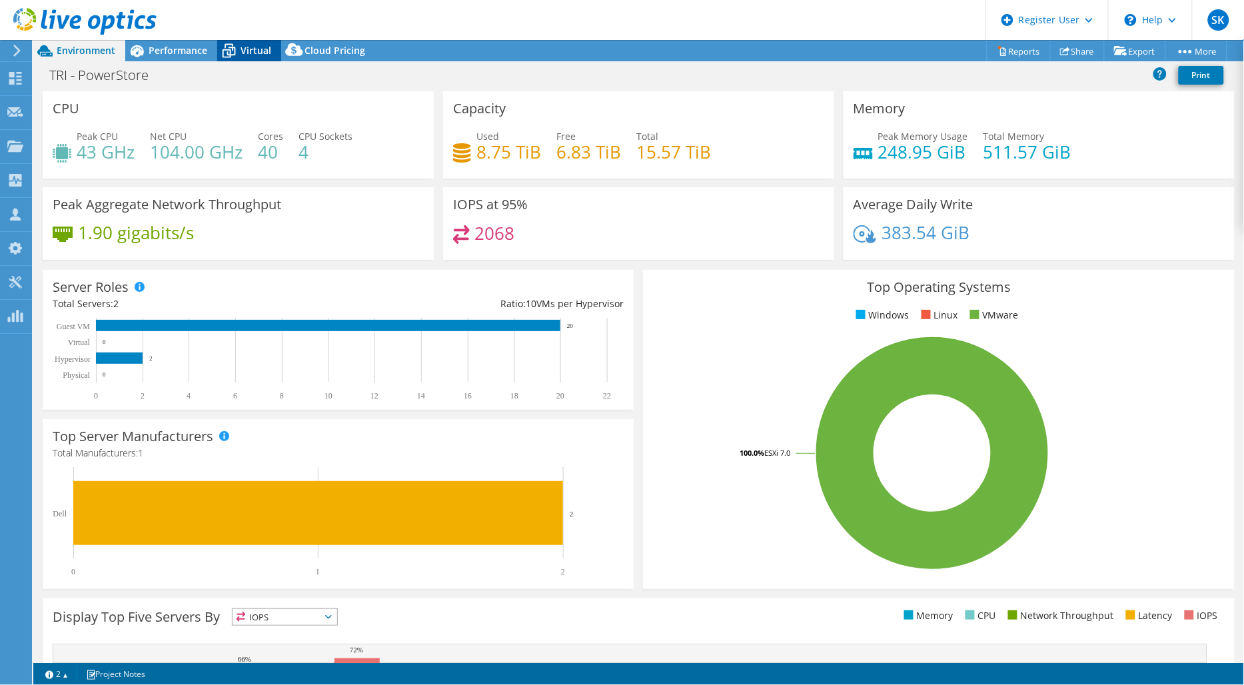
click at [260, 50] on span "Virtual" at bounding box center [255, 50] width 31 height 13
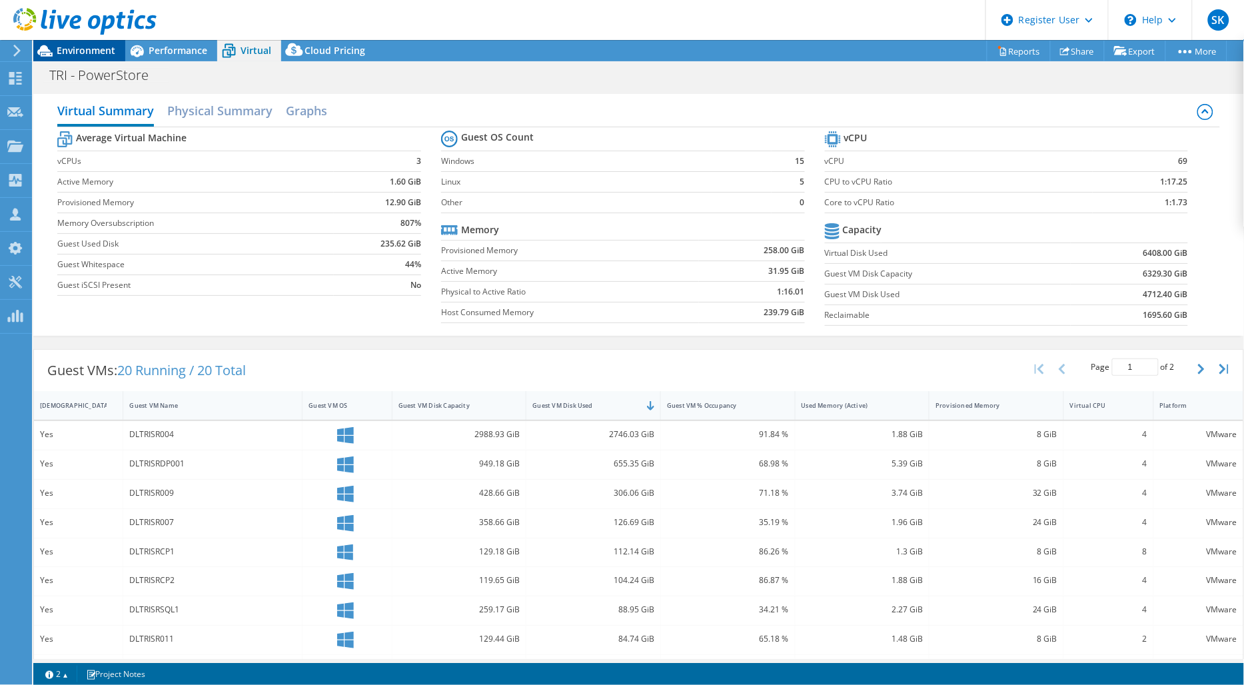
click at [98, 52] on span "Environment" at bounding box center [86, 50] width 59 height 13
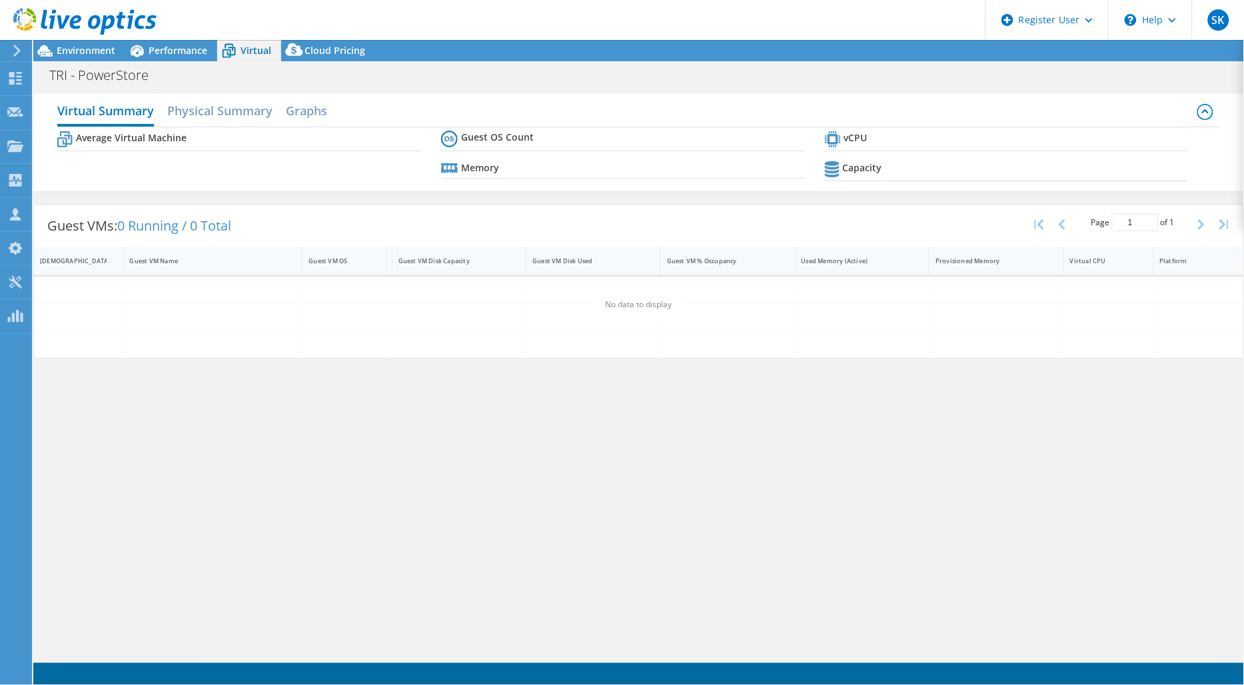
select select "USD"
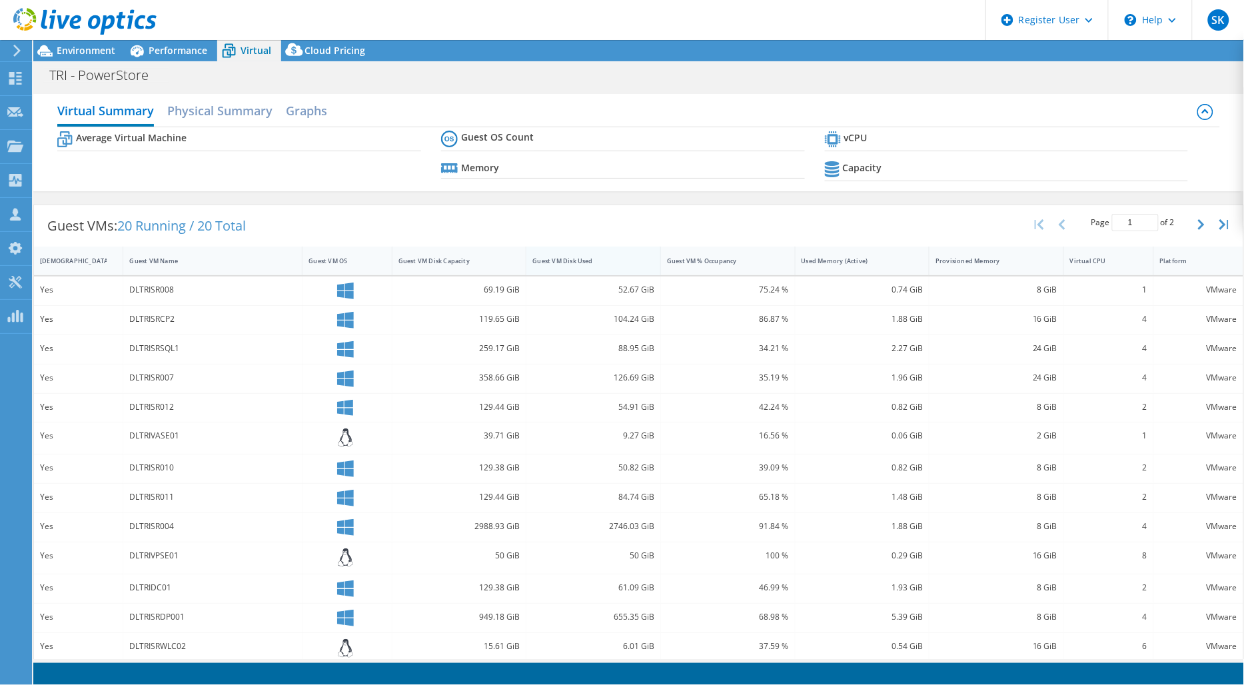
click at [589, 260] on div "Guest VM Disk Used" at bounding box center [585, 260] width 106 height 9
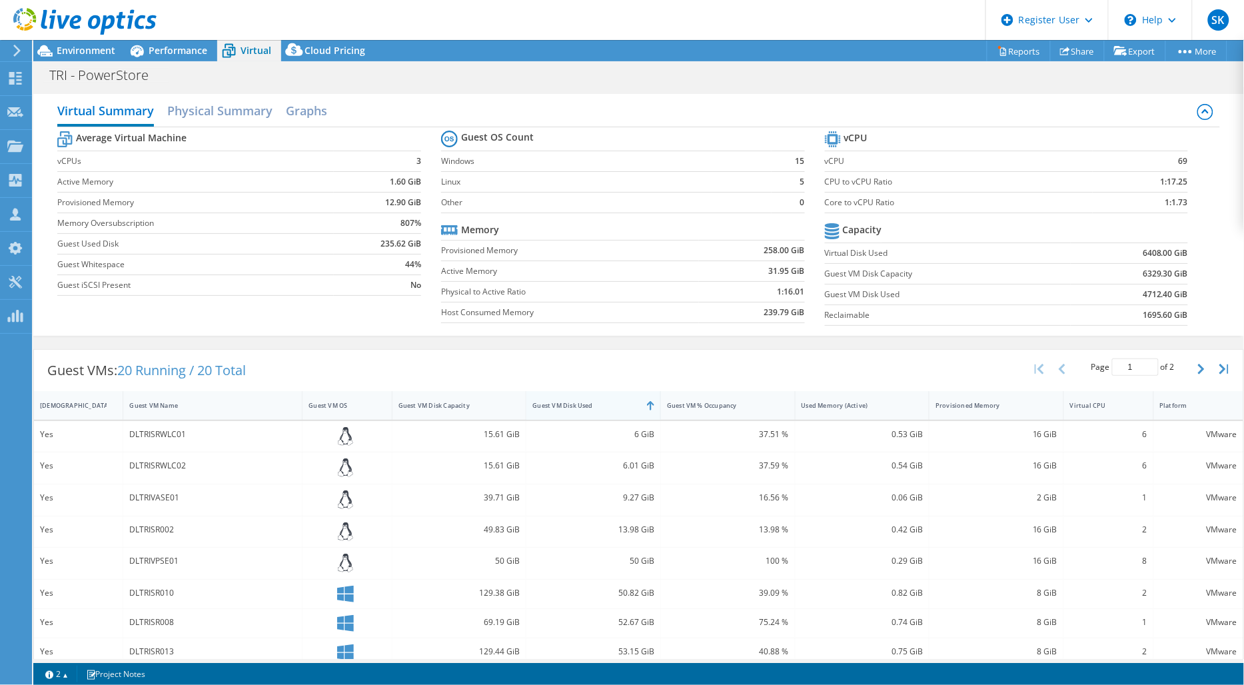
click at [580, 400] on div "Guest VM Disk Used" at bounding box center [585, 405] width 118 height 21
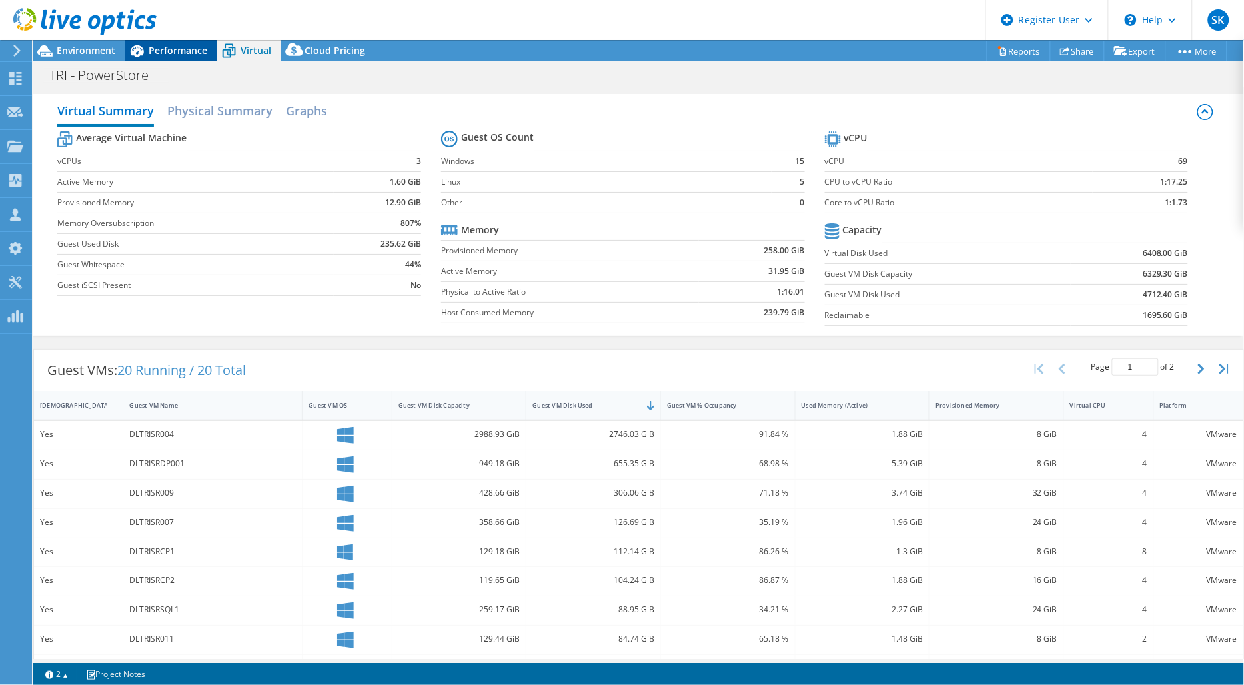
drag, startPoint x: 151, startPoint y: 50, endPoint x: 132, endPoint y: 52, distance: 18.8
click at [151, 50] on span "Performance" at bounding box center [178, 50] width 59 height 13
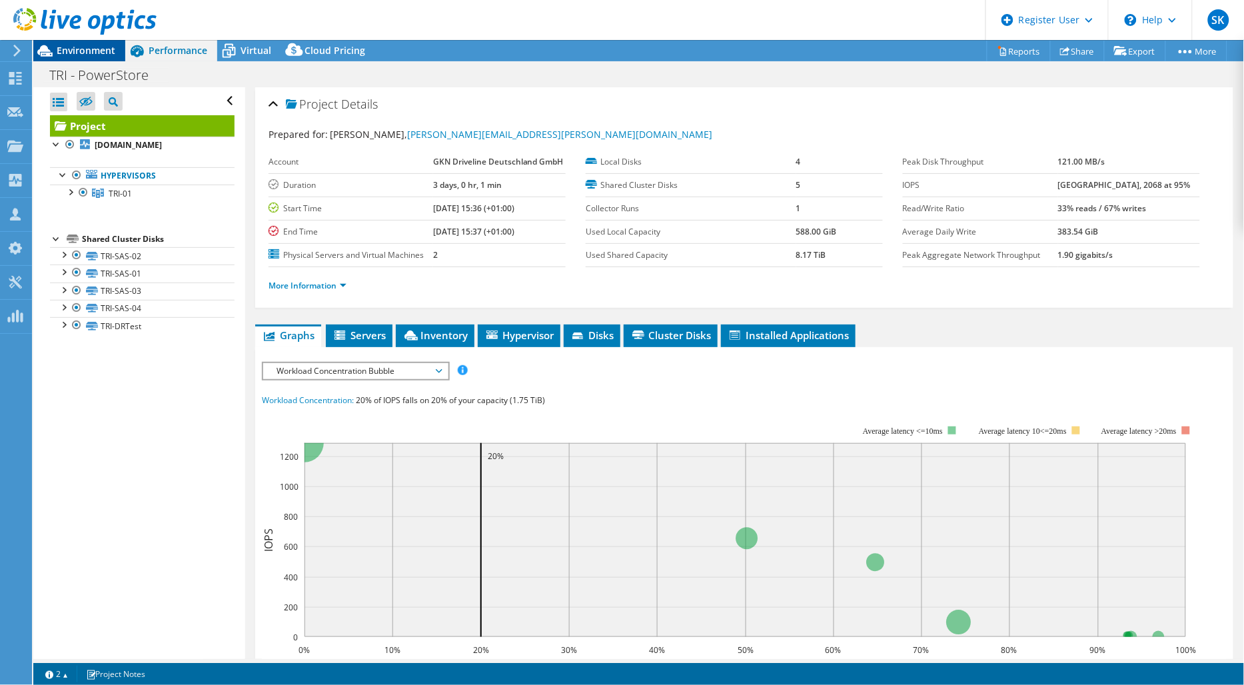
click at [103, 53] on span "Environment" at bounding box center [86, 50] width 59 height 13
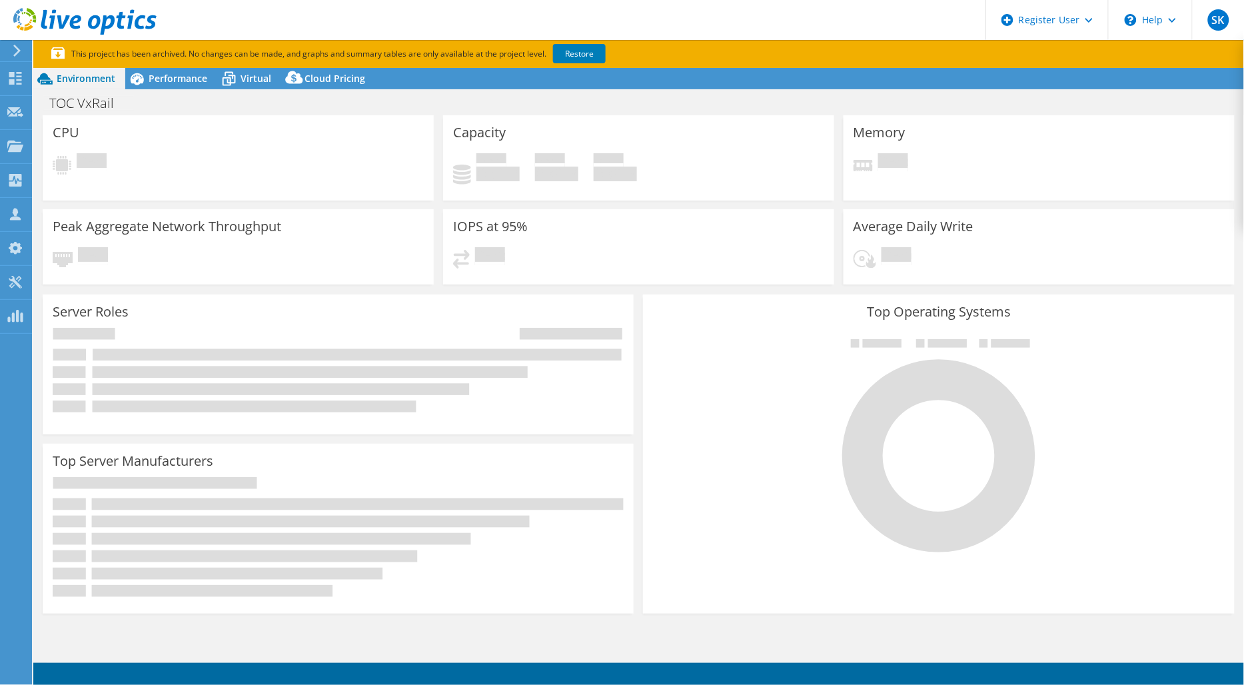
select select "USD"
select select "EUFrankfurt"
select select "EUR"
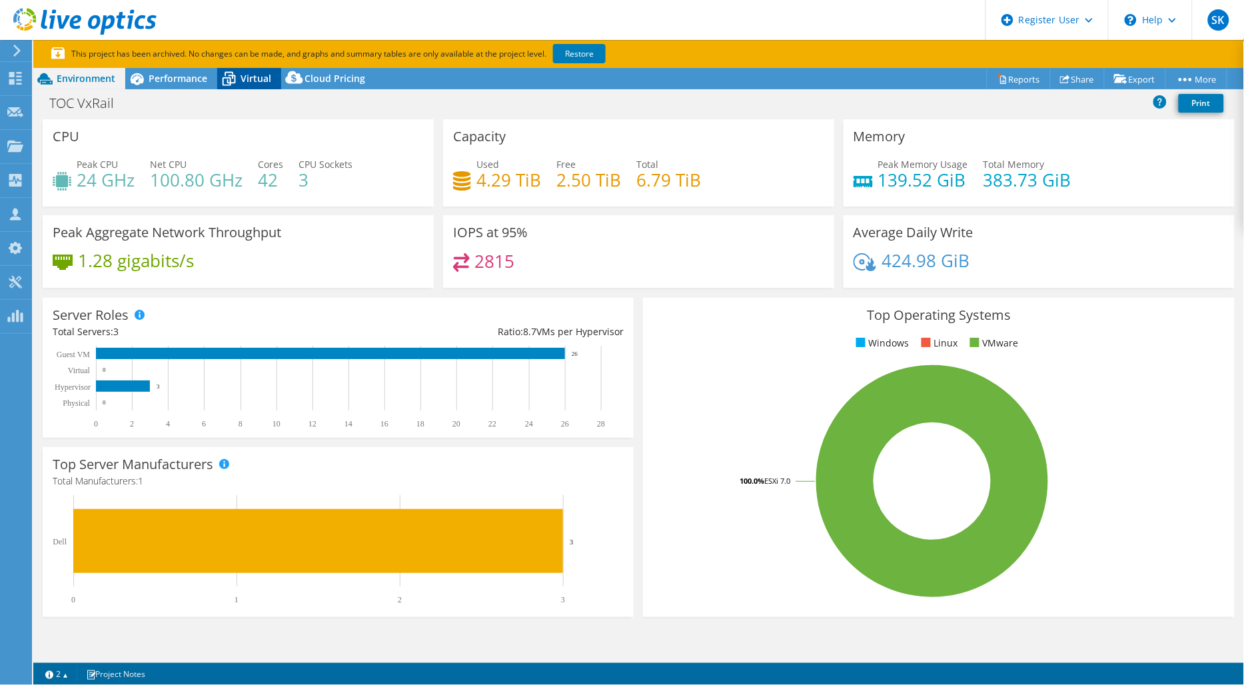
click at [231, 77] on icon at bounding box center [228, 80] width 13 height 11
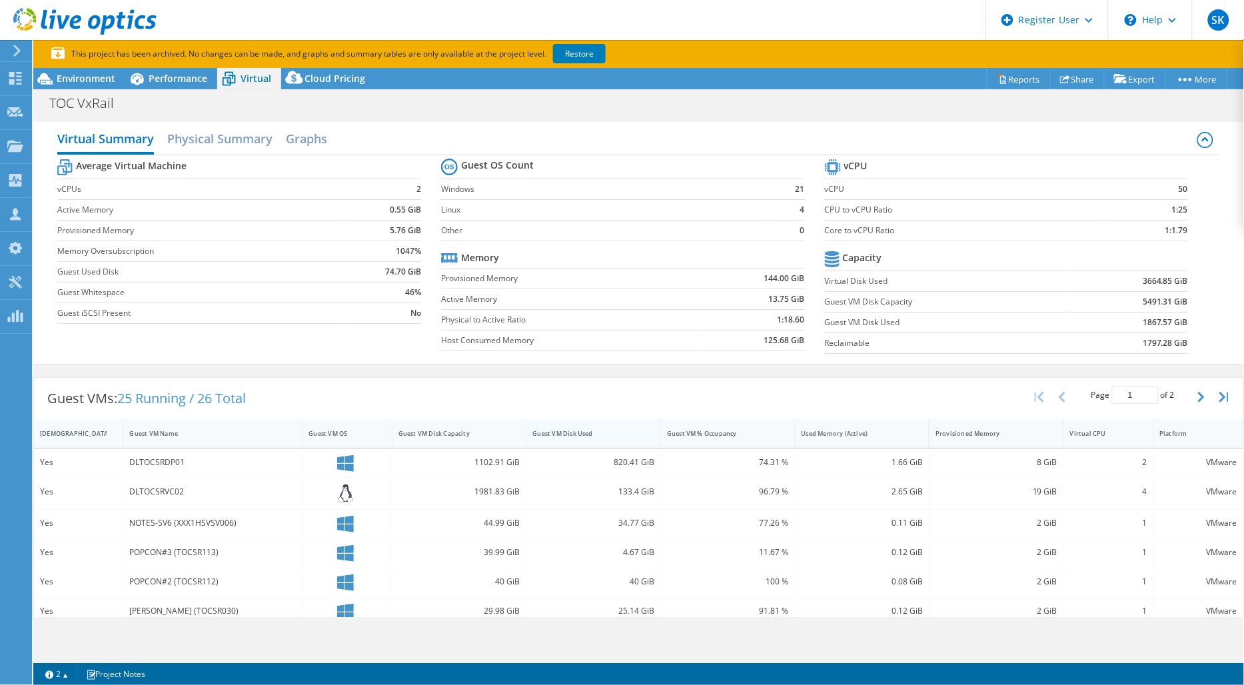
click at [589, 436] on div "Guest VM Disk Used" at bounding box center [585, 433] width 106 height 9
click at [616, 431] on div "Guest VM Disk Used" at bounding box center [585, 433] width 106 height 9
click at [606, 434] on div "Guest VM Disk Used" at bounding box center [585, 433] width 106 height 9
click at [568, 434] on div "Guest VM Disk Used" at bounding box center [585, 433] width 106 height 9
click at [101, 79] on span "Environment" at bounding box center [86, 78] width 59 height 13
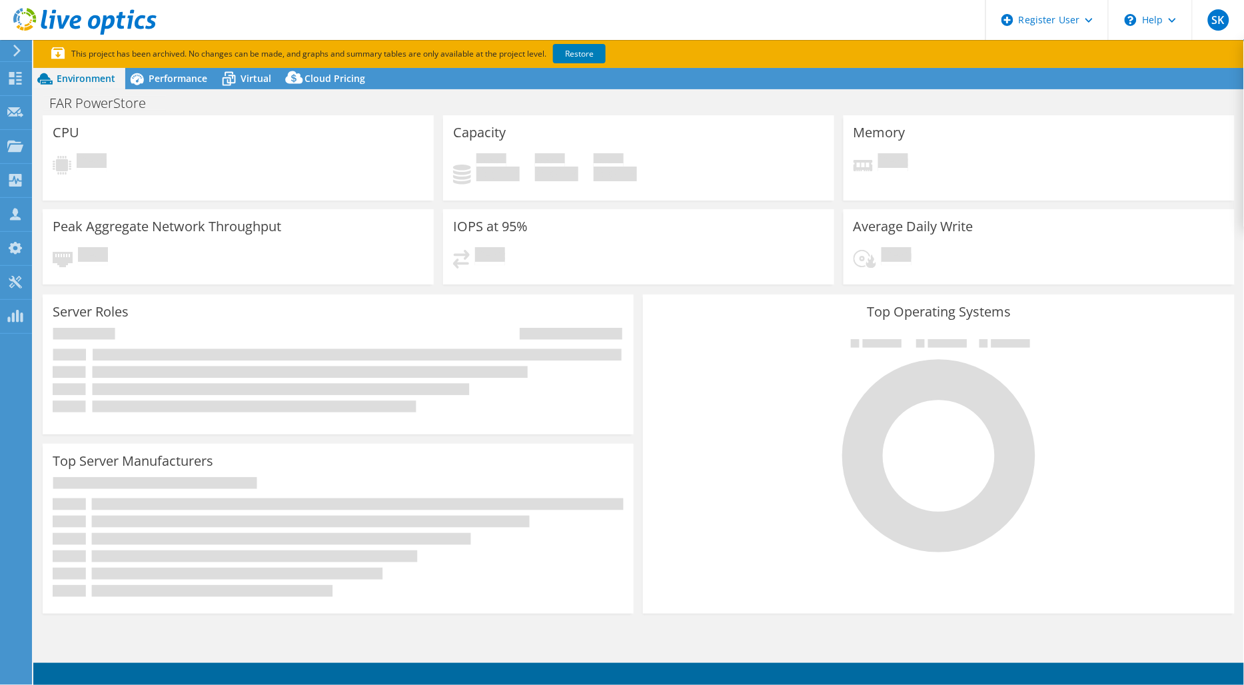
select select "[GEOGRAPHIC_DATA]"
select select "USD"
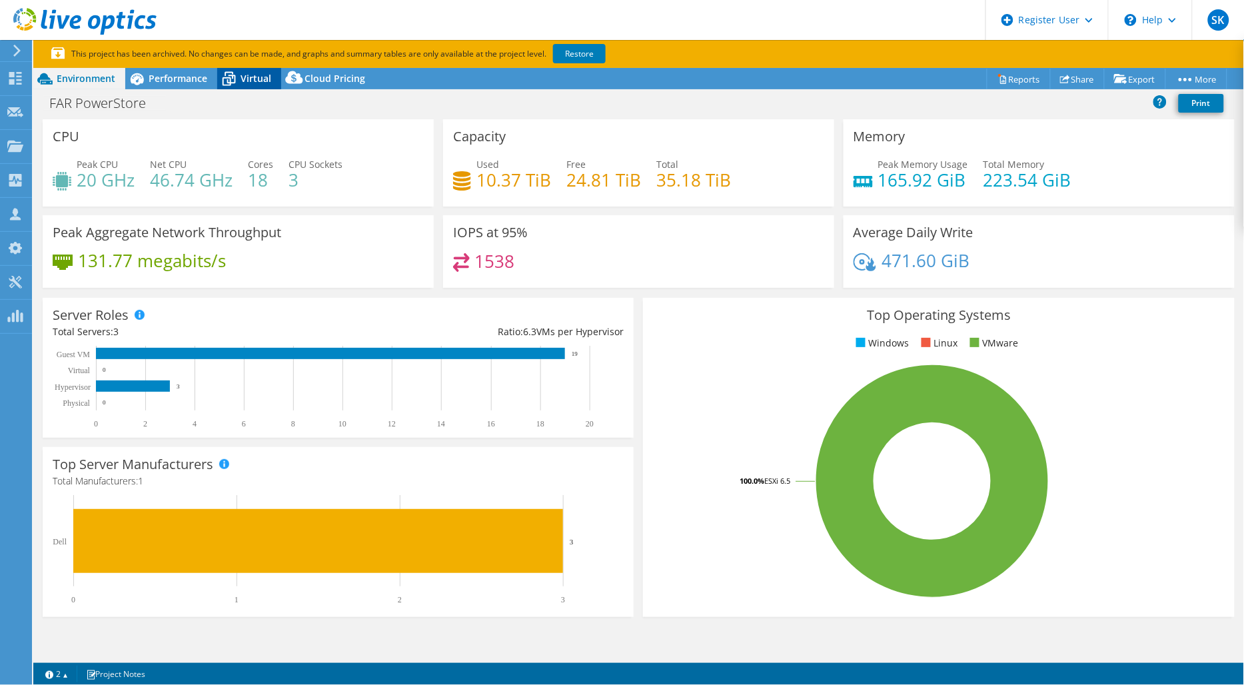
click at [256, 78] on span "Virtual" at bounding box center [255, 78] width 31 height 13
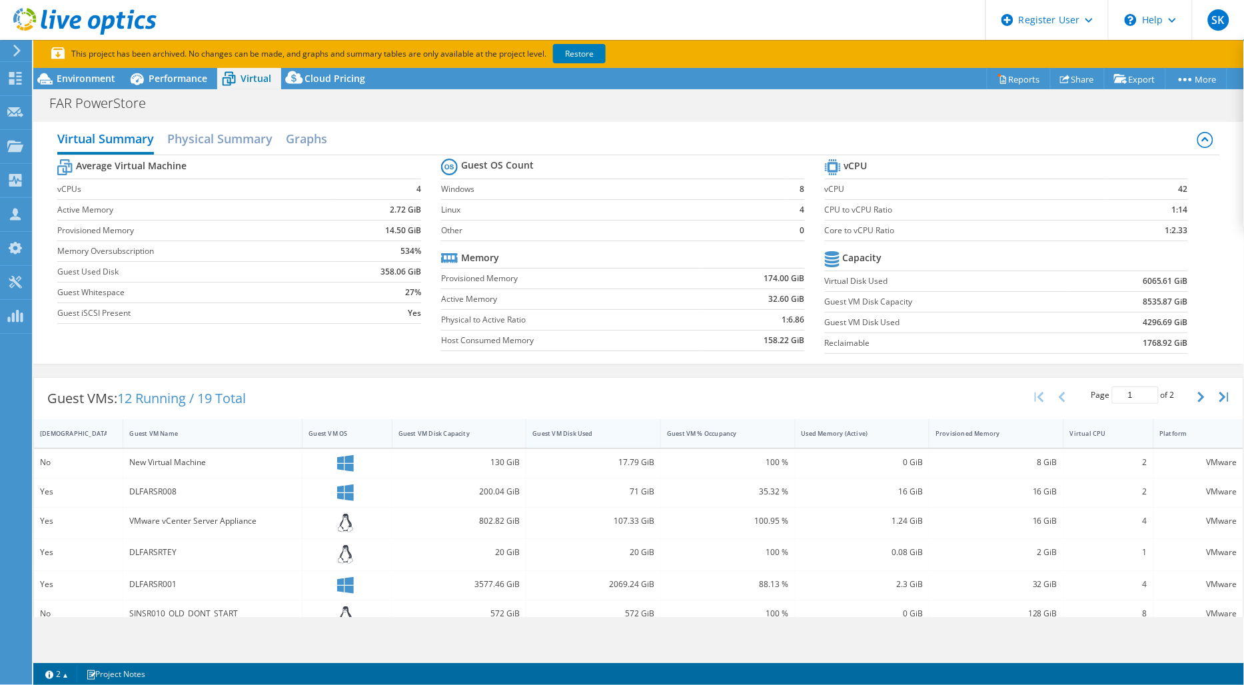
click at [586, 430] on div "Guest VM Disk Used" at bounding box center [585, 433] width 106 height 9
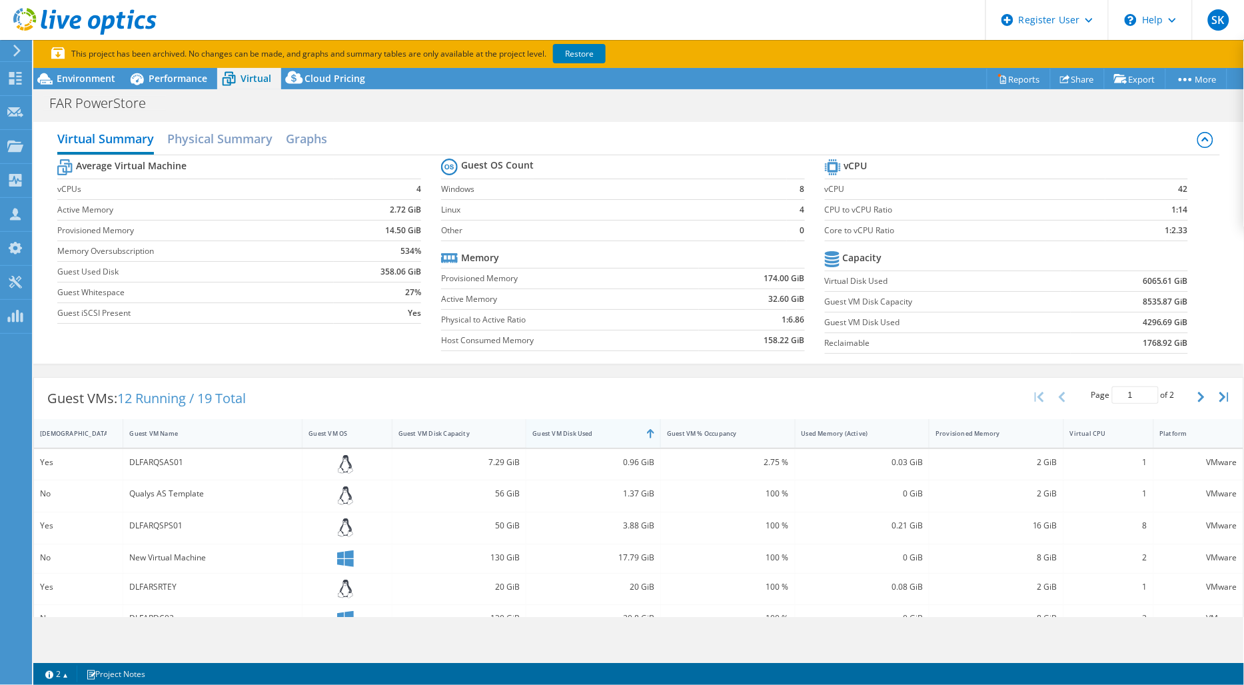
click at [591, 432] on div "Guest VM Disk Used" at bounding box center [585, 433] width 106 height 9
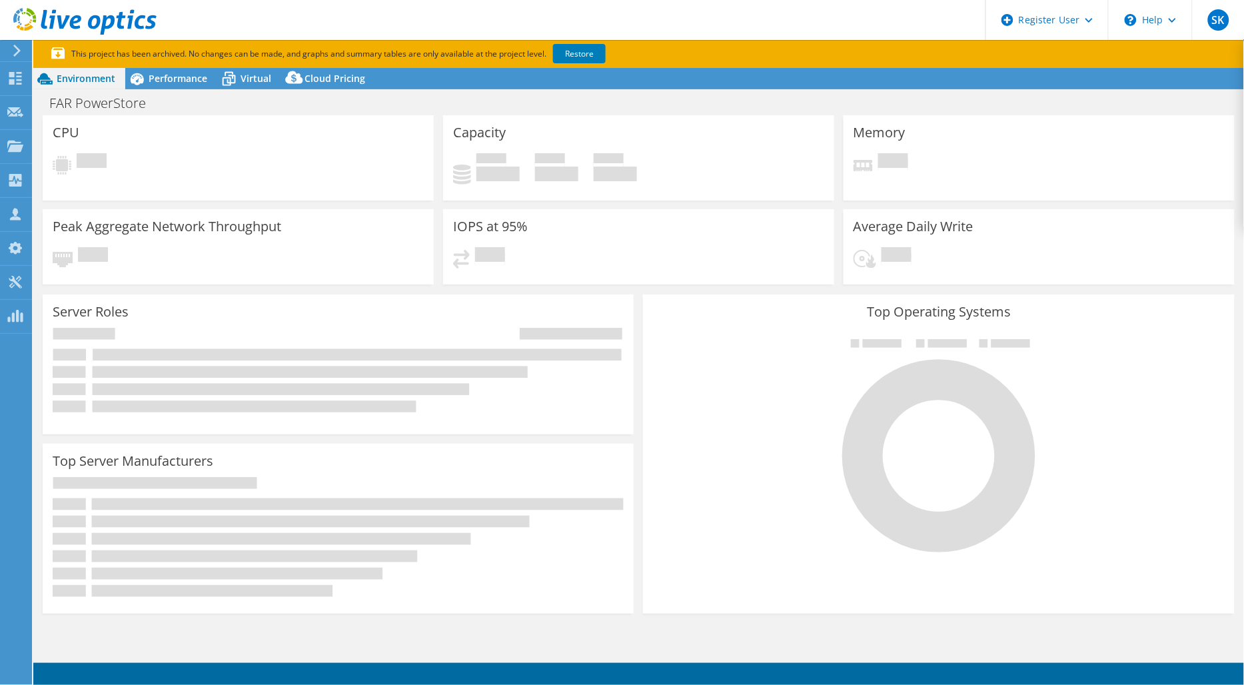
select select "[GEOGRAPHIC_DATA]"
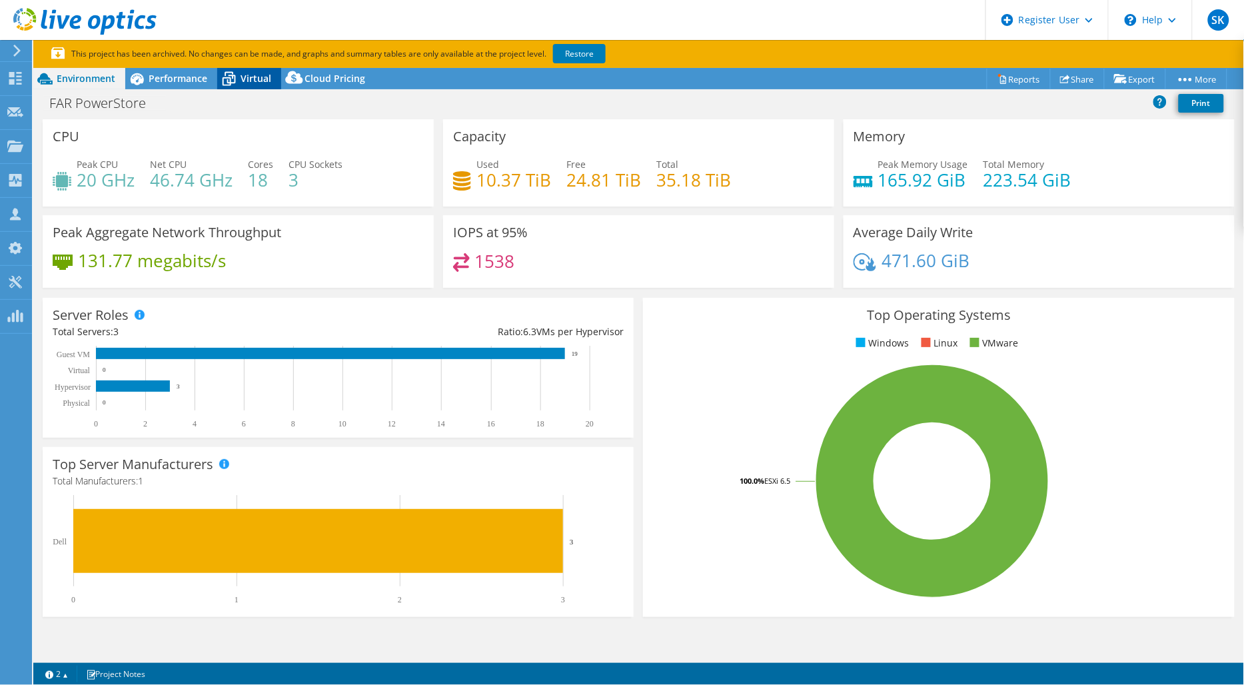
drag, startPoint x: 253, startPoint y: 75, endPoint x: 249, endPoint y: 82, distance: 7.8
click at [253, 75] on span "Virtual" at bounding box center [255, 78] width 31 height 13
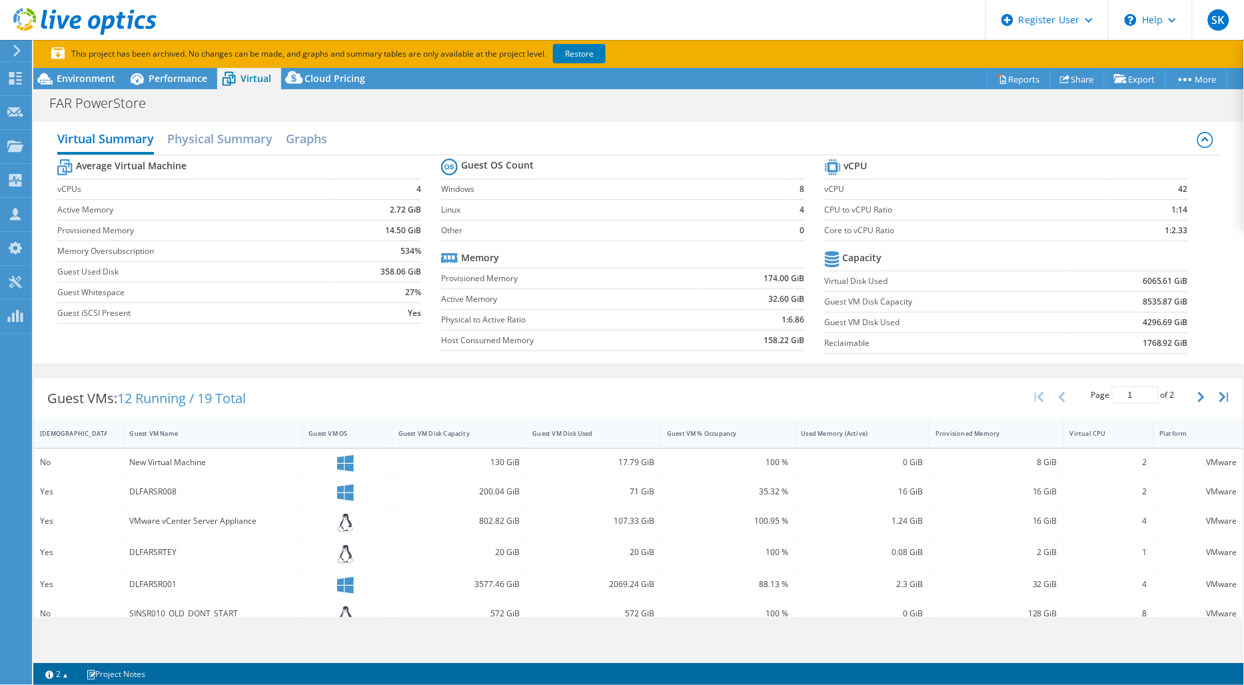
click at [579, 420] on div "Guest VM Disk Used" at bounding box center [593, 433] width 135 height 29
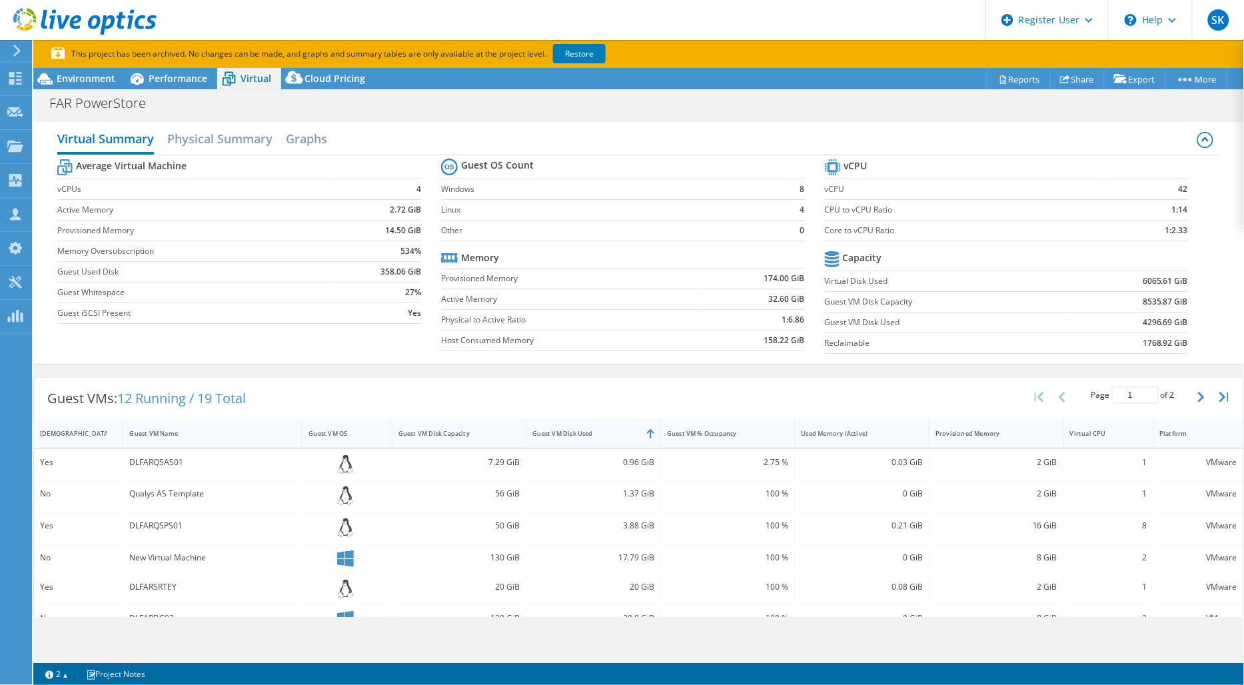
click at [591, 429] on div "Guest VM Disk Used" at bounding box center [585, 433] width 106 height 9
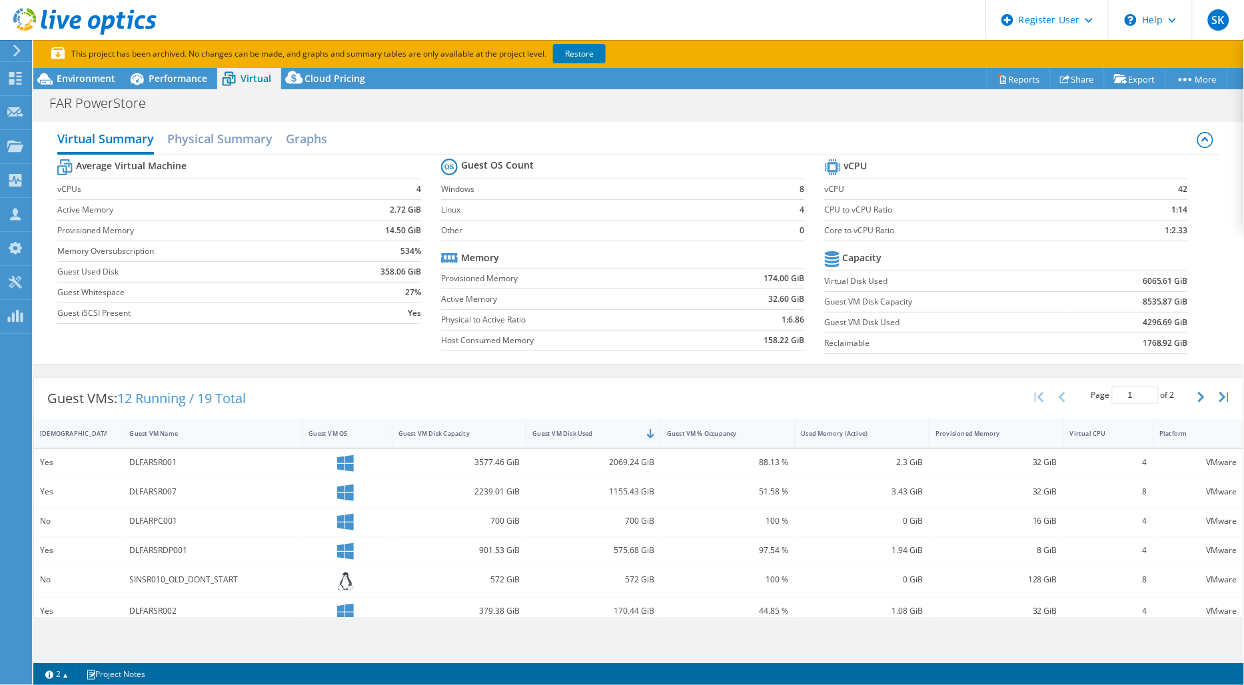
scroll to position [148, 0]
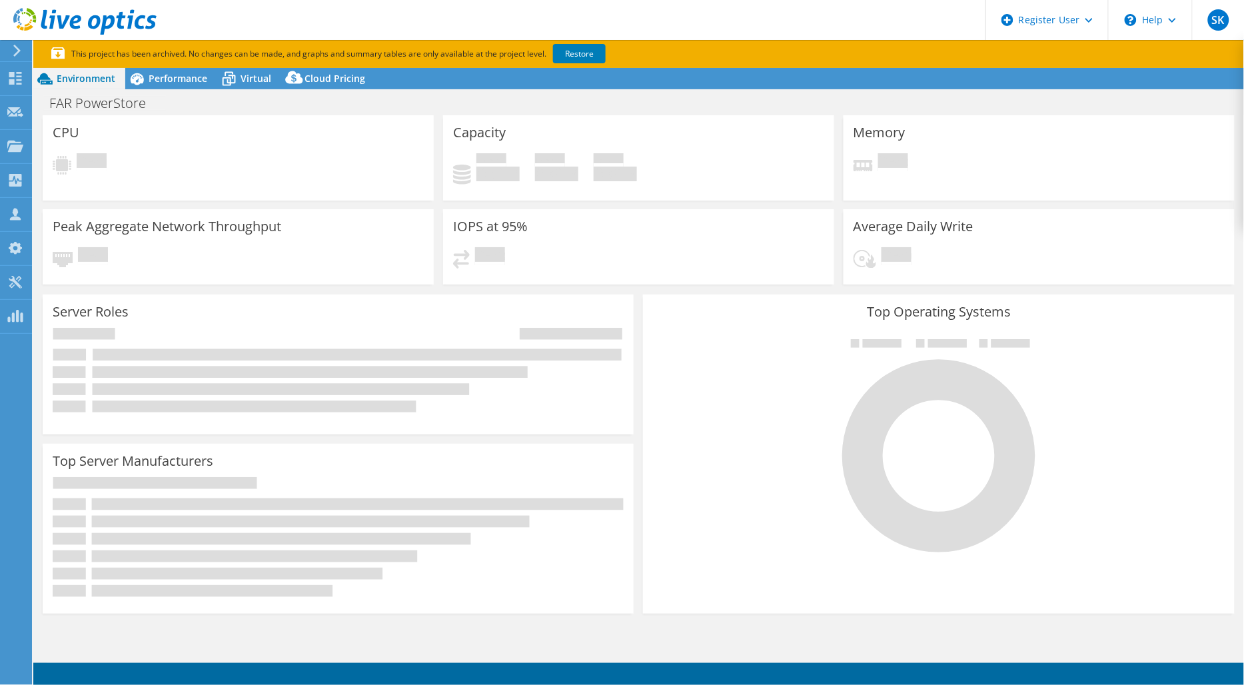
select select
select select "USD"
select select "[GEOGRAPHIC_DATA]"
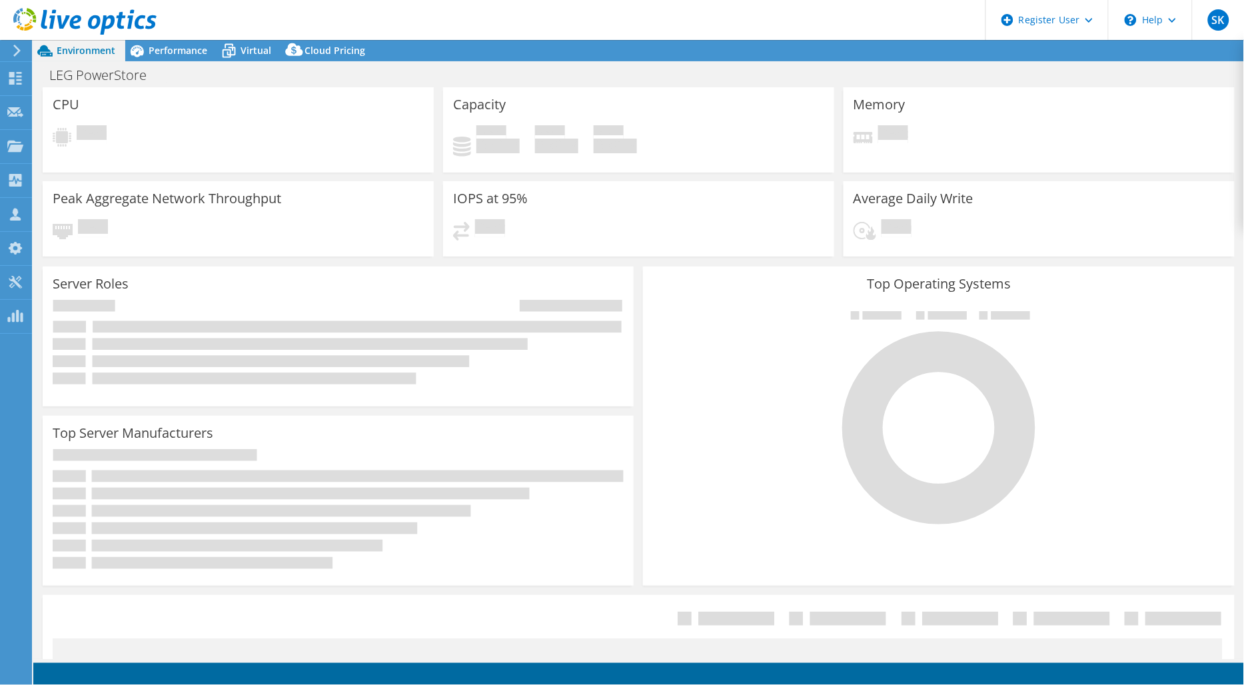
select select "USD"
select select "EULondon"
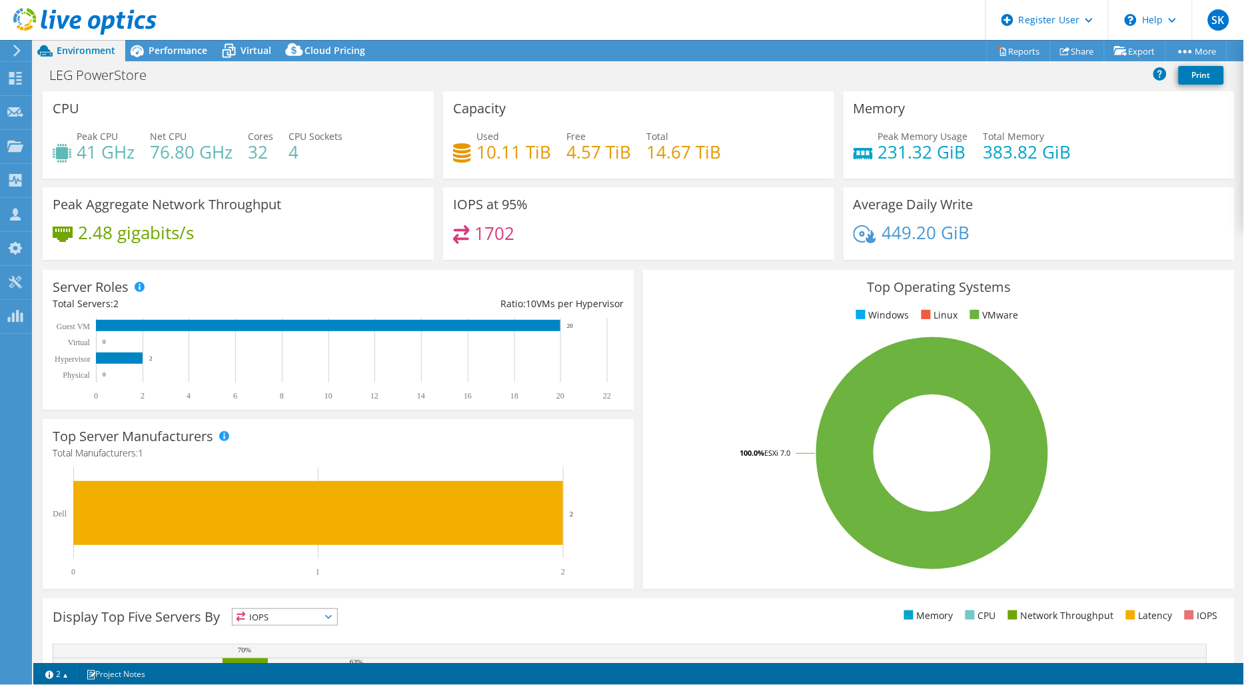
click at [688, 432] on rect at bounding box center [932, 452] width 559 height 233
click at [250, 61] on div "Virtual" at bounding box center [249, 50] width 64 height 21
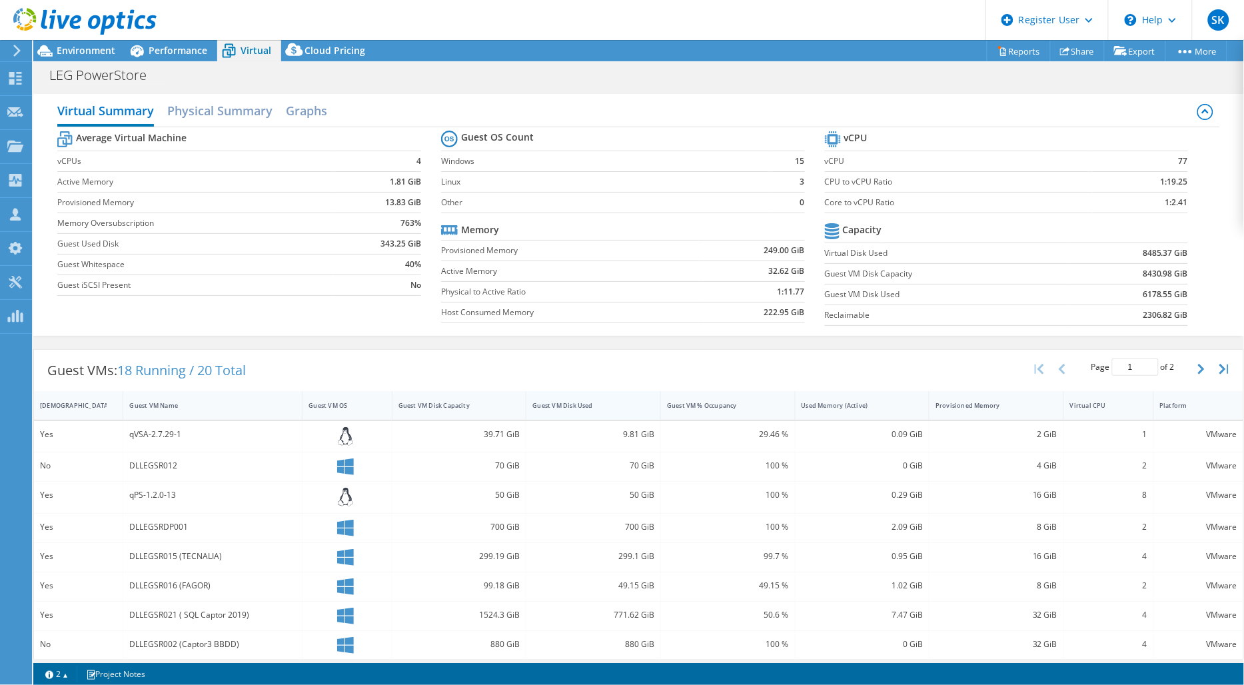
click at [619, 404] on div "Guest VM Disk Used" at bounding box center [585, 405] width 106 height 9
click at [581, 403] on div "Guest VM Disk Used" at bounding box center [585, 405] width 106 height 9
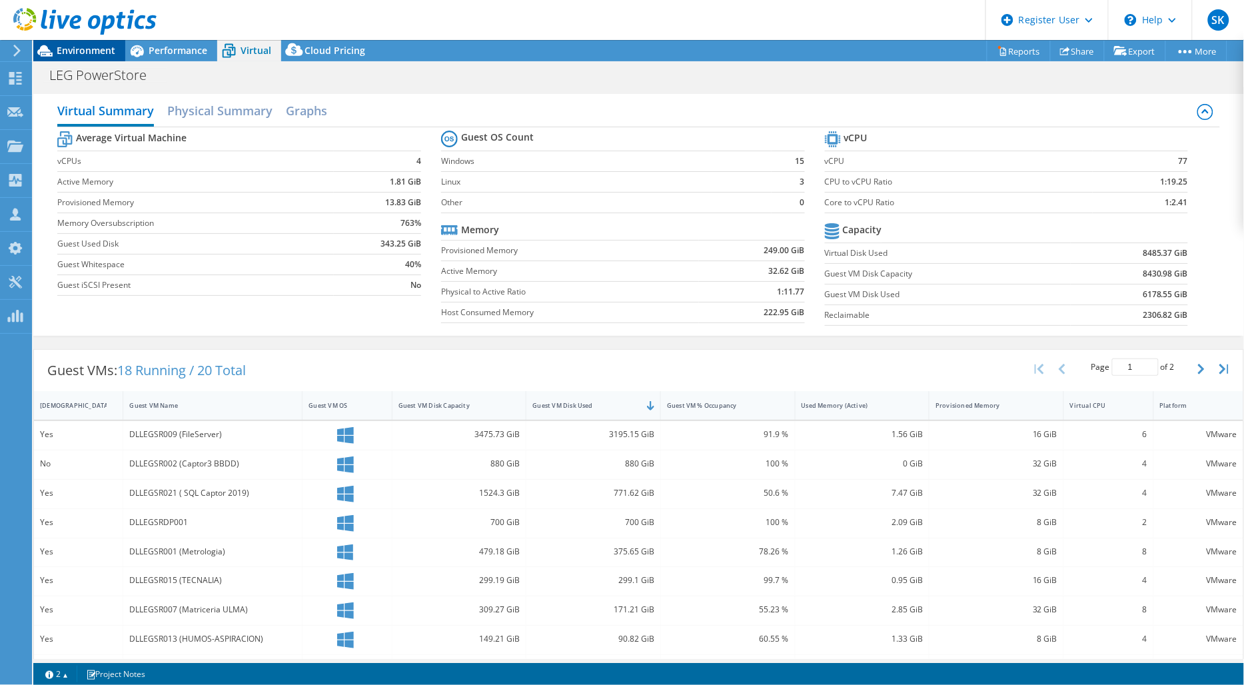
click at [100, 55] on span "Environment" at bounding box center [86, 50] width 59 height 13
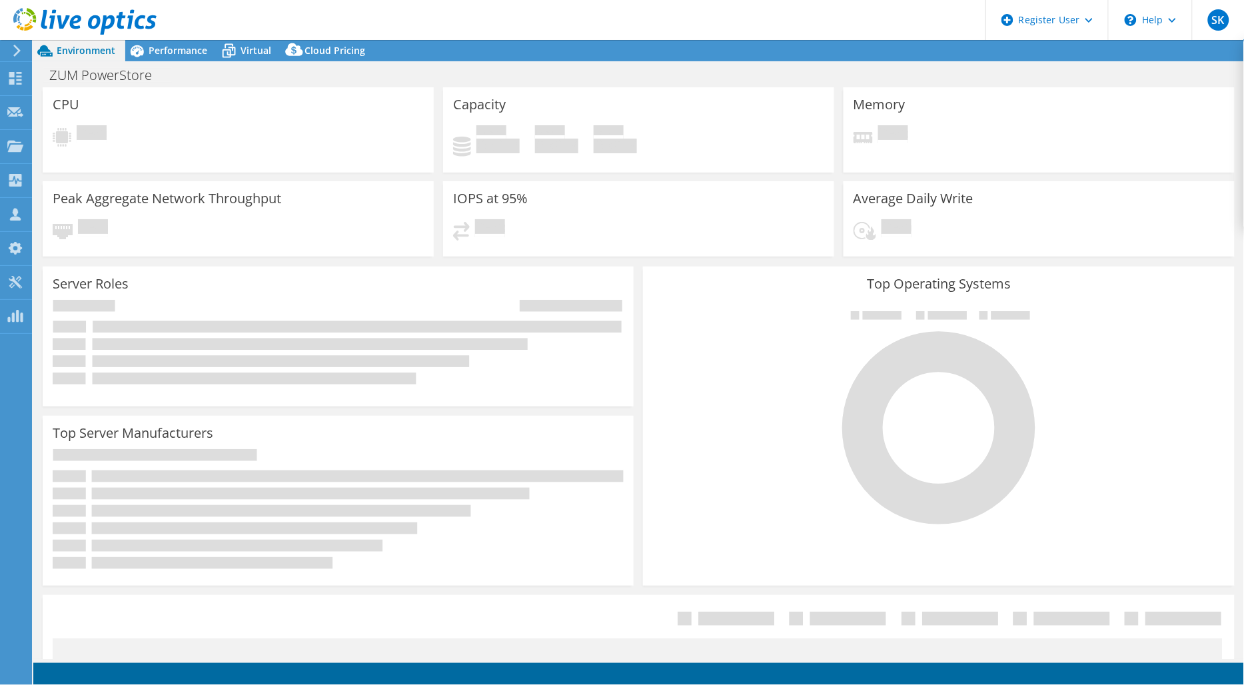
select select "USD"
select select "EULondon"
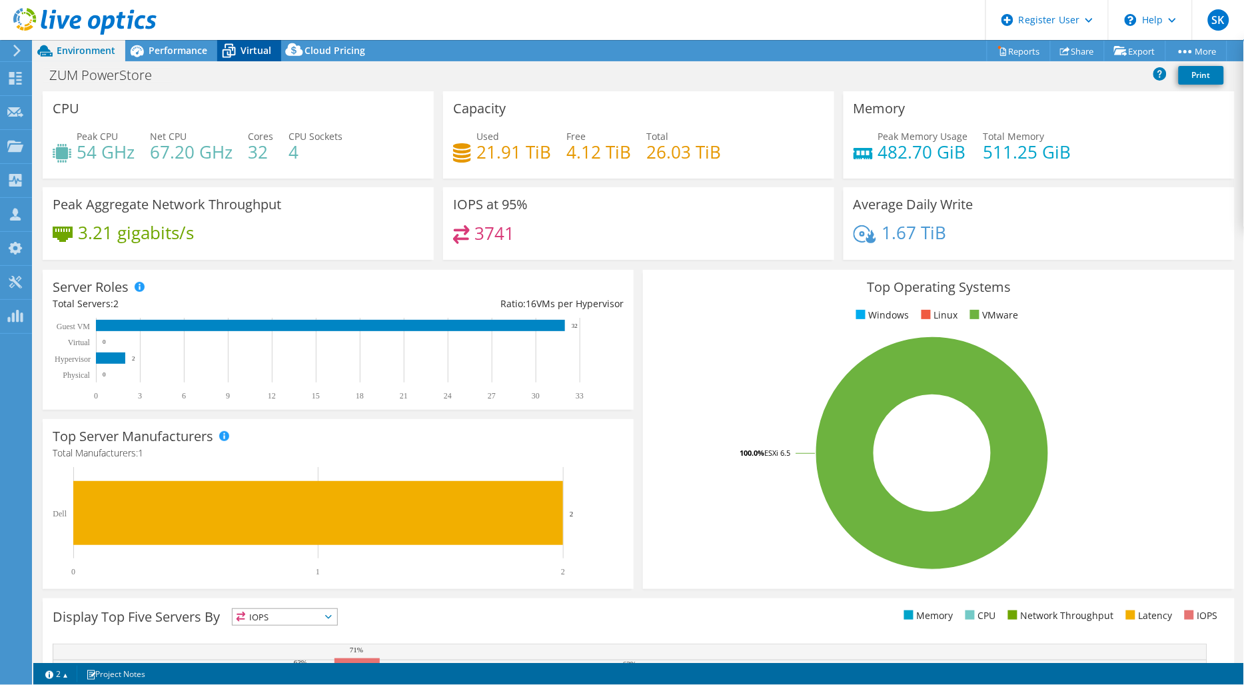
click at [234, 41] on icon at bounding box center [228, 50] width 23 height 23
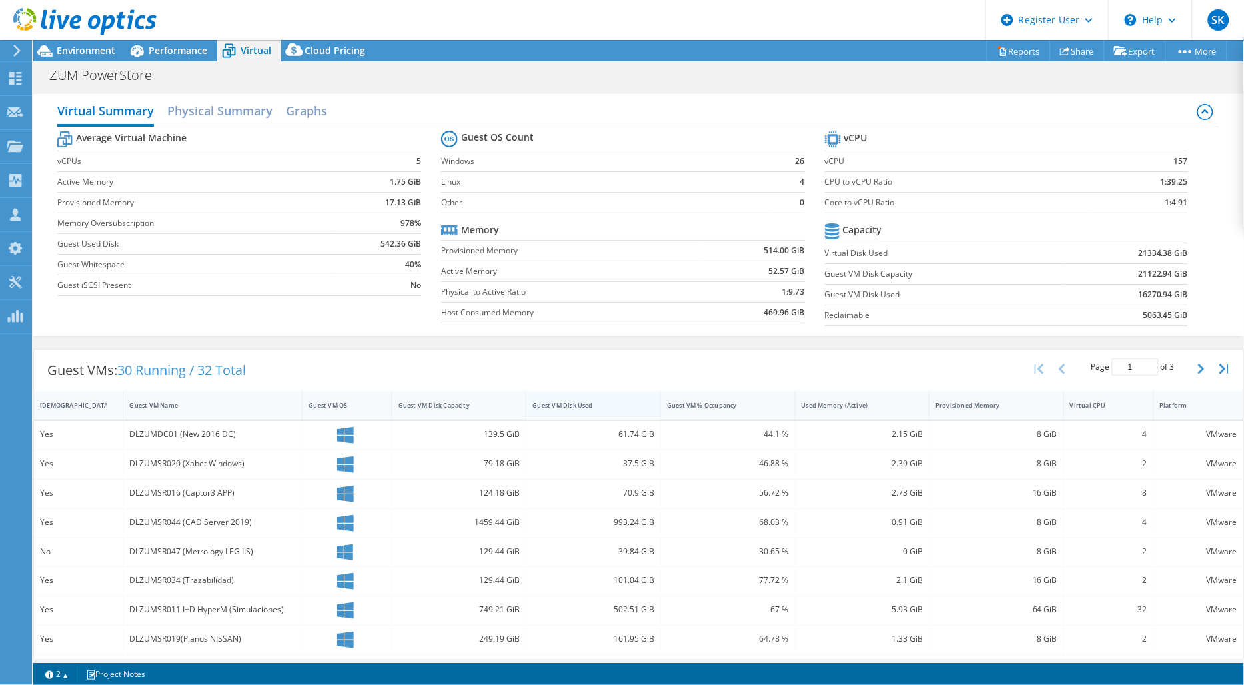
click at [580, 412] on div "Guest VM Disk Used" at bounding box center [585, 405] width 118 height 21
click at [595, 403] on div "Guest VM Disk Used" at bounding box center [585, 405] width 106 height 9
click at [63, 43] on div at bounding box center [78, 22] width 157 height 45
click at [80, 58] on div "Environment" at bounding box center [79, 50] width 92 height 21
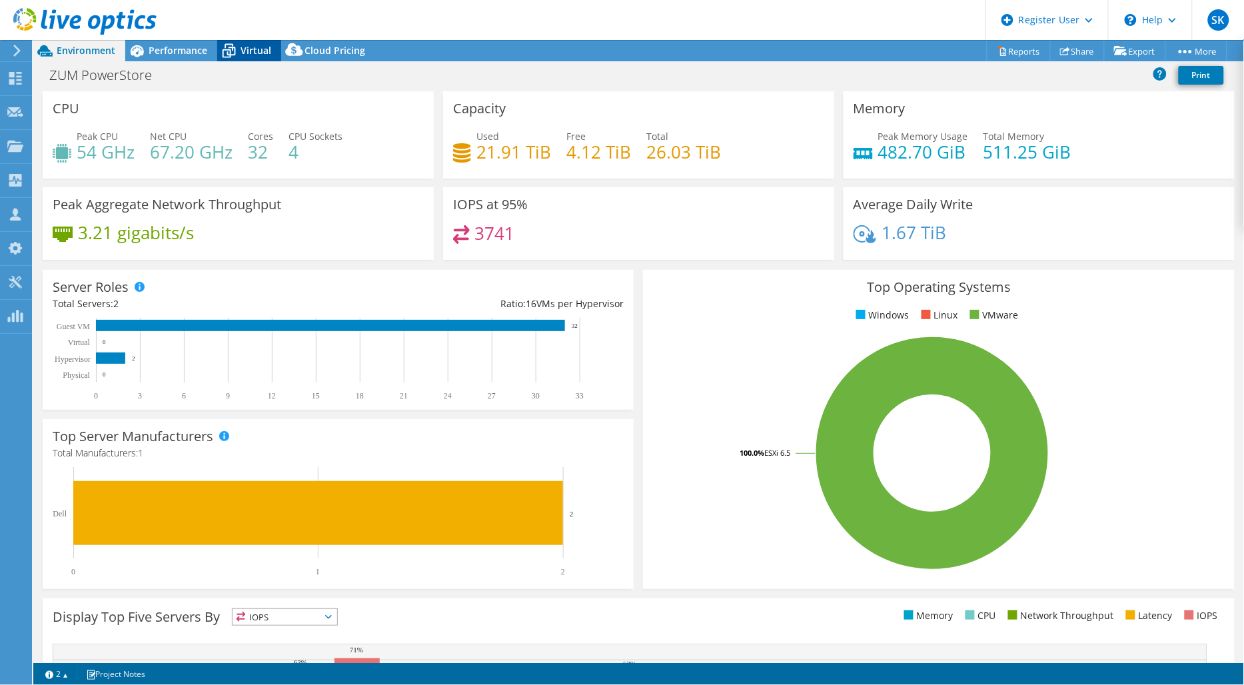
click at [244, 51] on span "Virtual" at bounding box center [255, 50] width 31 height 13
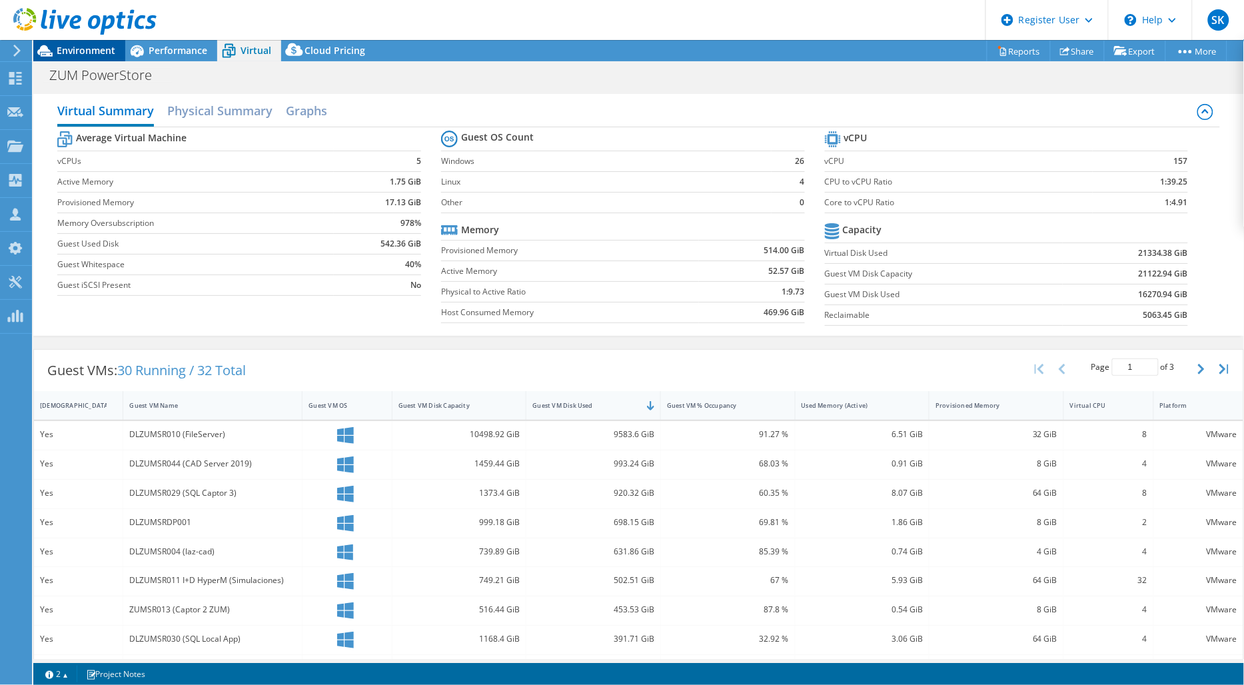
click at [92, 51] on span "Environment" at bounding box center [86, 50] width 59 height 13
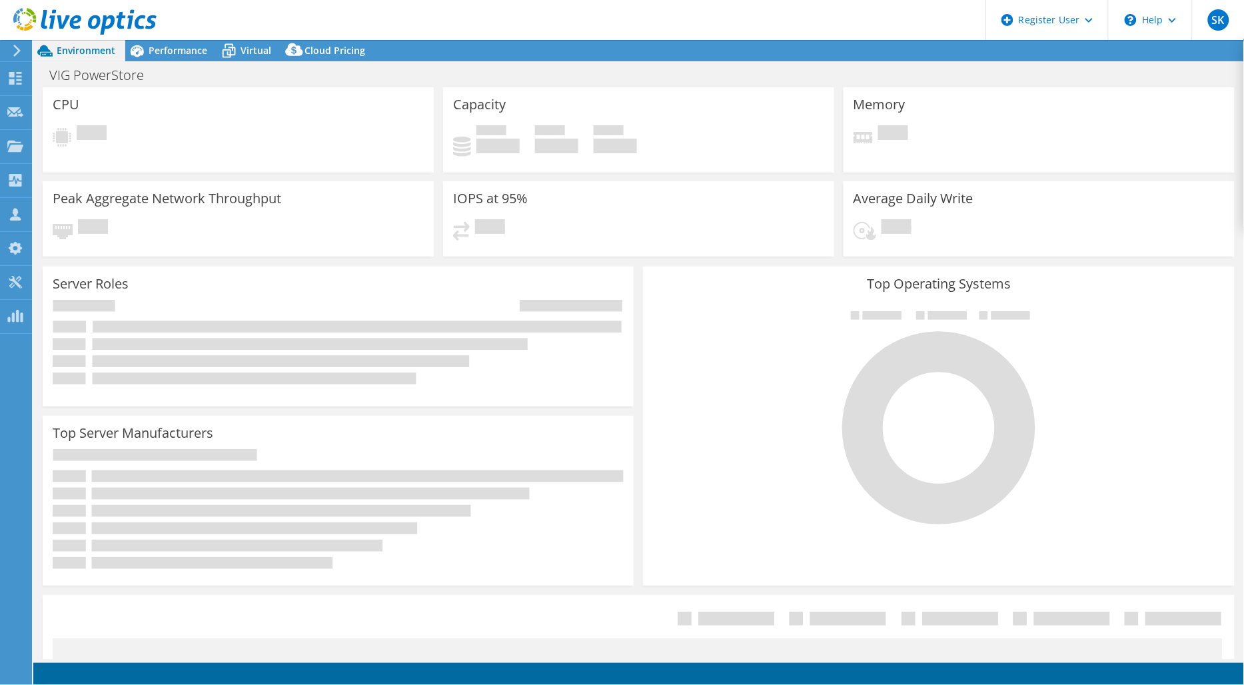
select select "USD"
select select "EULondon"
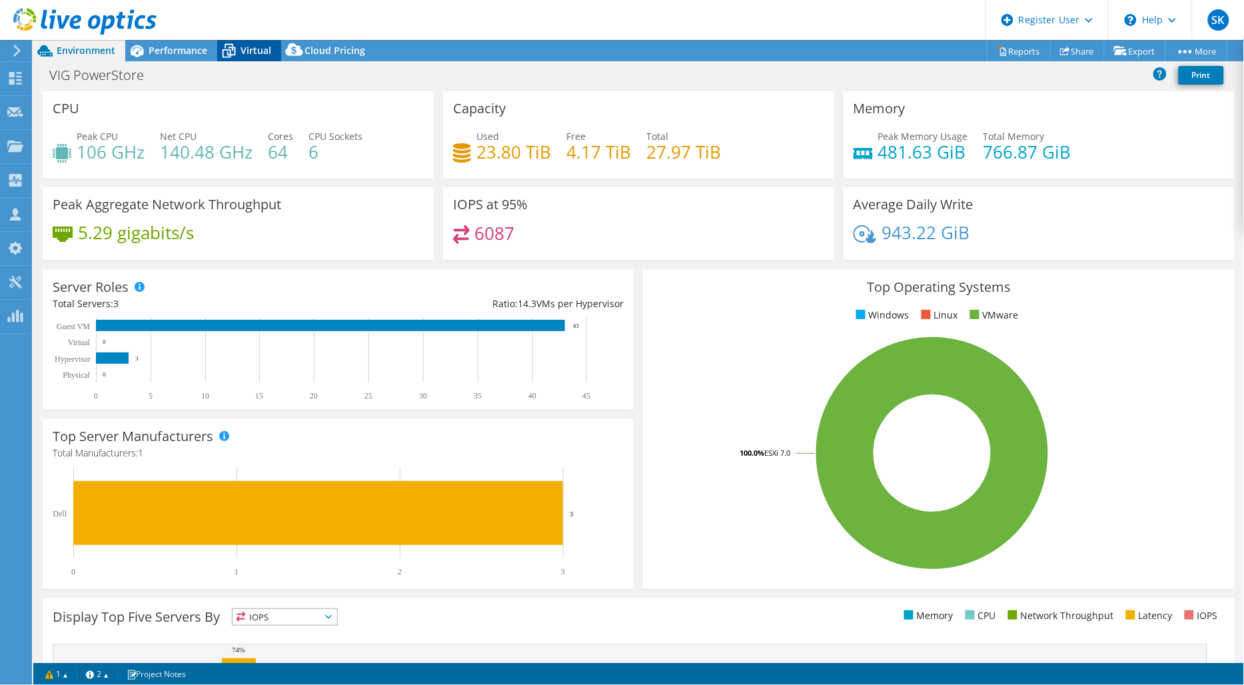
click at [260, 41] on div "Virtual" at bounding box center [249, 50] width 64 height 21
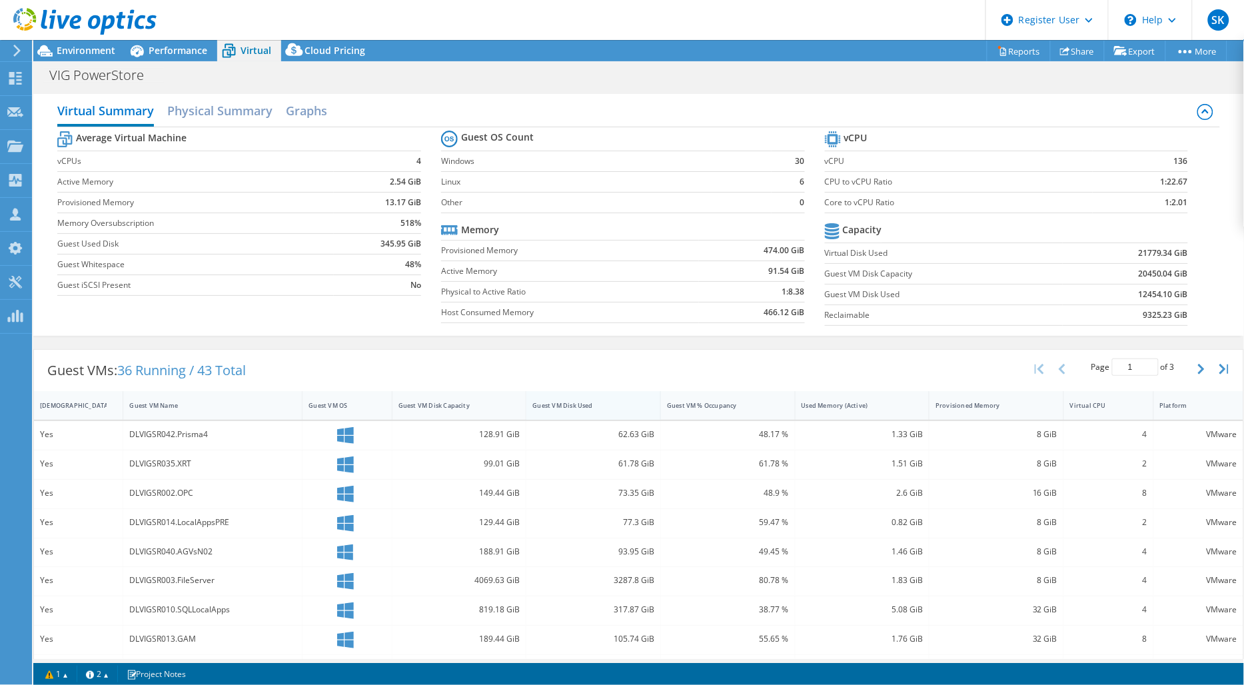
click at [583, 402] on div "Guest VM Disk Used" at bounding box center [585, 405] width 106 height 9
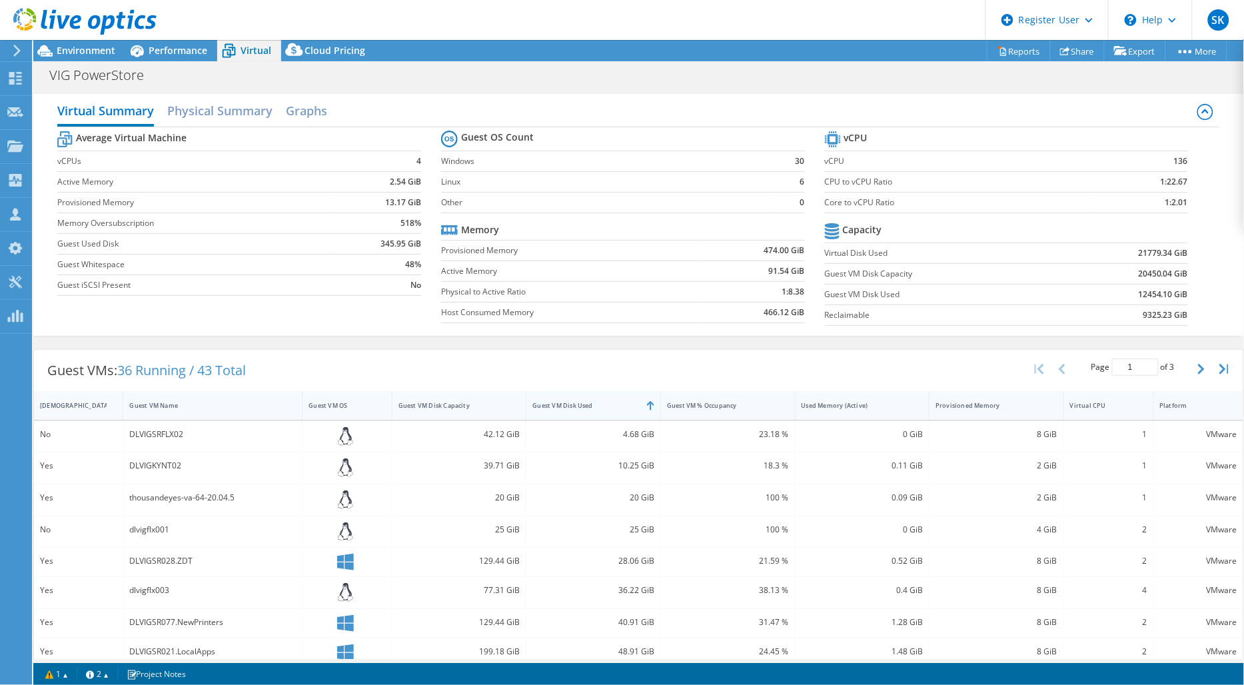
click at [589, 407] on div "Guest VM Disk Used" at bounding box center [585, 405] width 106 height 9
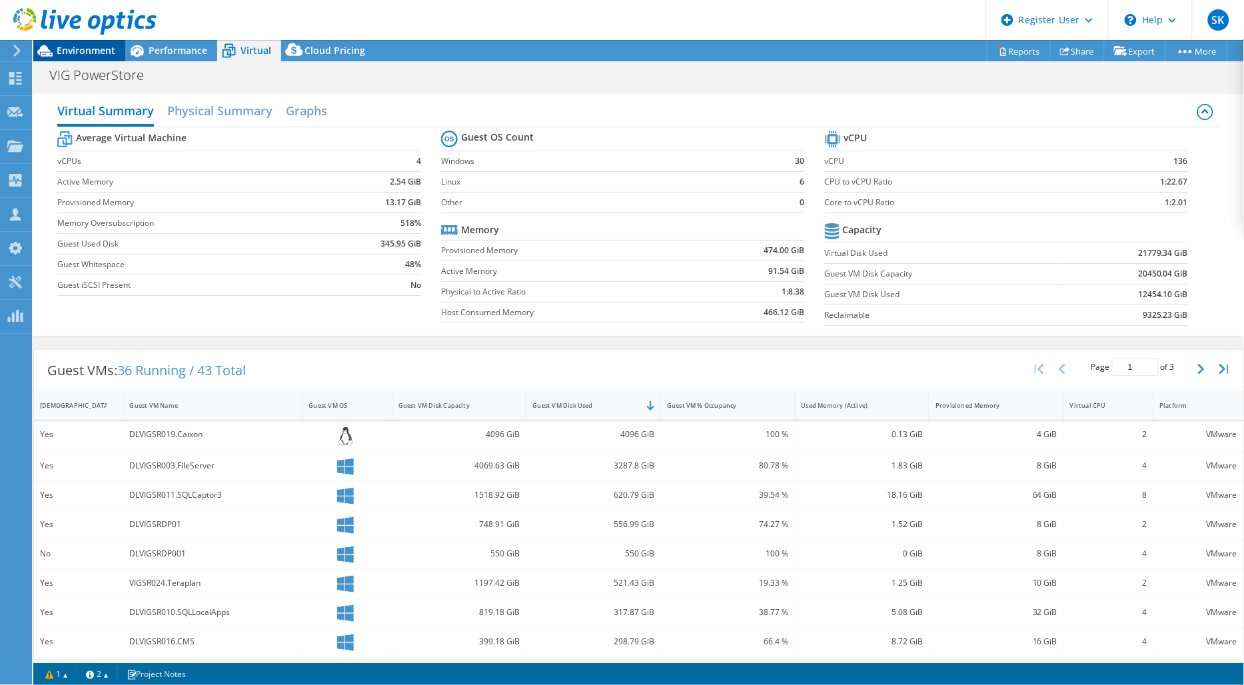
click at [89, 55] on span "Environment" at bounding box center [86, 50] width 59 height 13
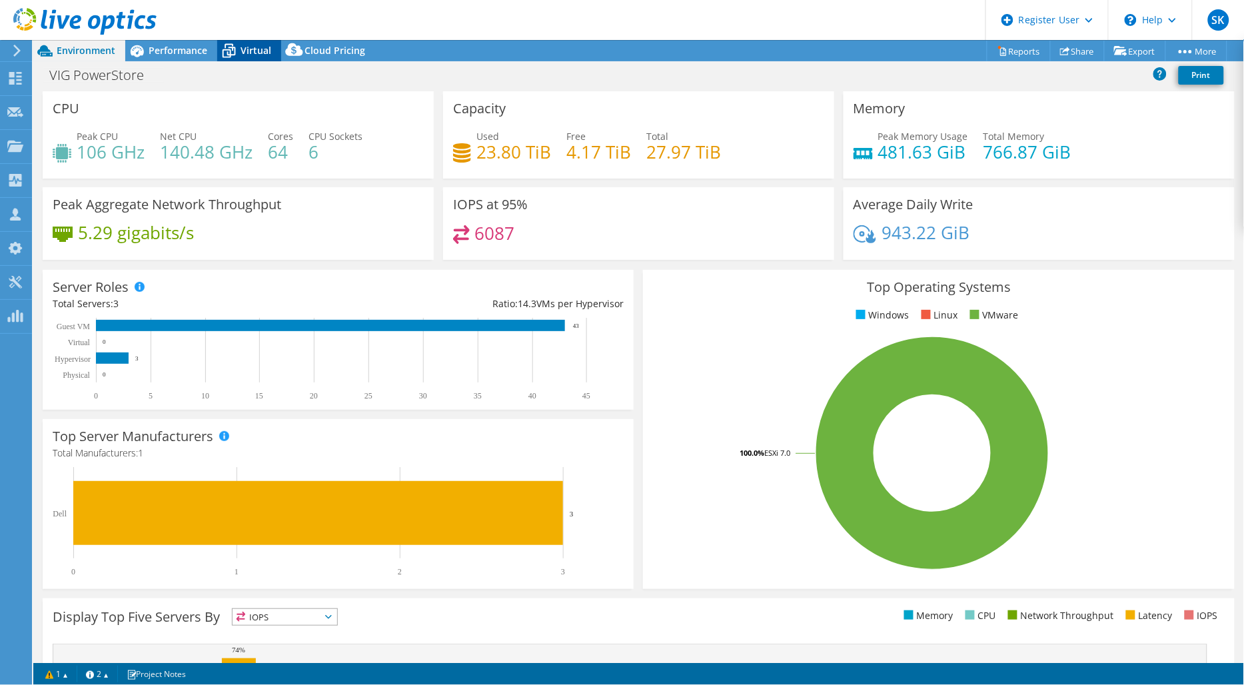
click at [236, 61] on icon at bounding box center [228, 50] width 23 height 23
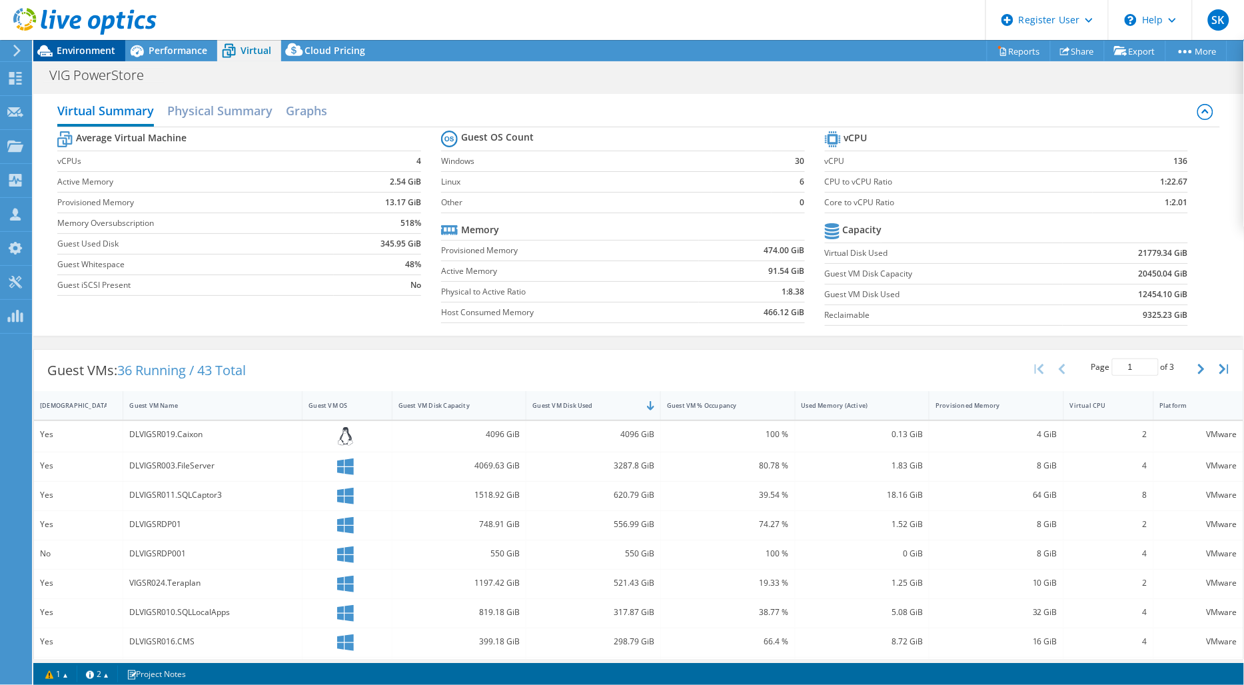
click at [105, 48] on span "Environment" at bounding box center [86, 50] width 59 height 13
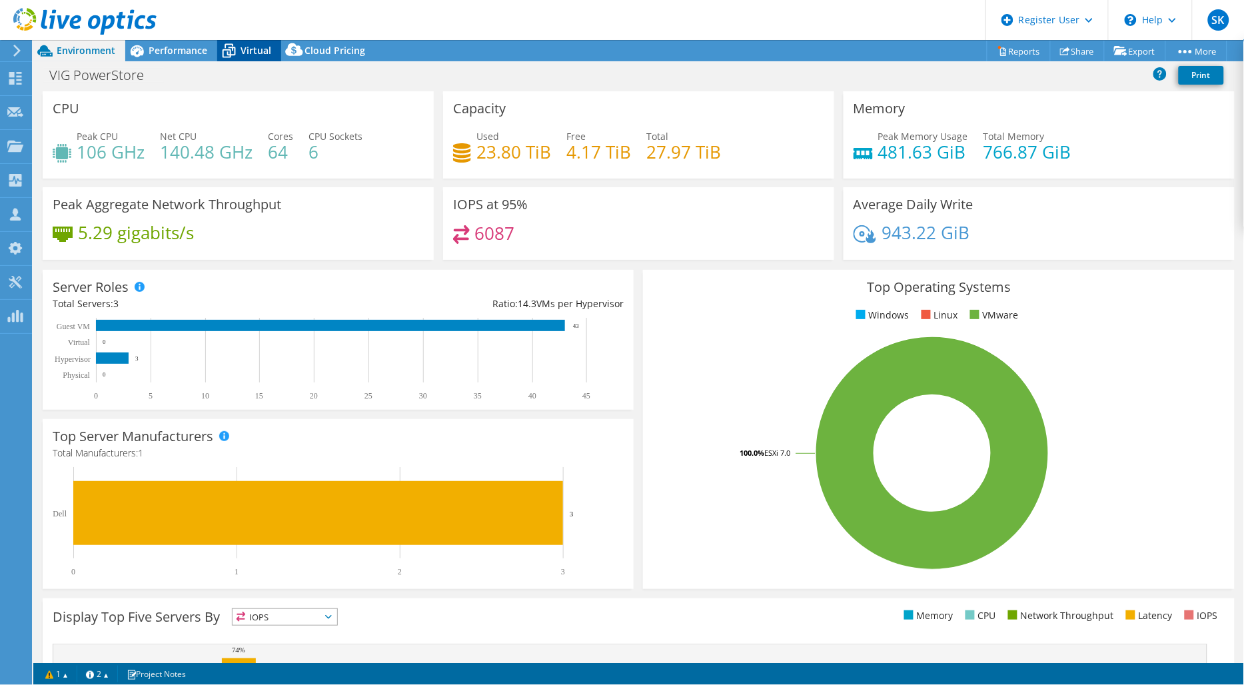
click at [234, 49] on icon at bounding box center [228, 52] width 13 height 11
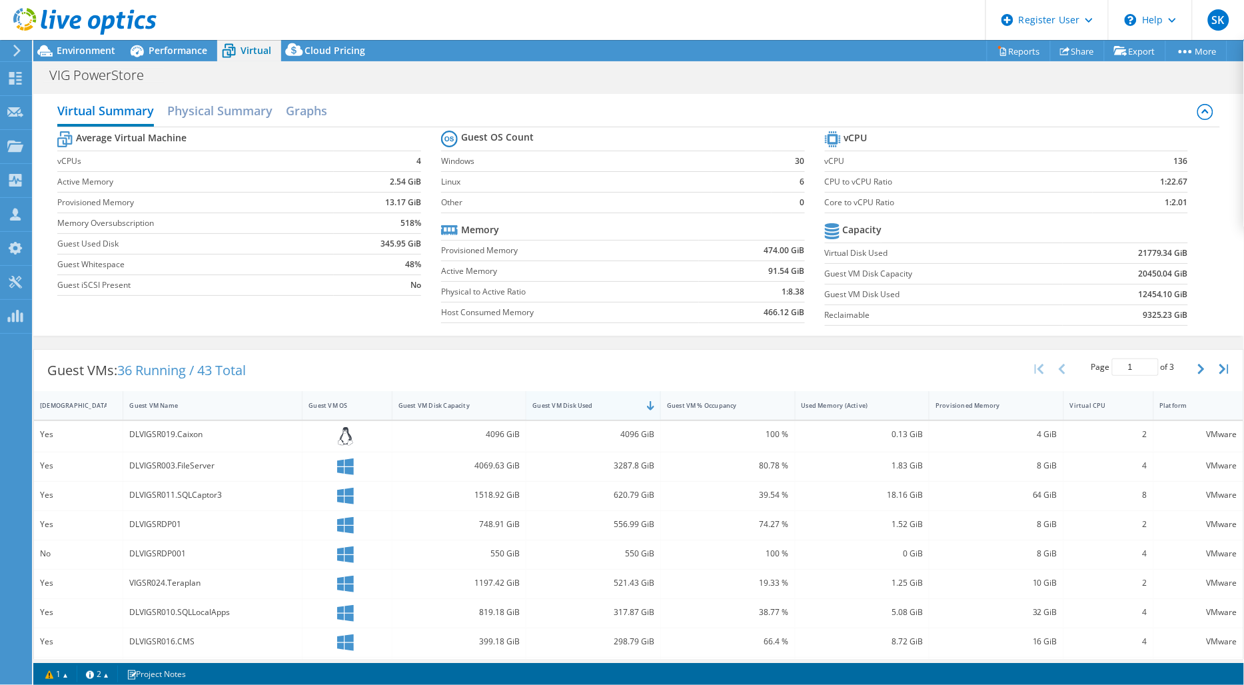
click at [577, 405] on div "Guest VM Disk Used" at bounding box center [585, 405] width 106 height 9
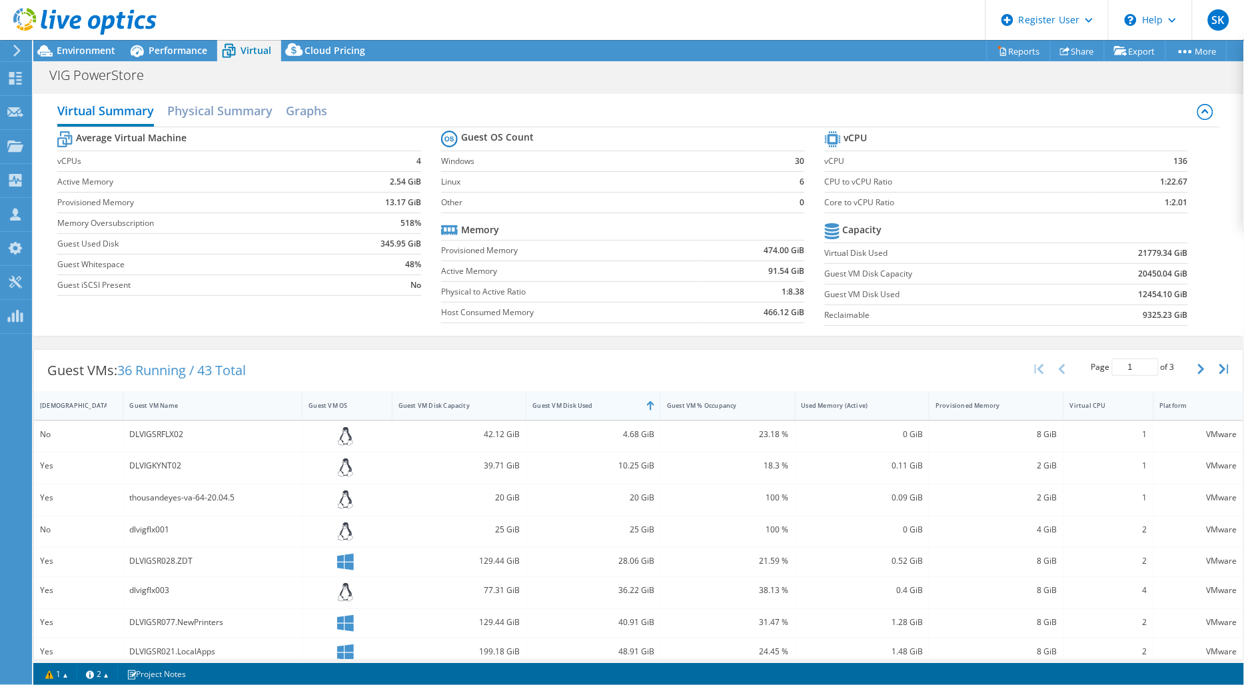
click at [577, 405] on div "Guest VM Disk Used" at bounding box center [585, 405] width 106 height 9
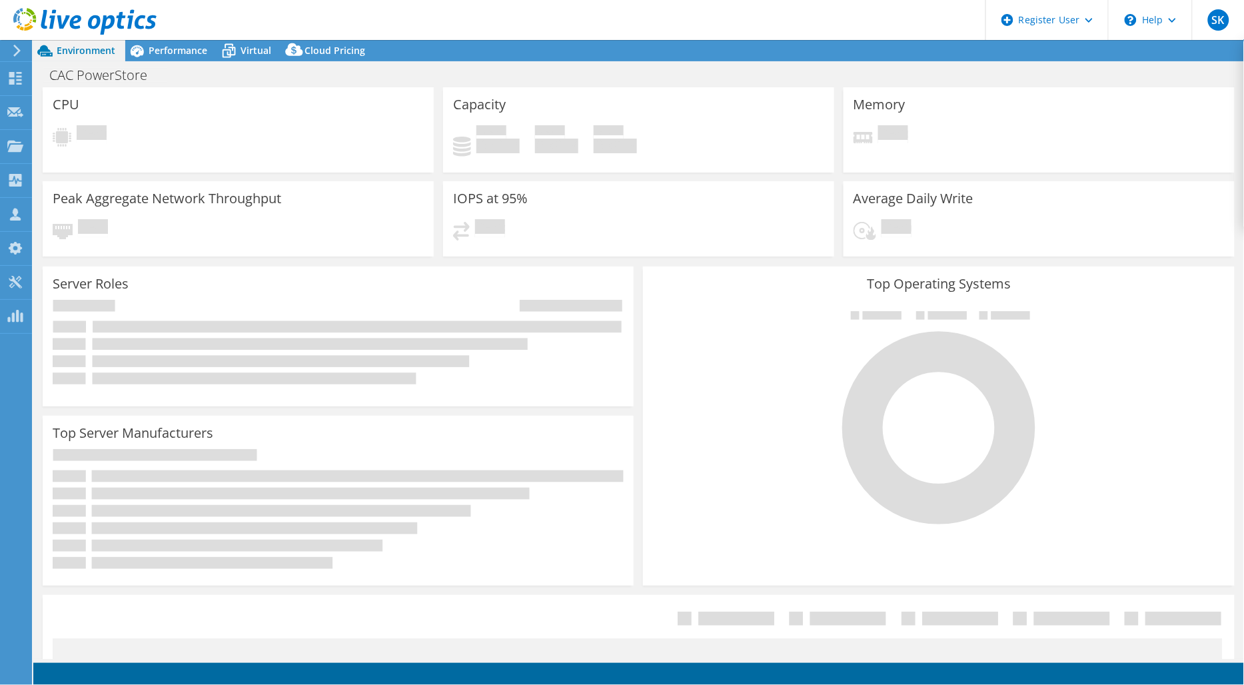
select select "USD"
select select "EULondon"
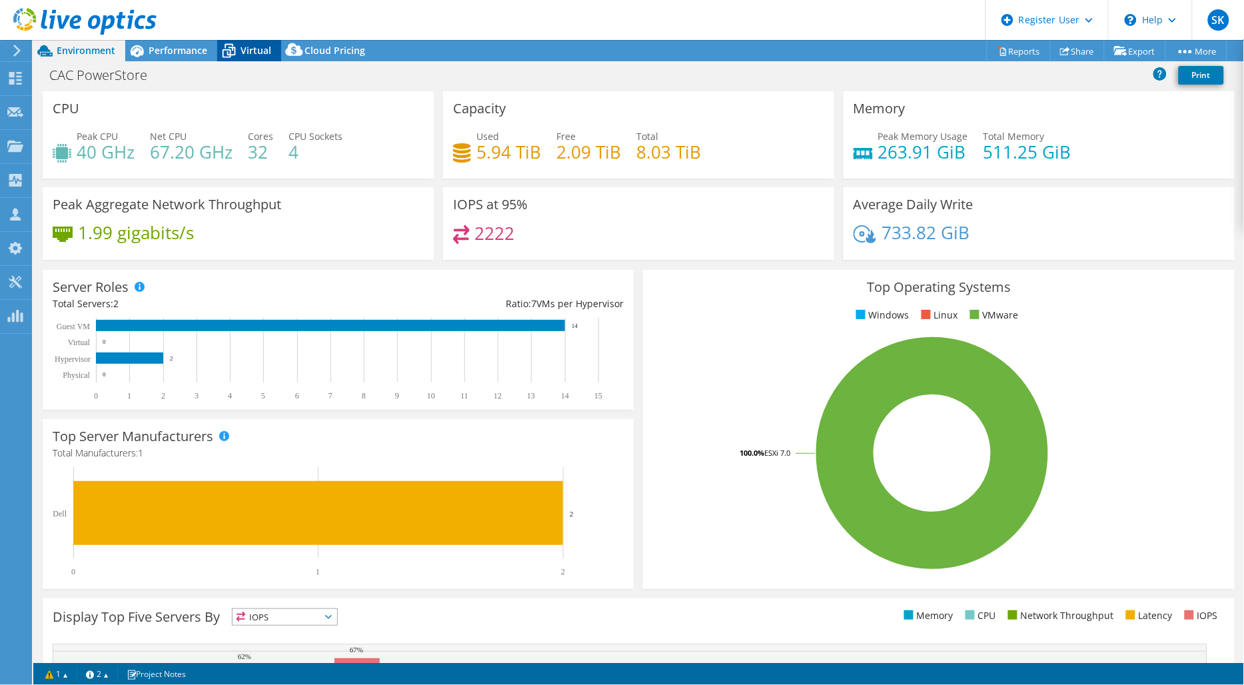
click at [258, 44] on span "Virtual" at bounding box center [255, 50] width 31 height 13
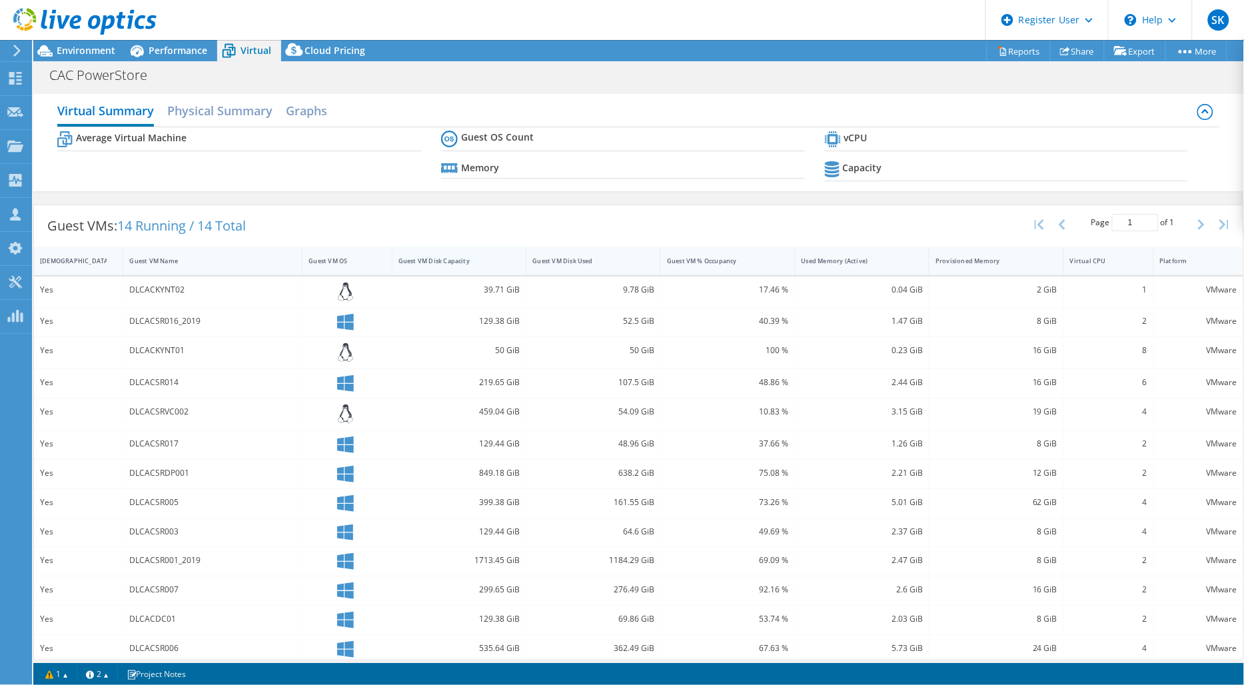
click at [446, 265] on div "Virtual Summary Physical Summary Graphs Average Virtual Machine Guest OS Count …" at bounding box center [638, 393] width 1210 height 613
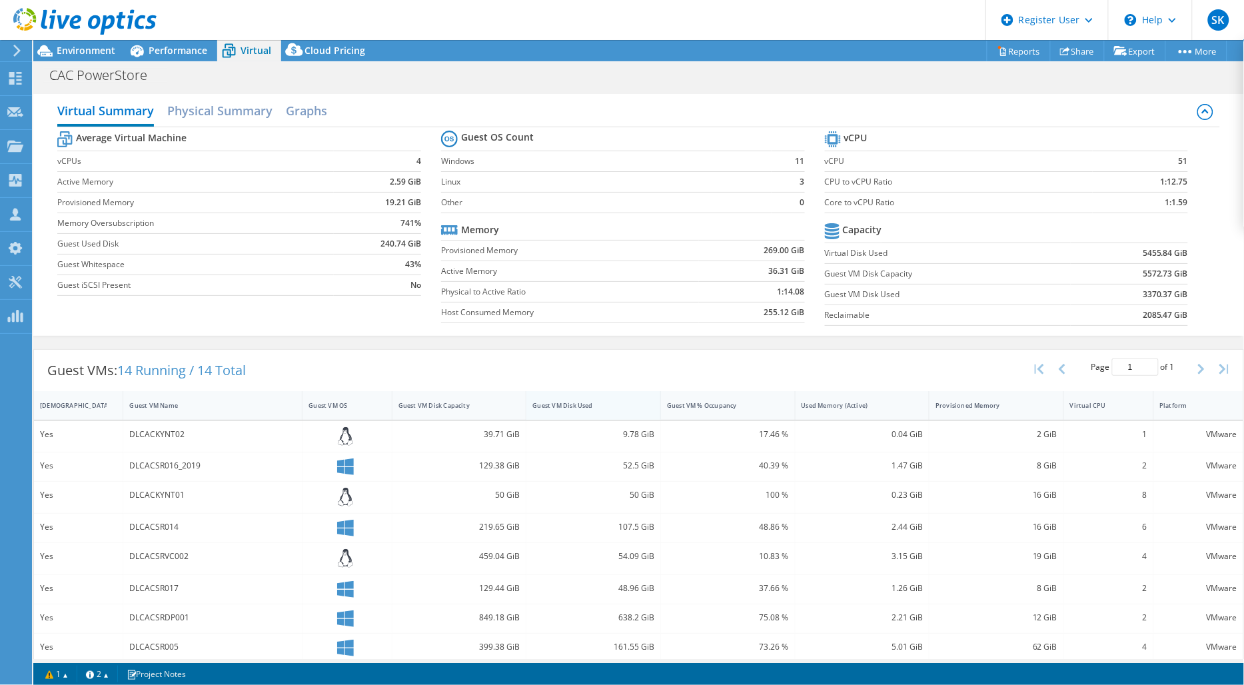
click at [575, 403] on div "Guest VM Disk Used" at bounding box center [585, 405] width 106 height 9
click at [599, 407] on div "Guest VM Disk Used" at bounding box center [585, 405] width 106 height 9
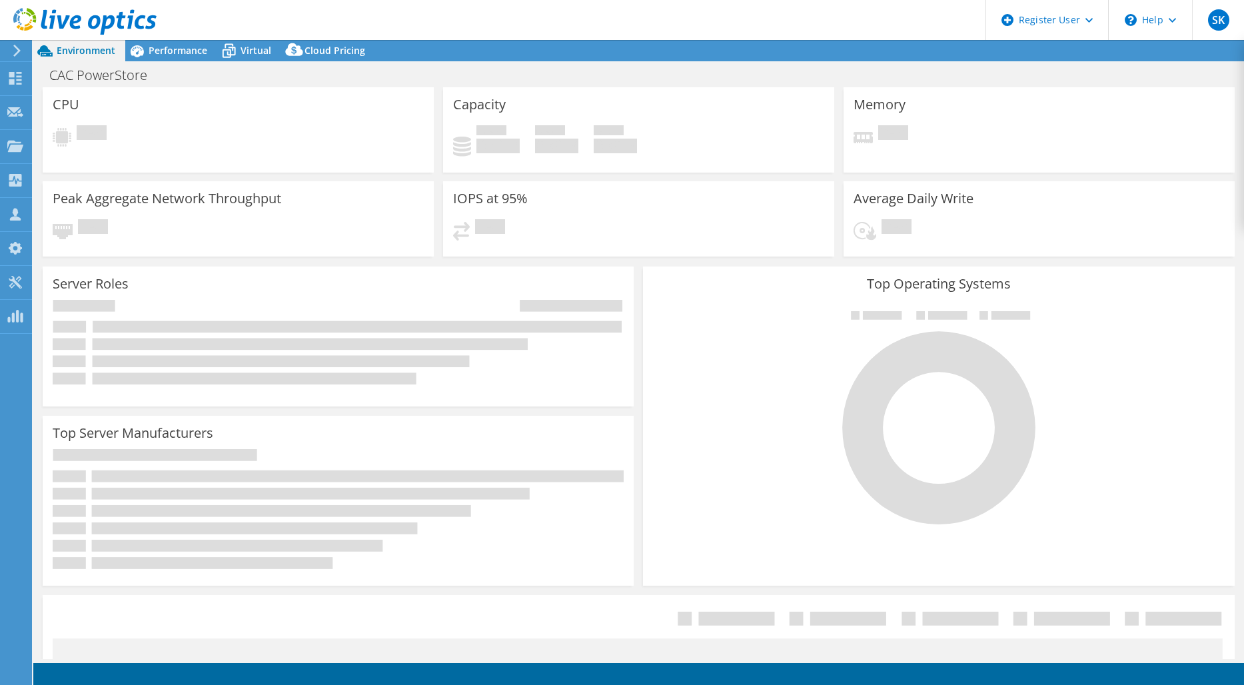
select select "EULondon"
select select "USD"
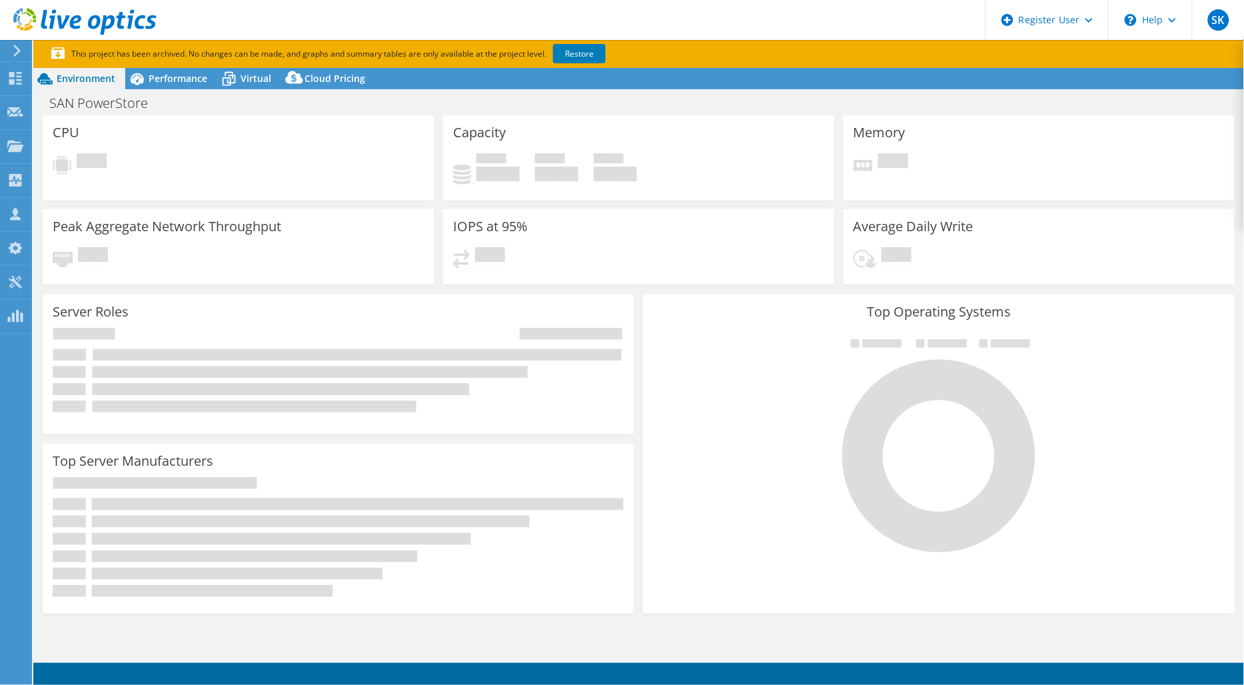
select select "USD"
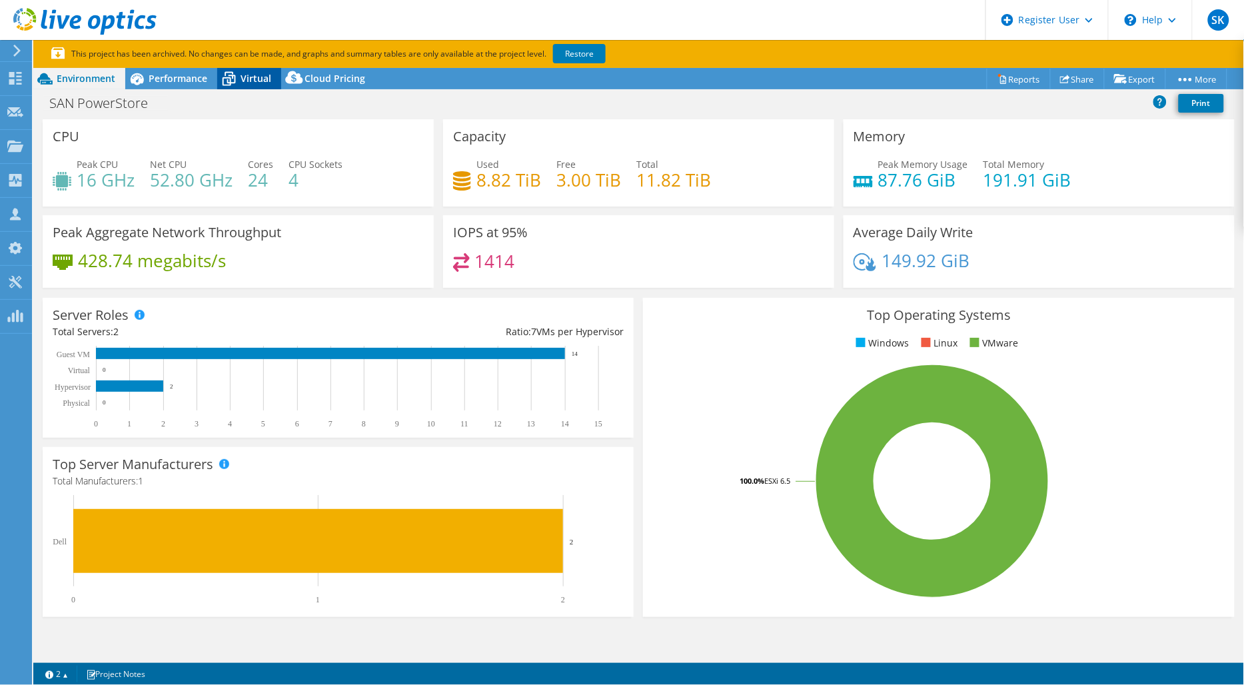
click at [249, 80] on span "Virtual" at bounding box center [255, 78] width 31 height 13
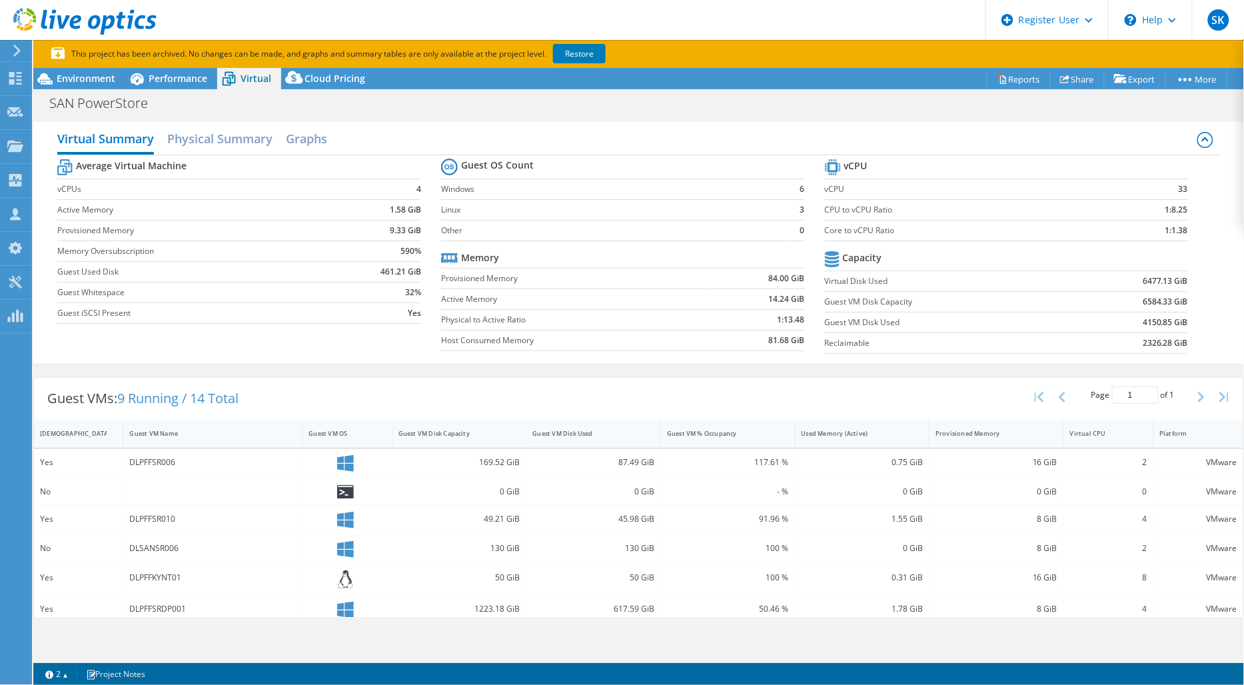
click at [573, 431] on div "Guest VM Disk Used" at bounding box center [585, 433] width 106 height 9
click at [583, 433] on div "Guest VM Disk Used" at bounding box center [585, 433] width 106 height 9
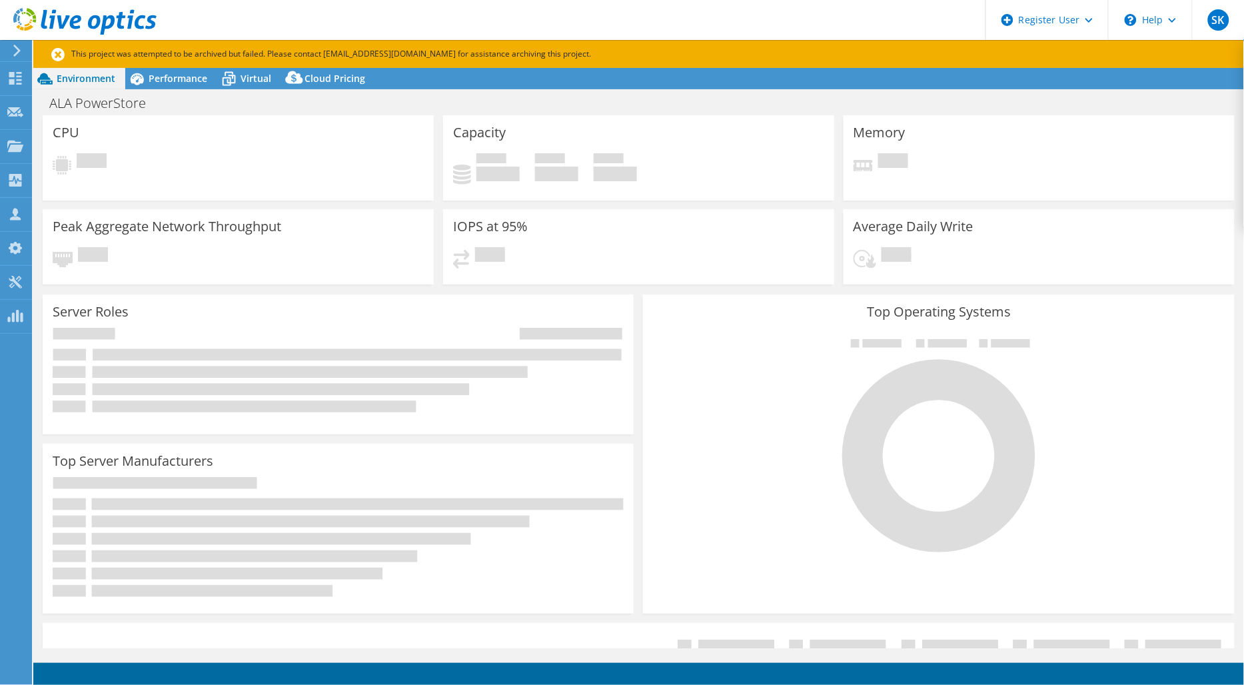
select select "USD"
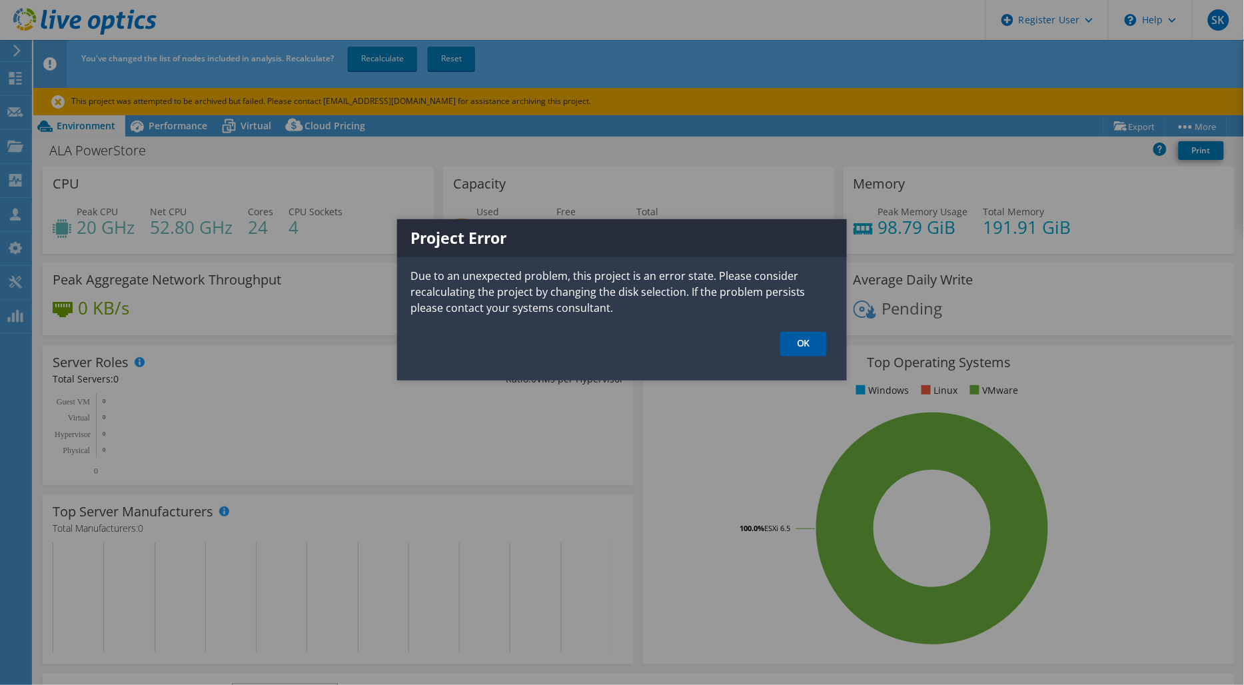
click at [814, 355] on link "OK" at bounding box center [803, 344] width 47 height 25
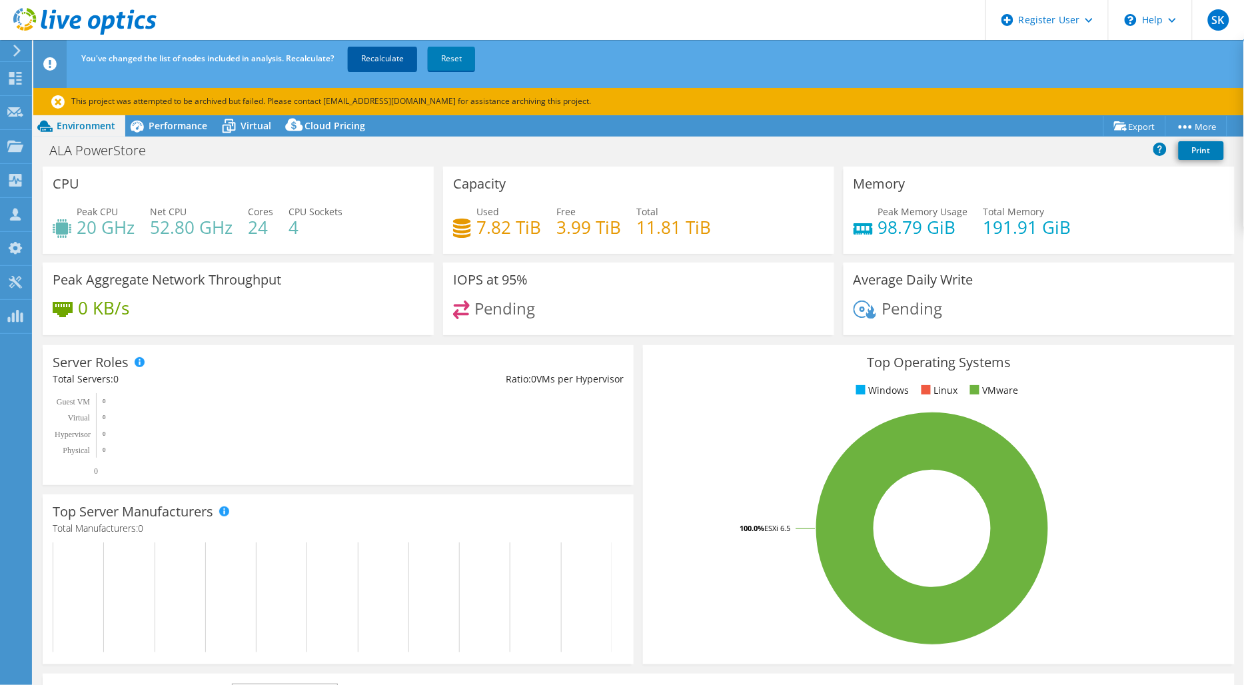
click at [368, 54] on link "Recalculate" at bounding box center [382, 59] width 69 height 24
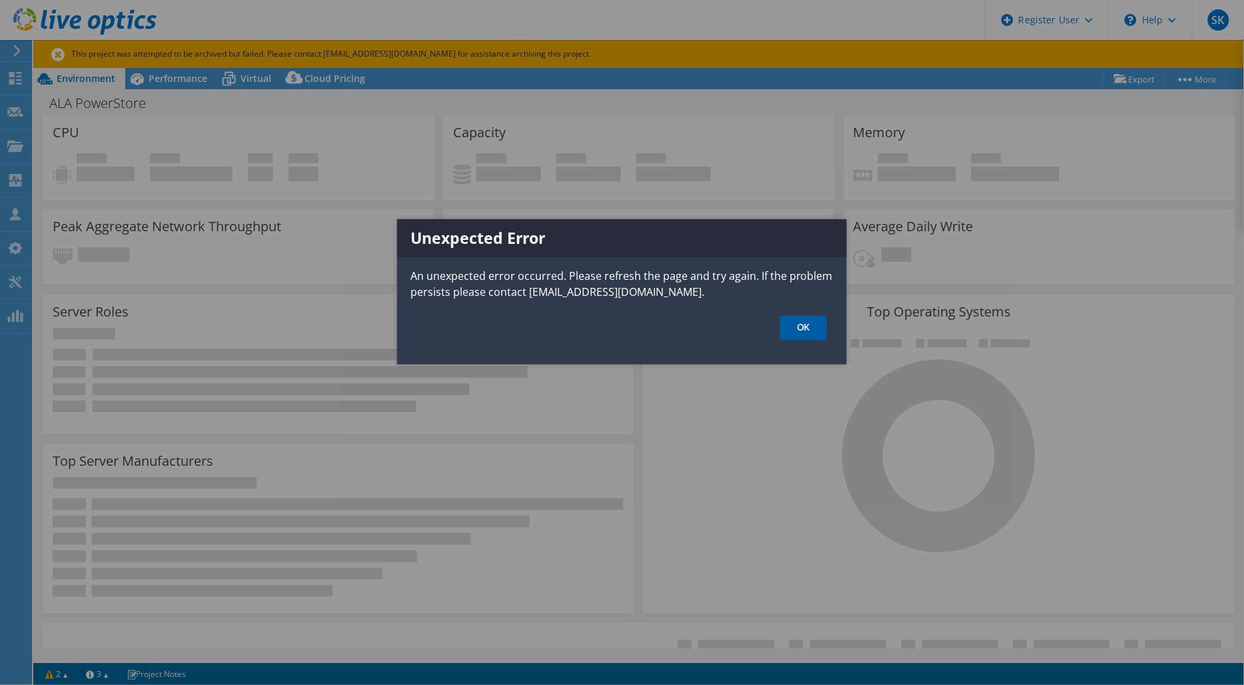
click at [813, 322] on link "OK" at bounding box center [803, 328] width 47 height 25
